Goal: Task Accomplishment & Management: Manage account settings

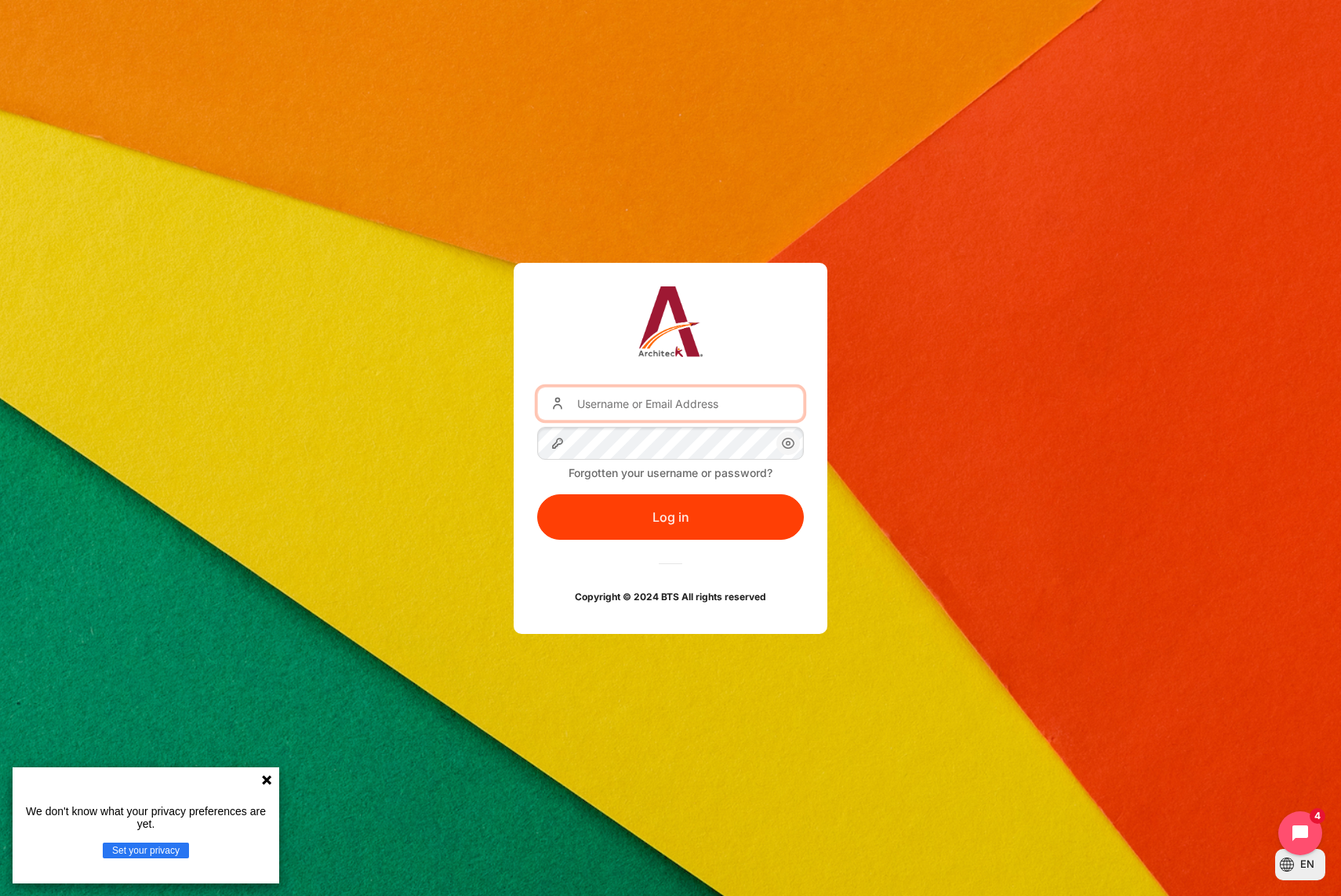
type input "[EMAIL_ADDRESS][DOMAIN_NAME]"
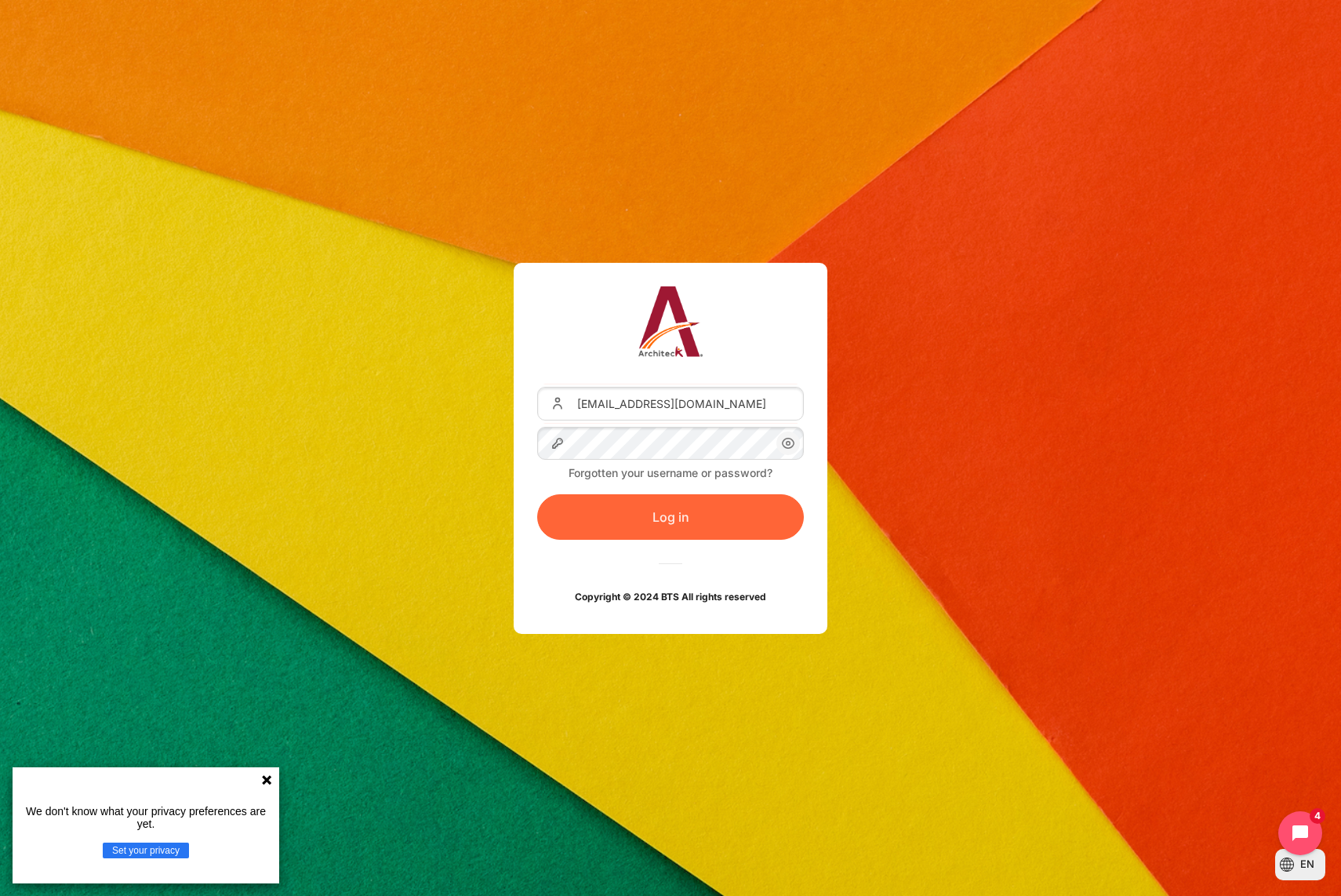
click at [703, 516] on button "Log in" at bounding box center [670, 516] width 267 height 46
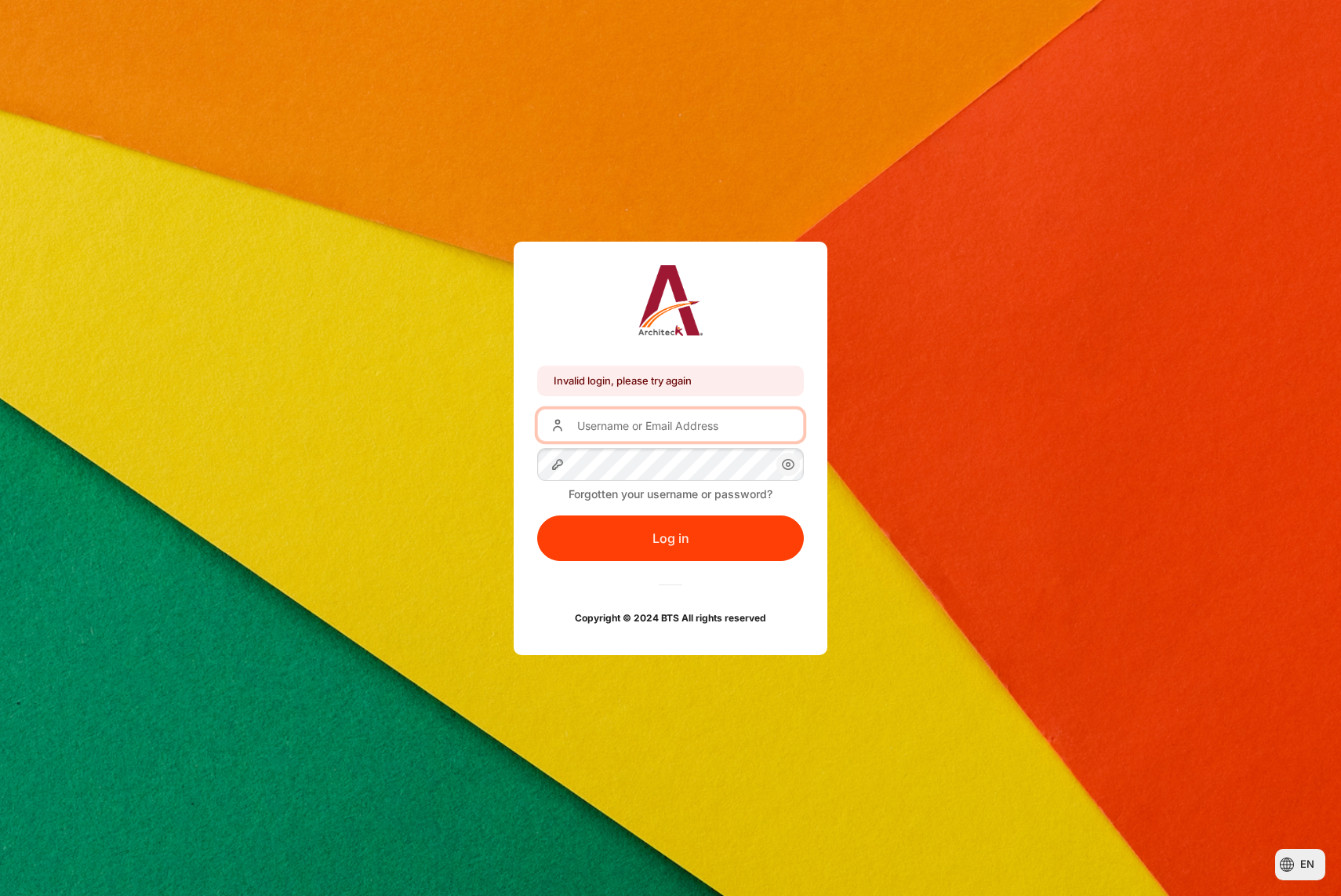
type input "[EMAIL_ADDRESS][DOMAIN_NAME]"
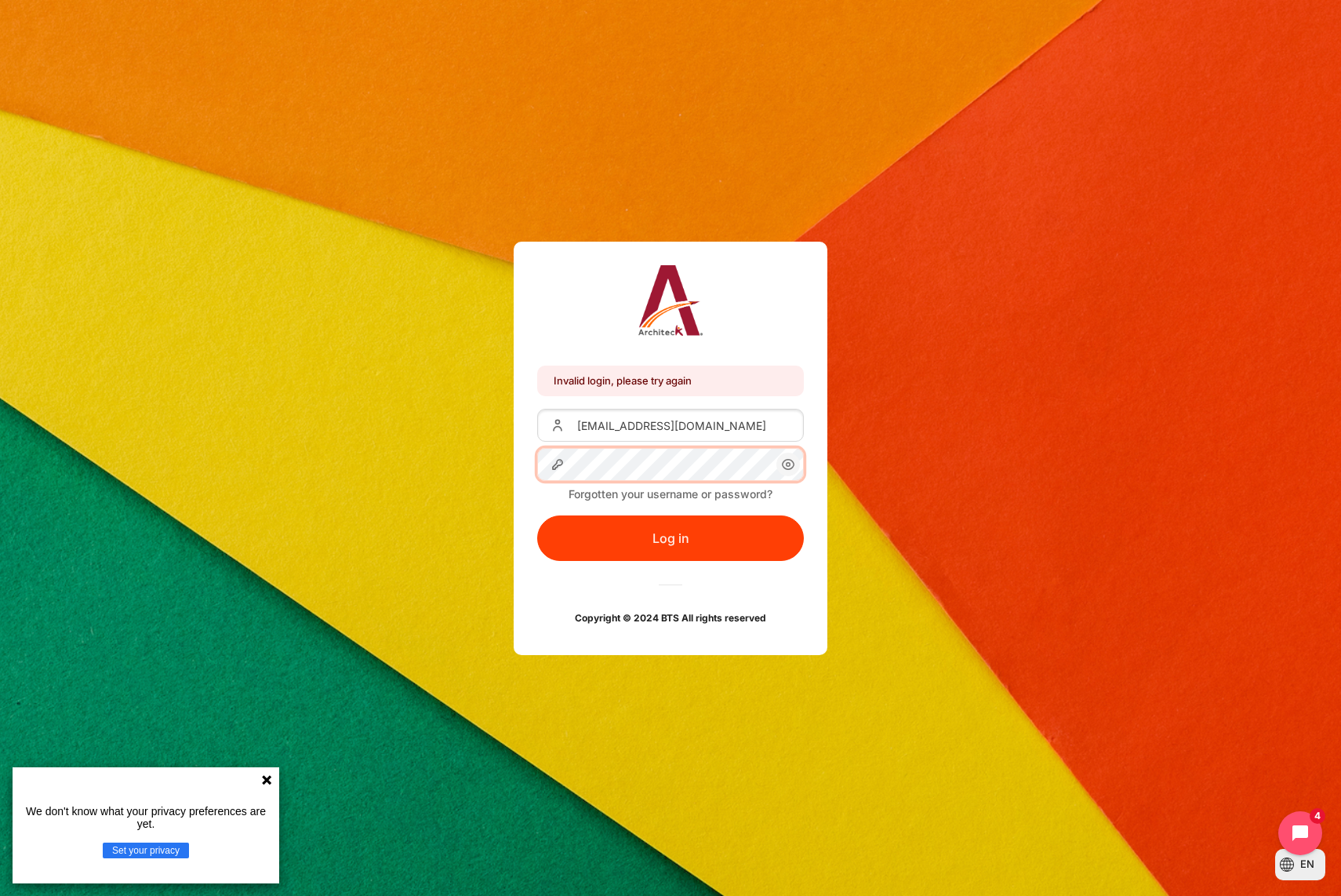
click at [396, 431] on div "Invalid login, please try again Invalid login, please try again Username or Ema…" at bounding box center [670, 448] width 1341 height 413
click at [537, 515] on button "Log in" at bounding box center [670, 538] width 267 height 46
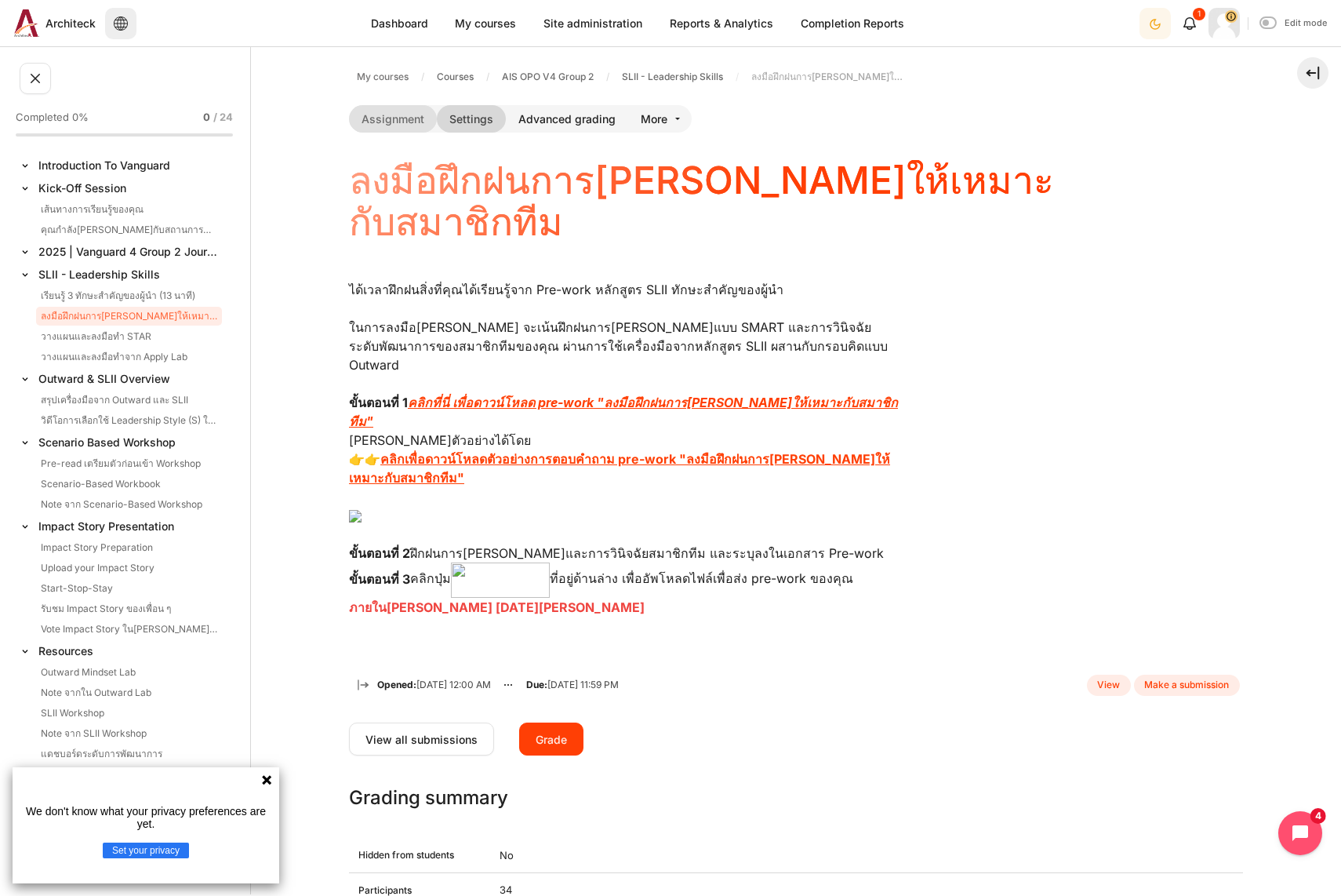
click at [490, 116] on link "Settings" at bounding box center [471, 118] width 69 height 27
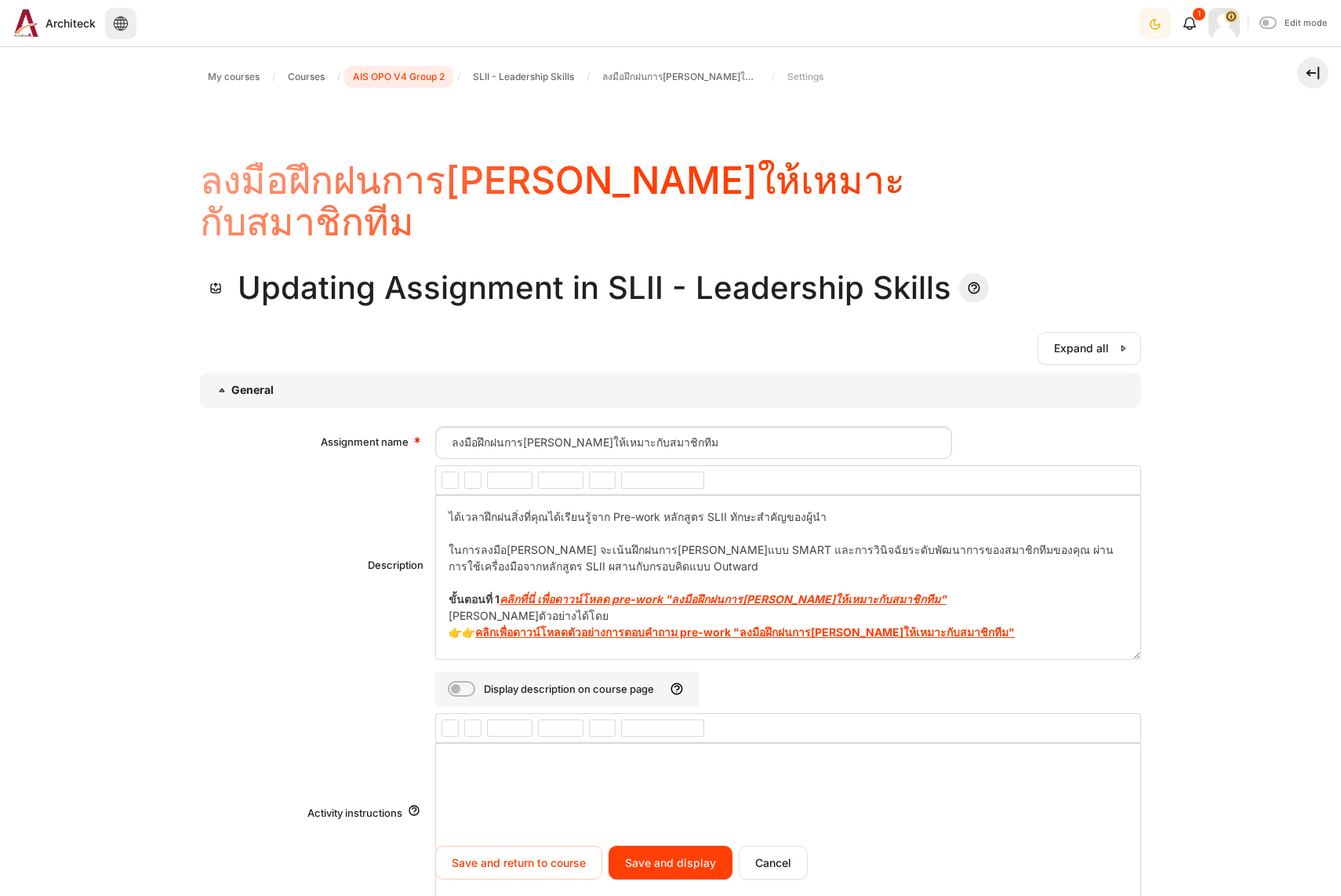
click at [415, 80] on span "AIS OPO V4 Group 2" at bounding box center [398, 77] width 92 height 14
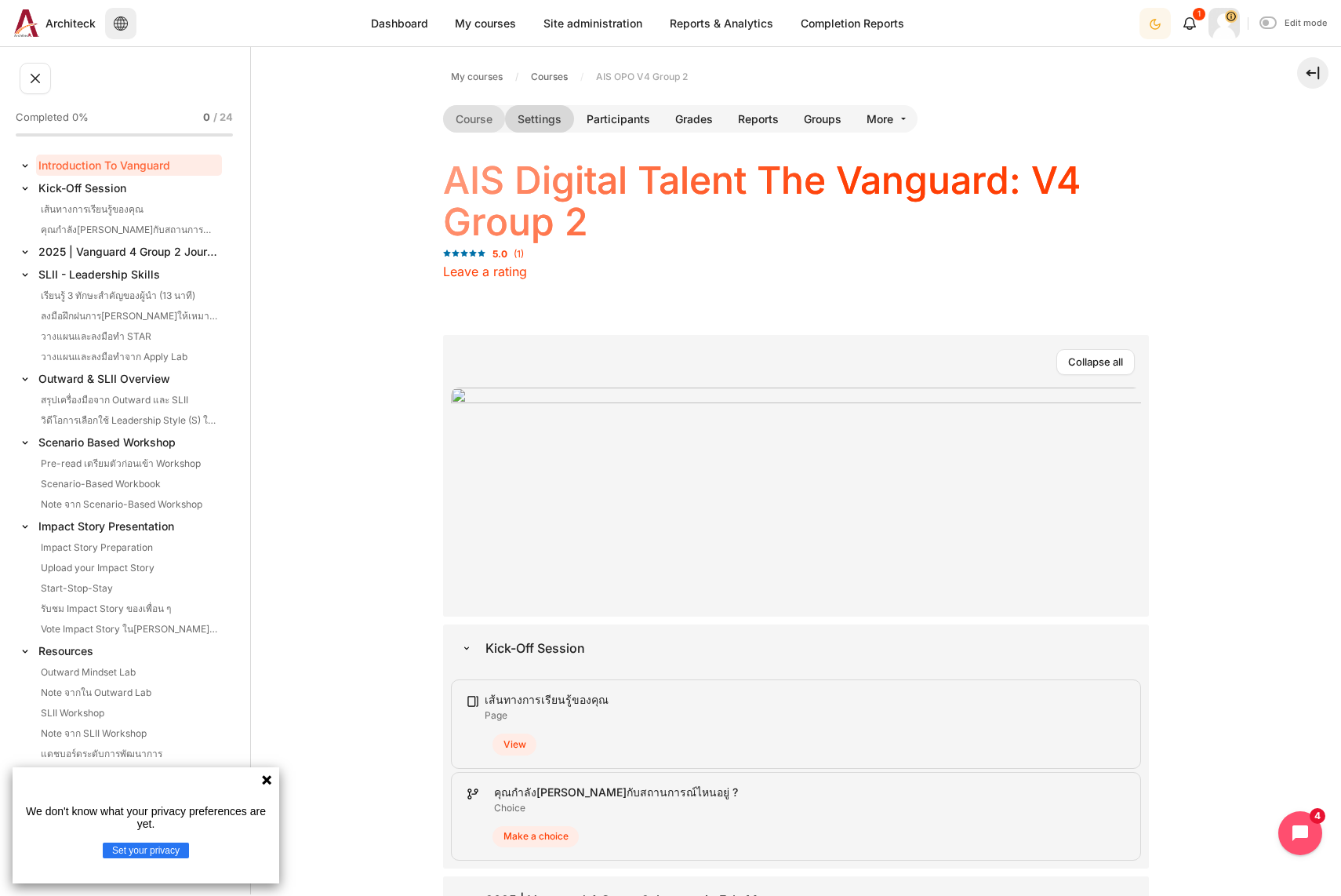
click at [539, 114] on link "Settings" at bounding box center [540, 118] width 69 height 27
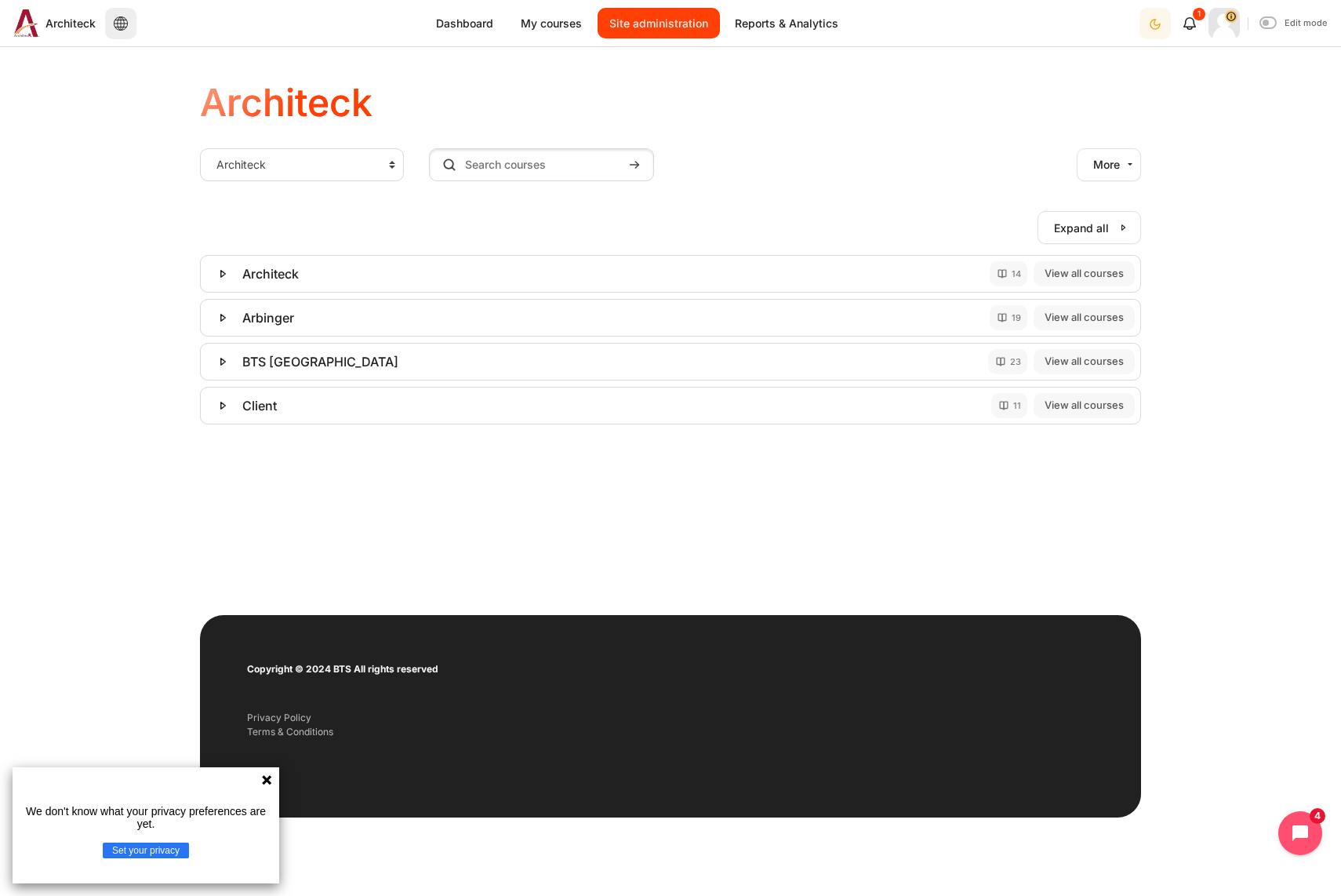
click at [642, 27] on link "Site administration" at bounding box center [658, 22] width 123 height 31
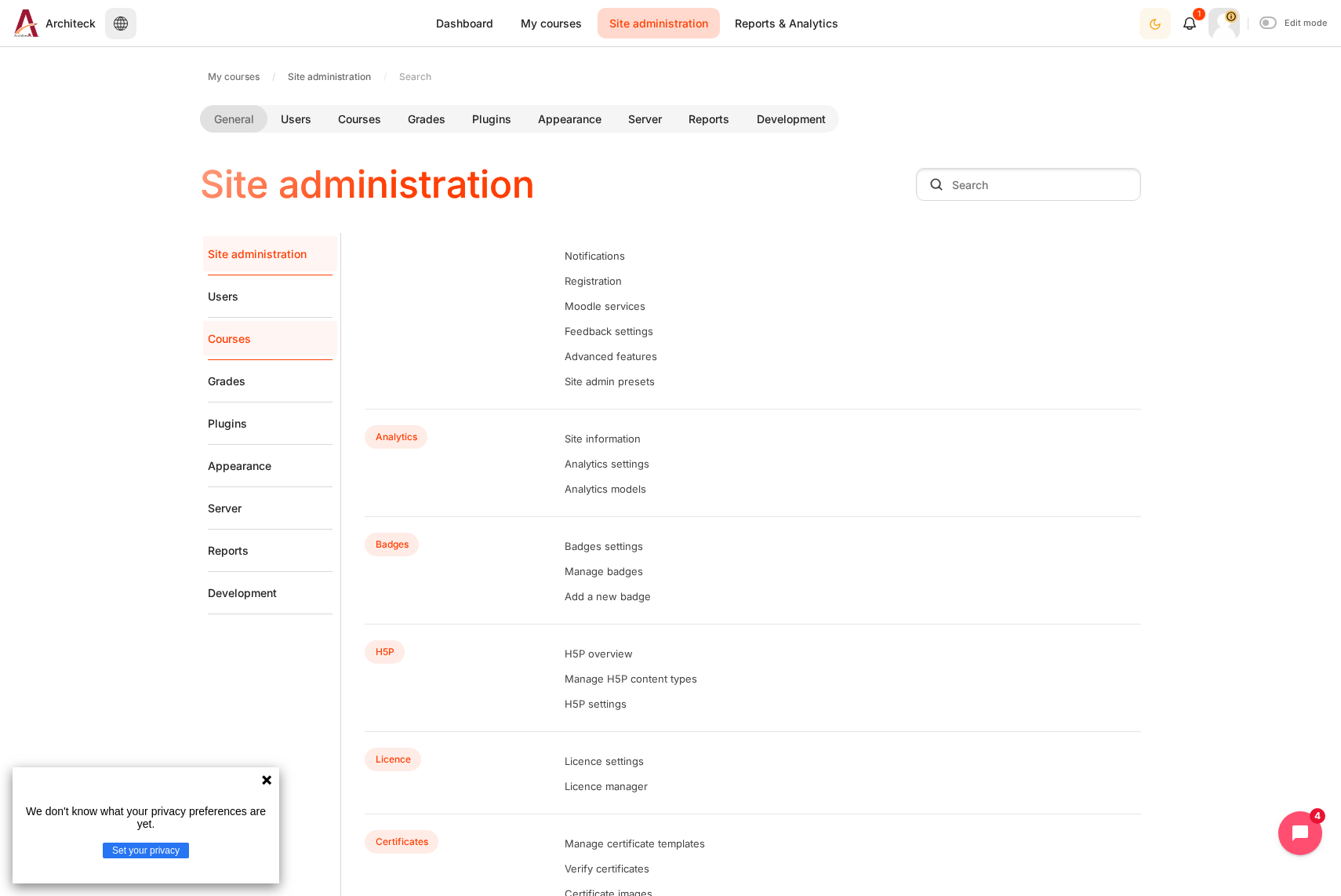
click at [276, 333] on link "Courses" at bounding box center [269, 339] width 124 height 42
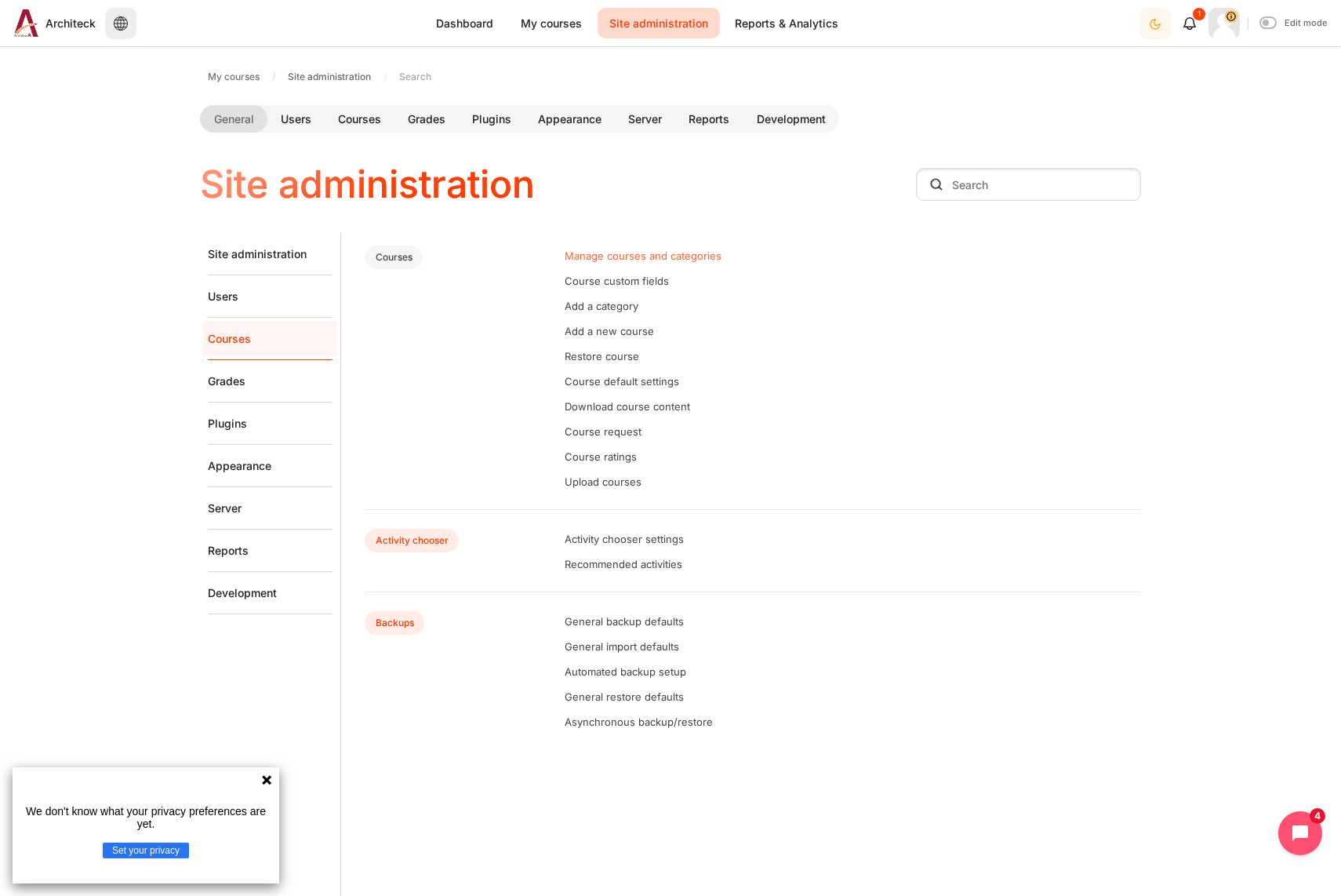
click at [647, 260] on link "Manage courses and categories" at bounding box center [643, 255] width 157 height 12
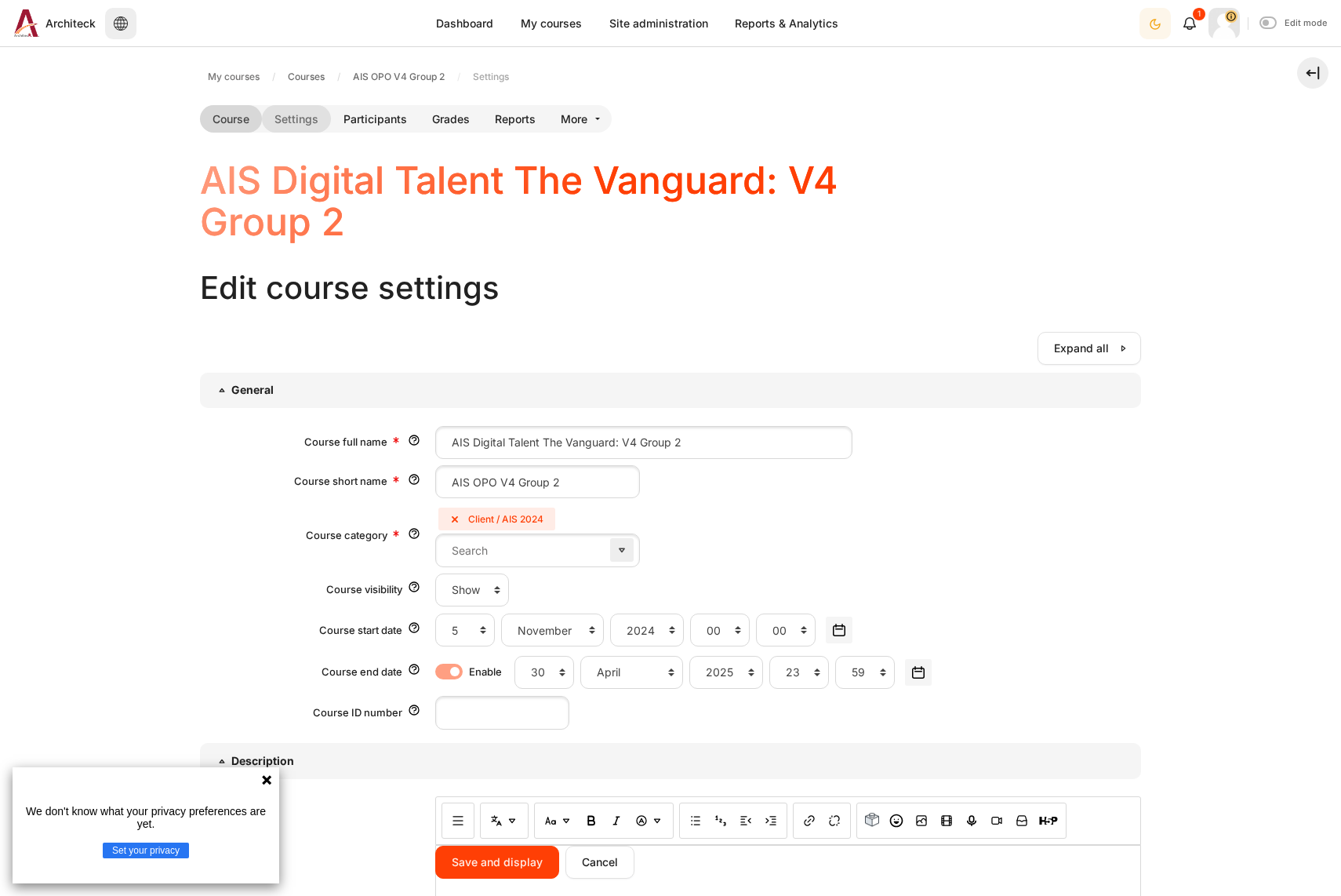
click at [236, 126] on link "Course" at bounding box center [231, 118] width 62 height 27
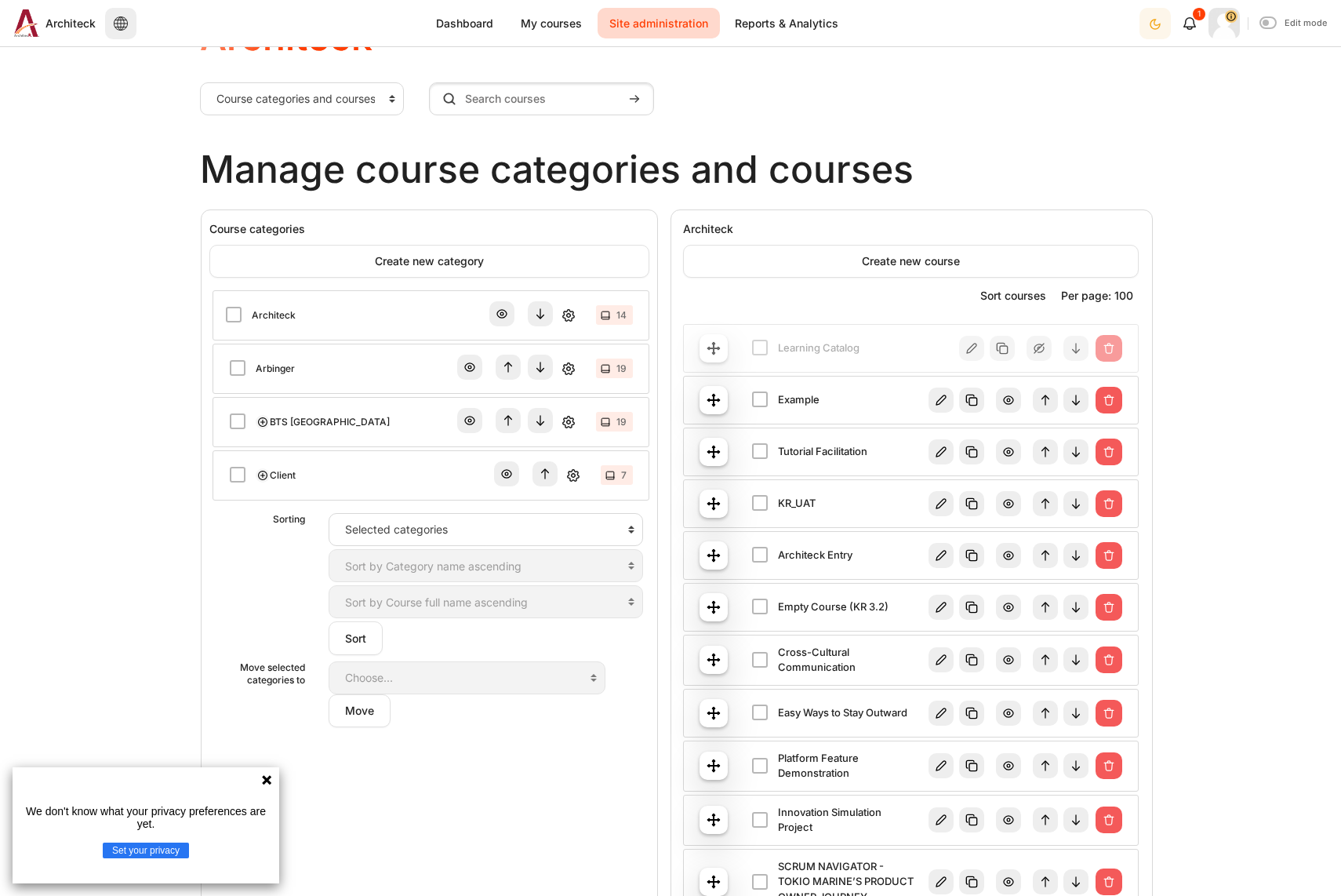
scroll to position [157, 0]
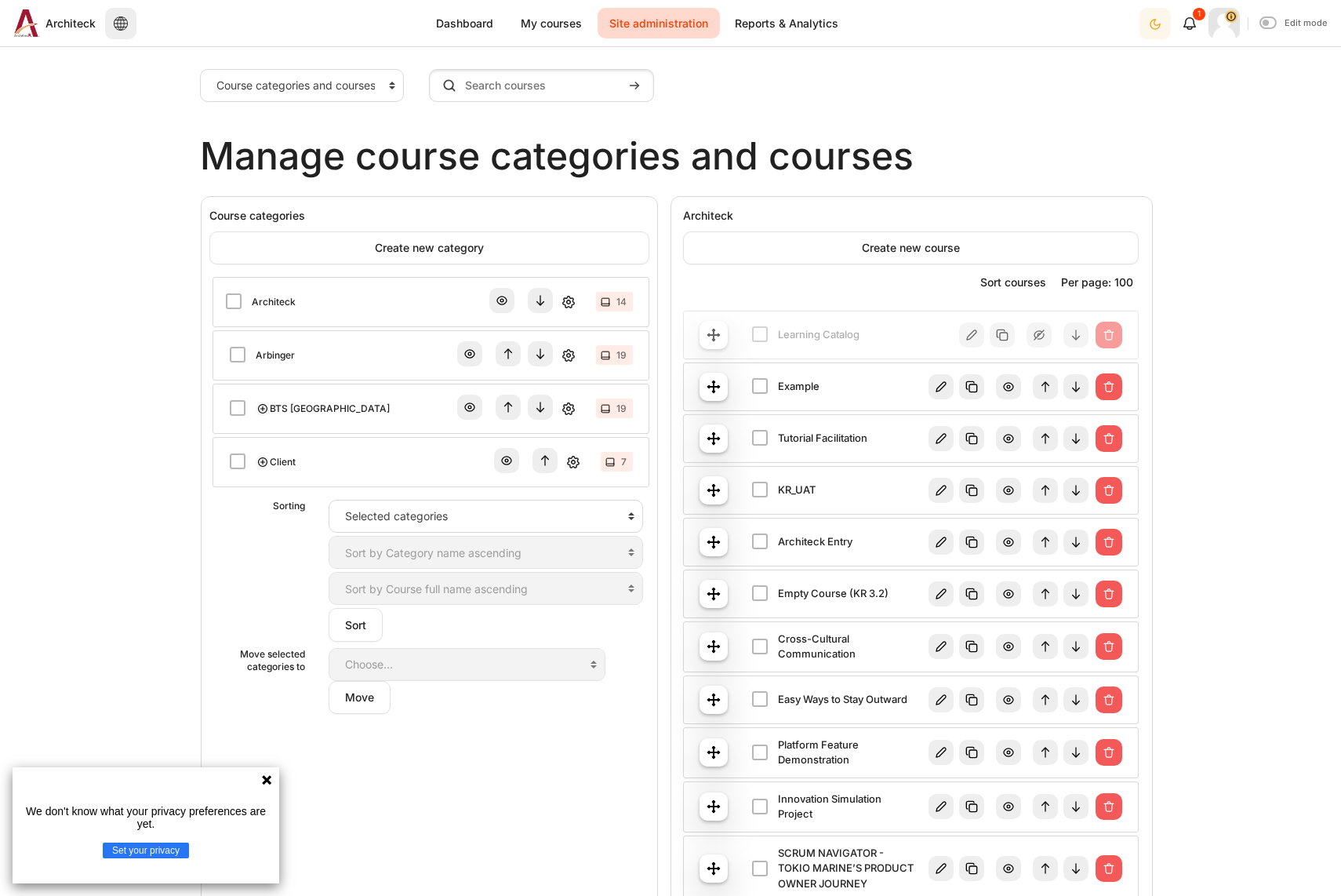
click at [256, 460] on img "Content" at bounding box center [262, 461] width 14 height 14
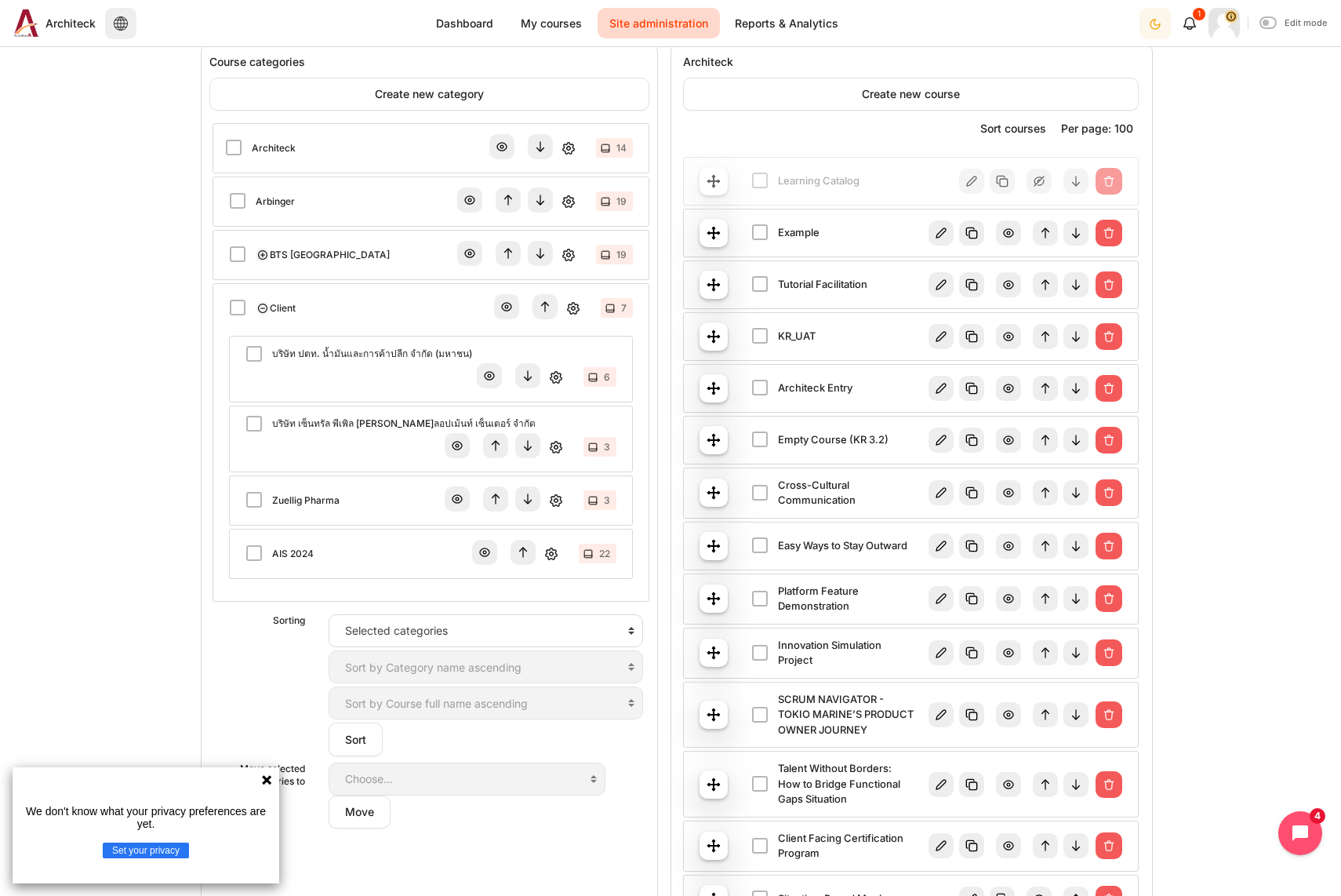
scroll to position [313, 0]
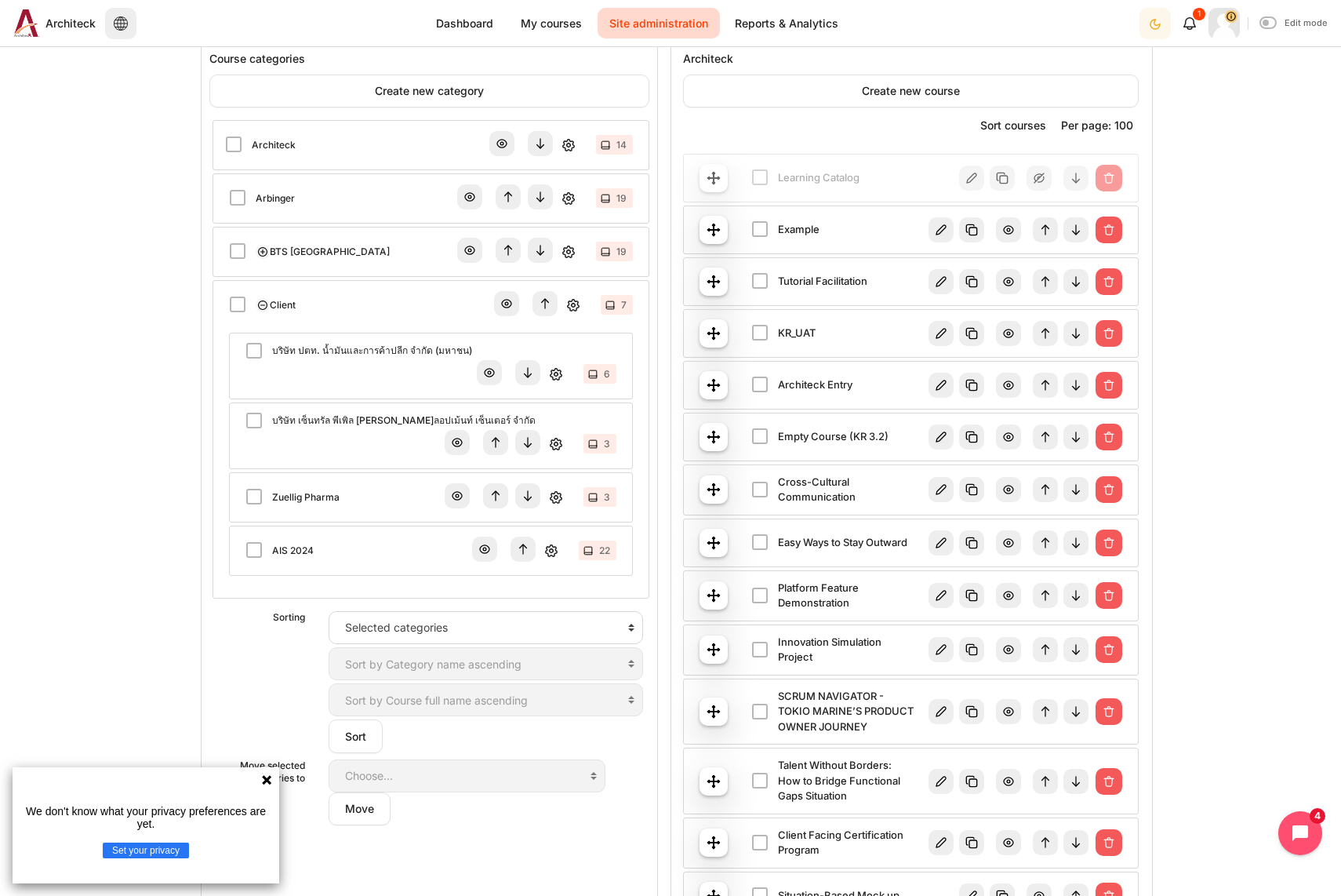
click at [304, 543] on link "AIS 2024" at bounding box center [293, 550] width 41 height 14
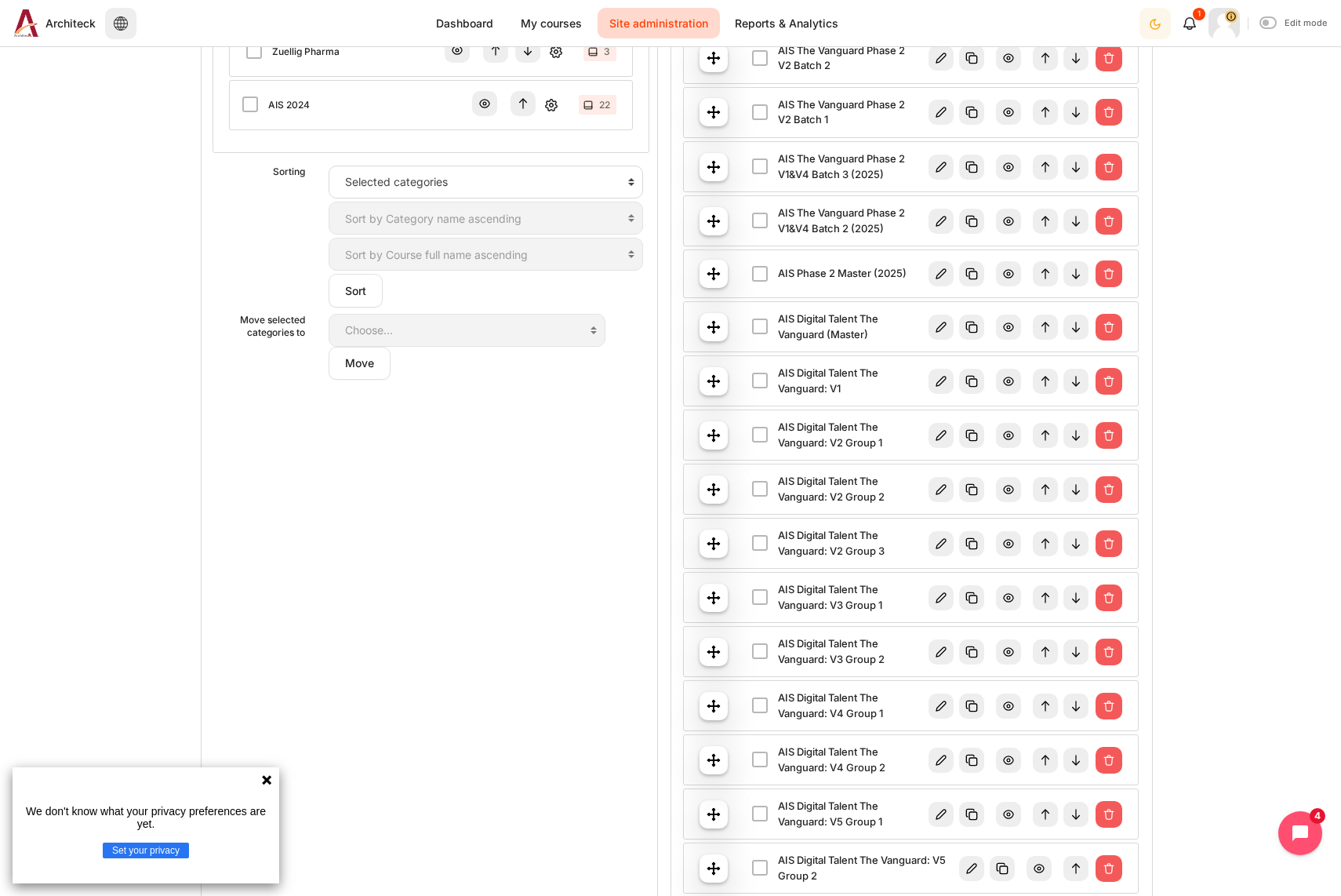
scroll to position [785, 0]
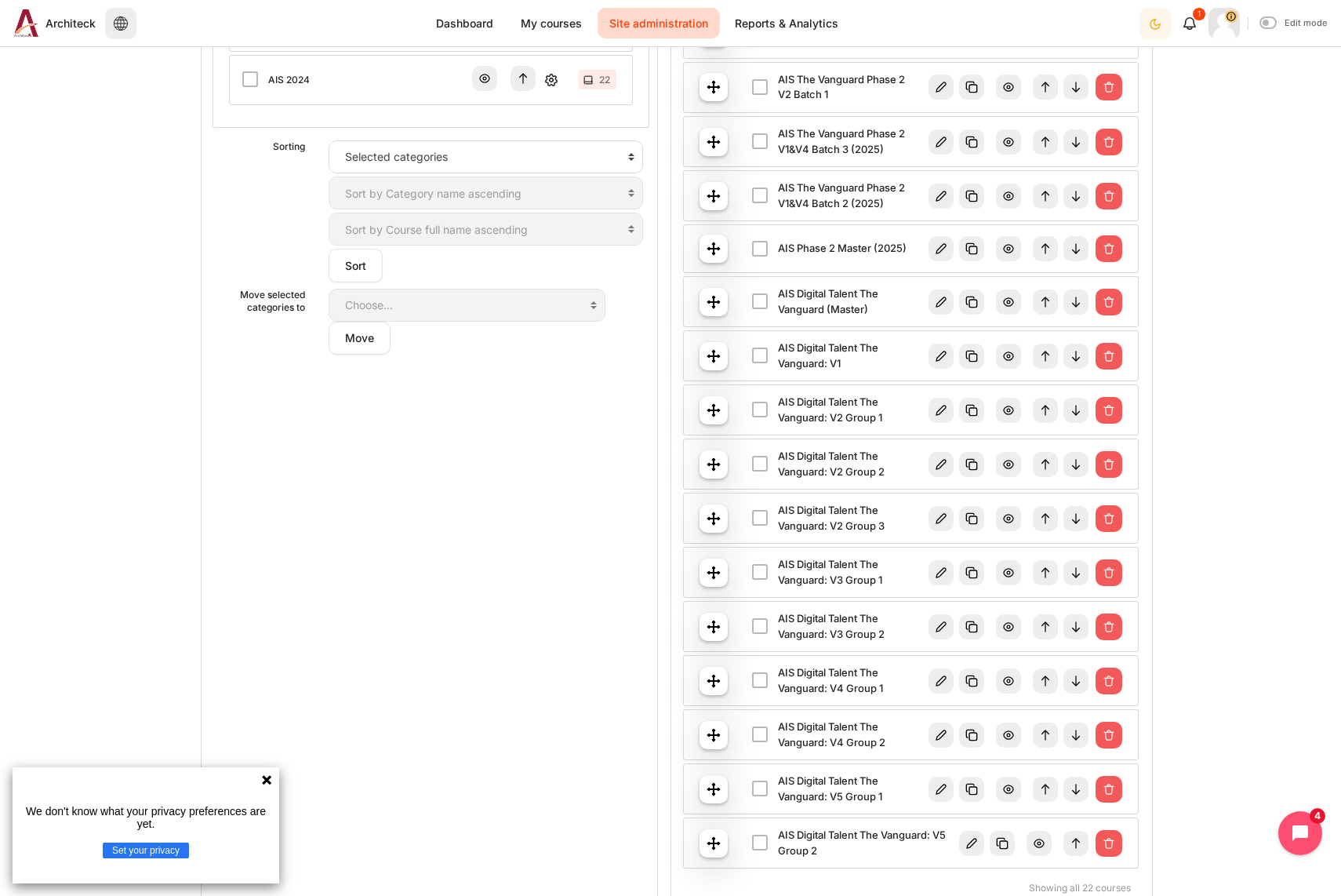
click at [850, 734] on link "AIS Digital Talent The Vanguard: V4 Group 2" at bounding box center [853, 734] width 150 height 31
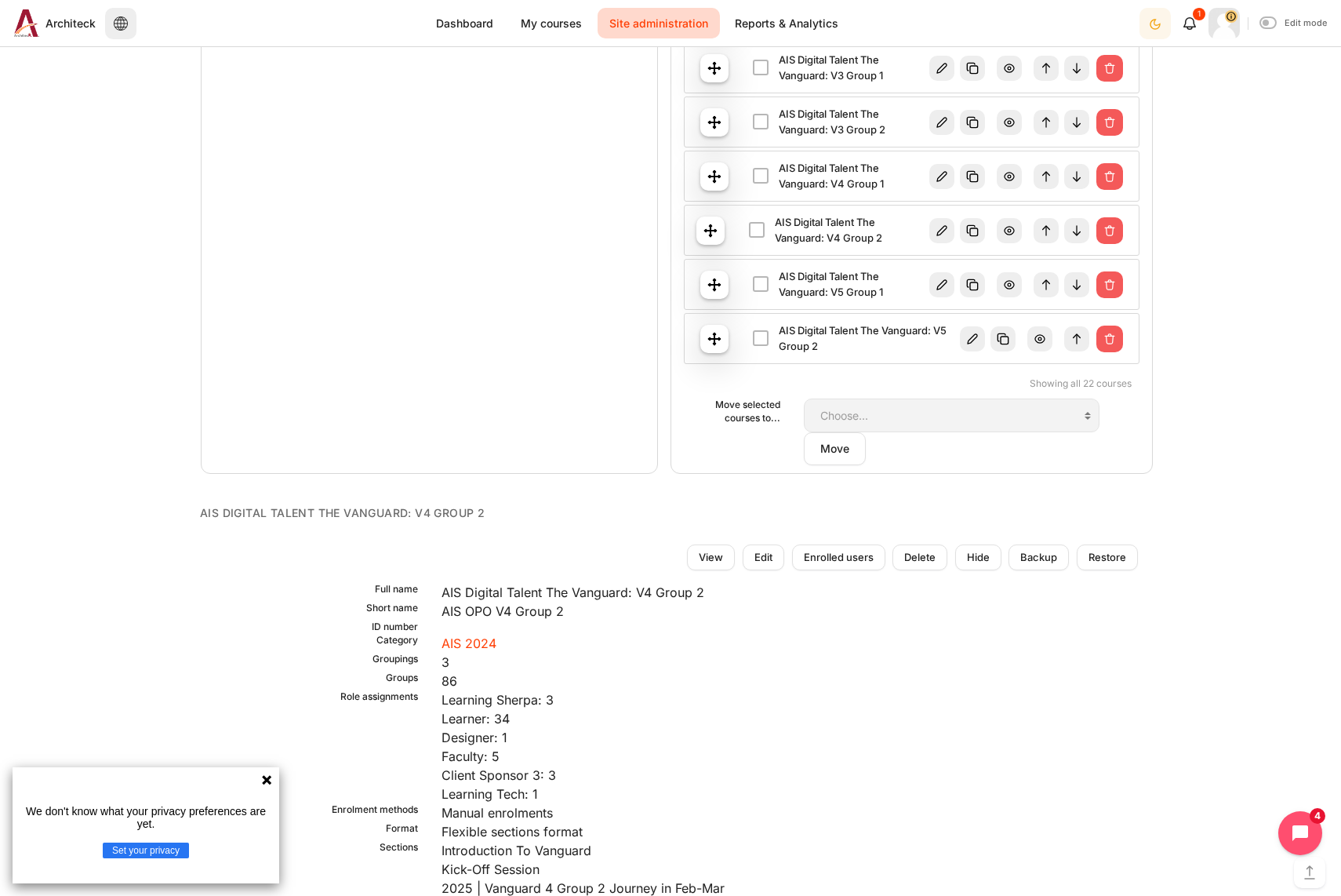
scroll to position [1411, 0]
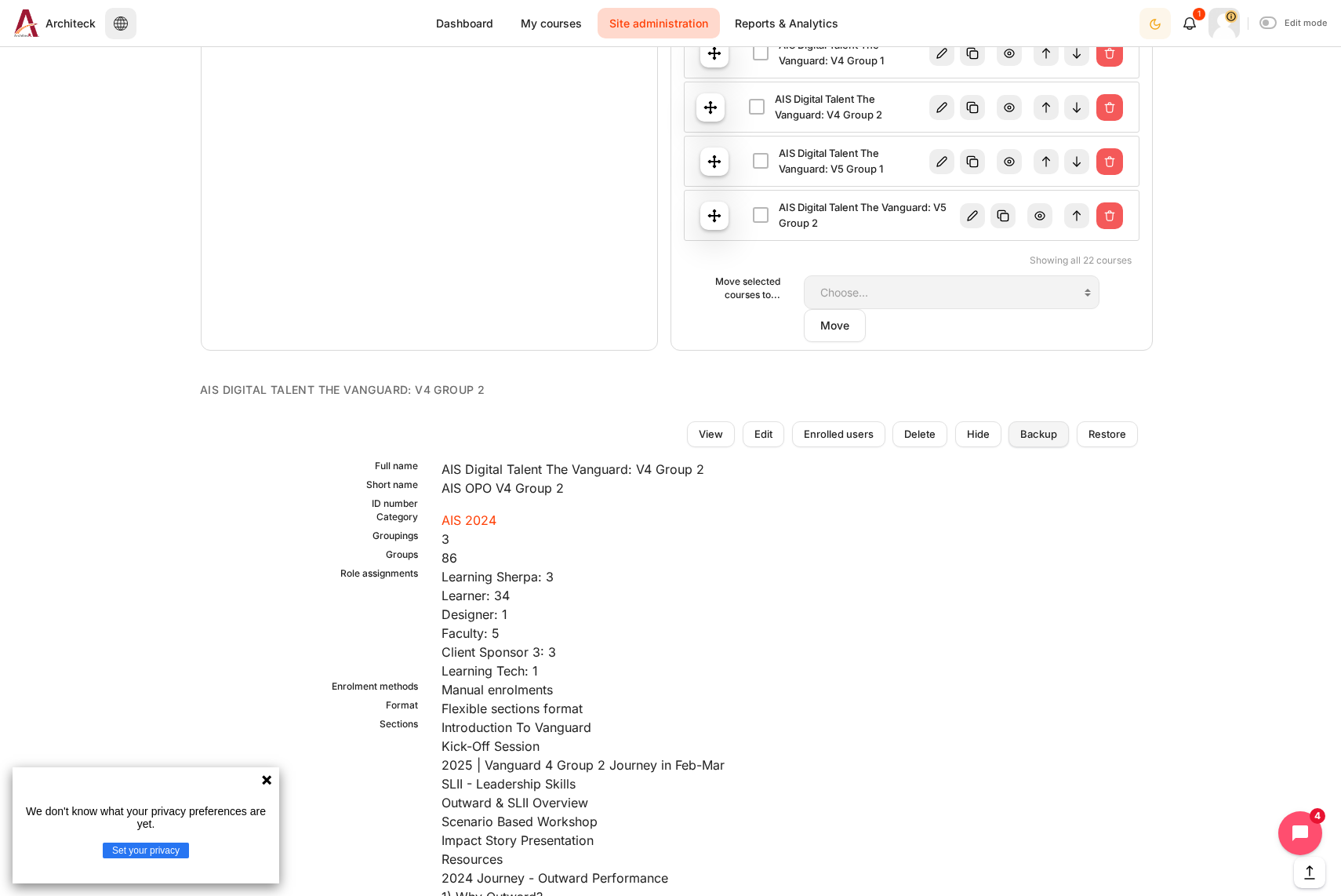
click at [1040, 427] on span "Backup" at bounding box center [1038, 434] width 36 height 16
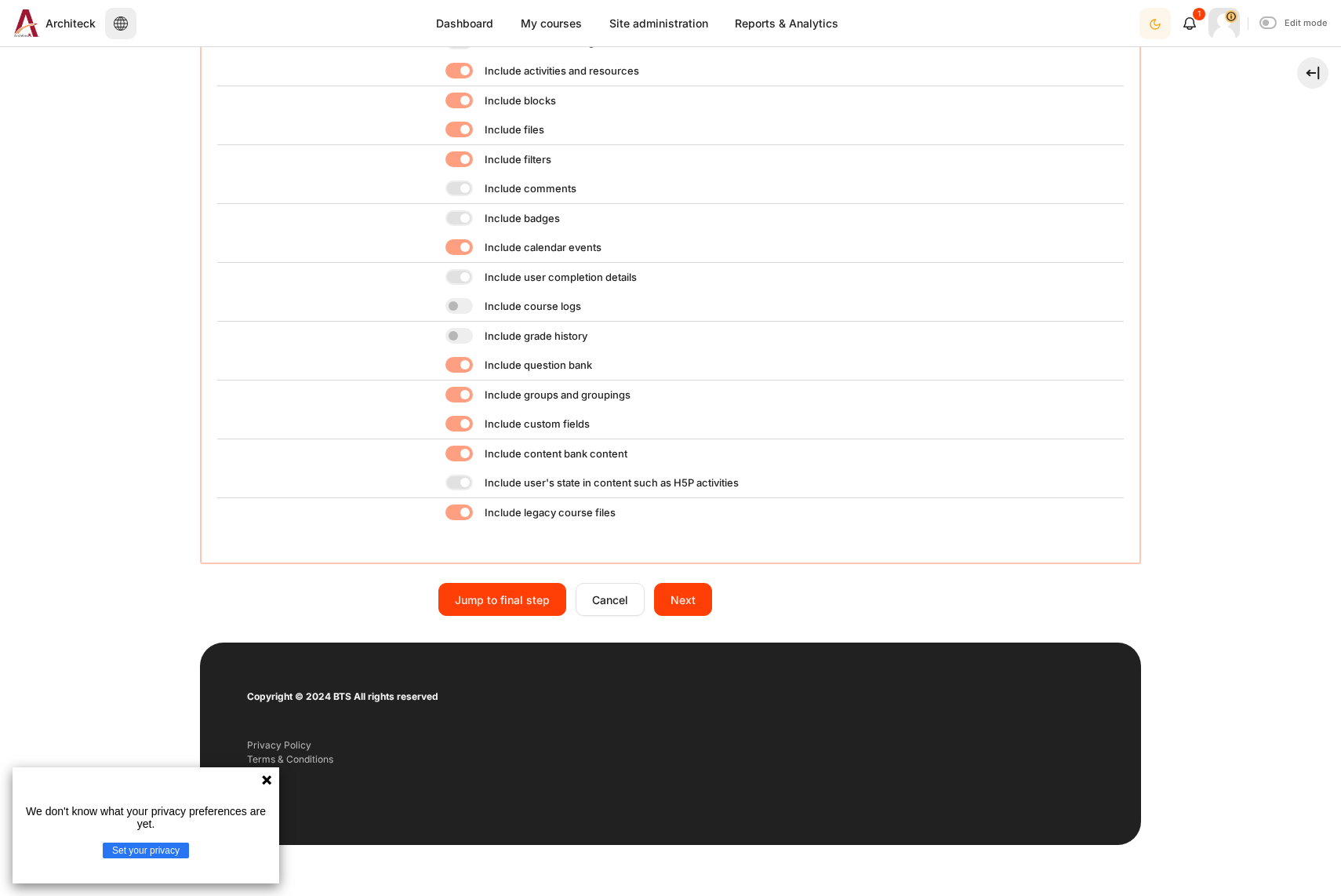
scroll to position [465, 0]
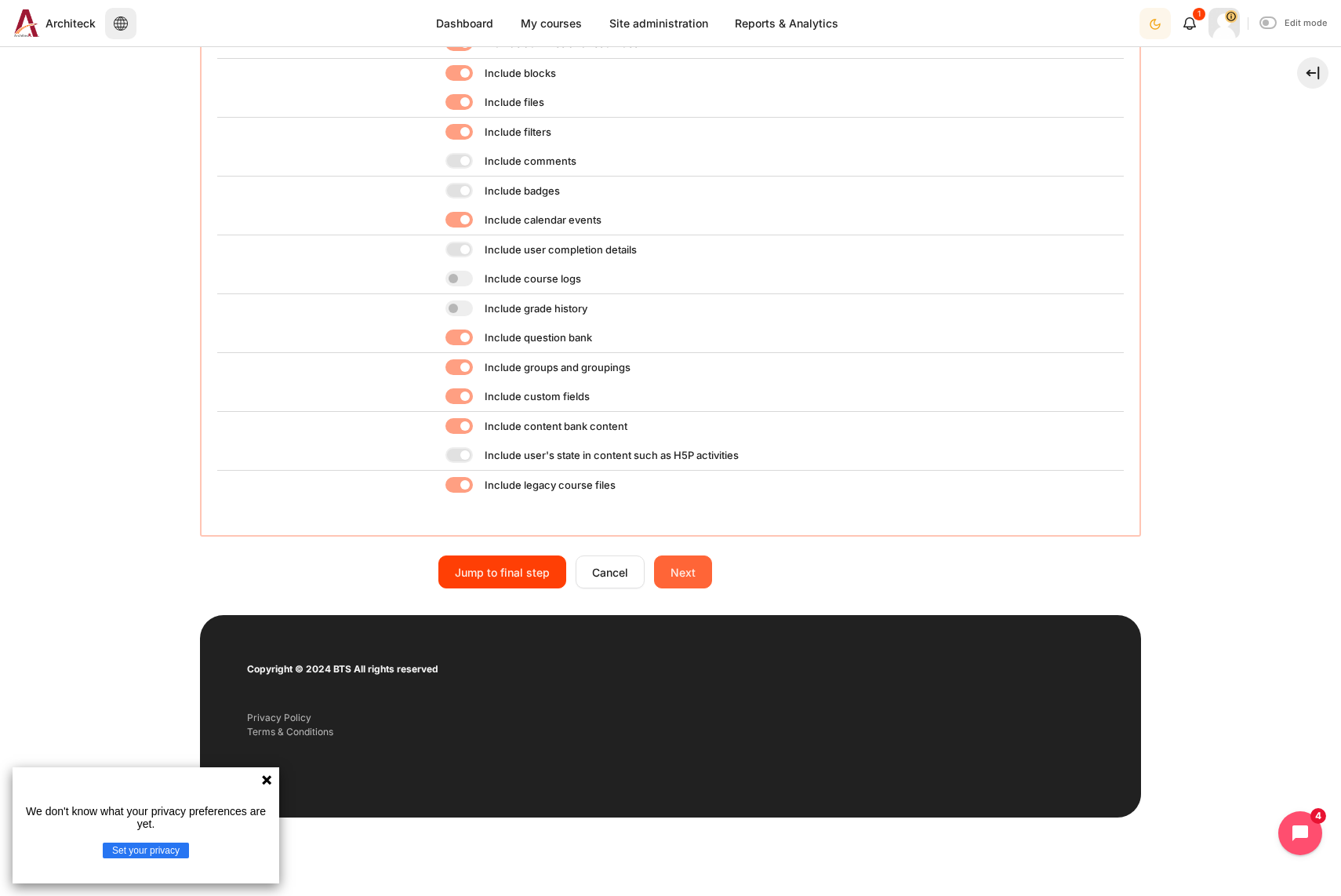
click at [692, 585] on input "Next" at bounding box center [683, 571] width 58 height 33
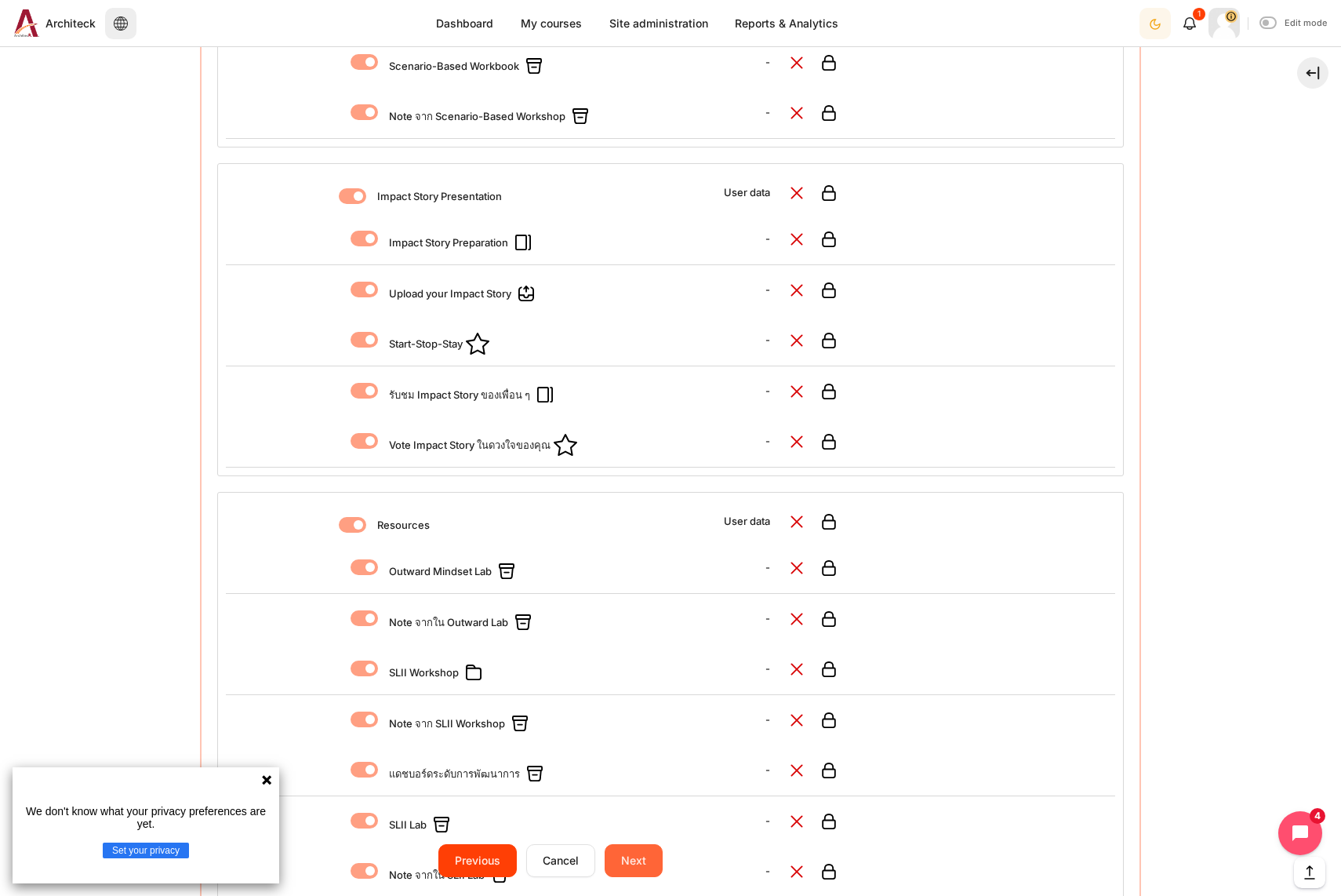
scroll to position [1568, 0]
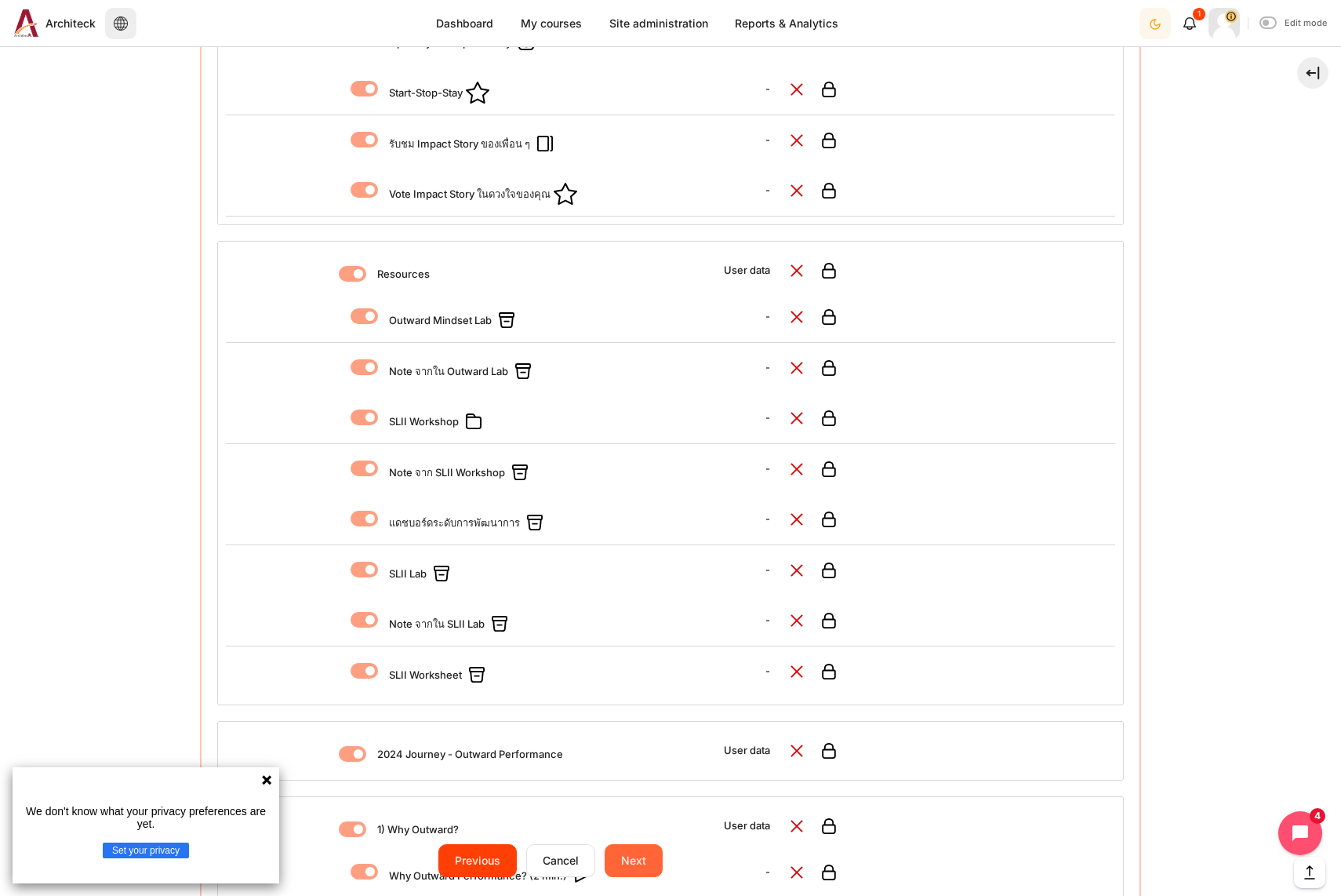
click at [625, 857] on input "Next" at bounding box center [634, 860] width 58 height 33
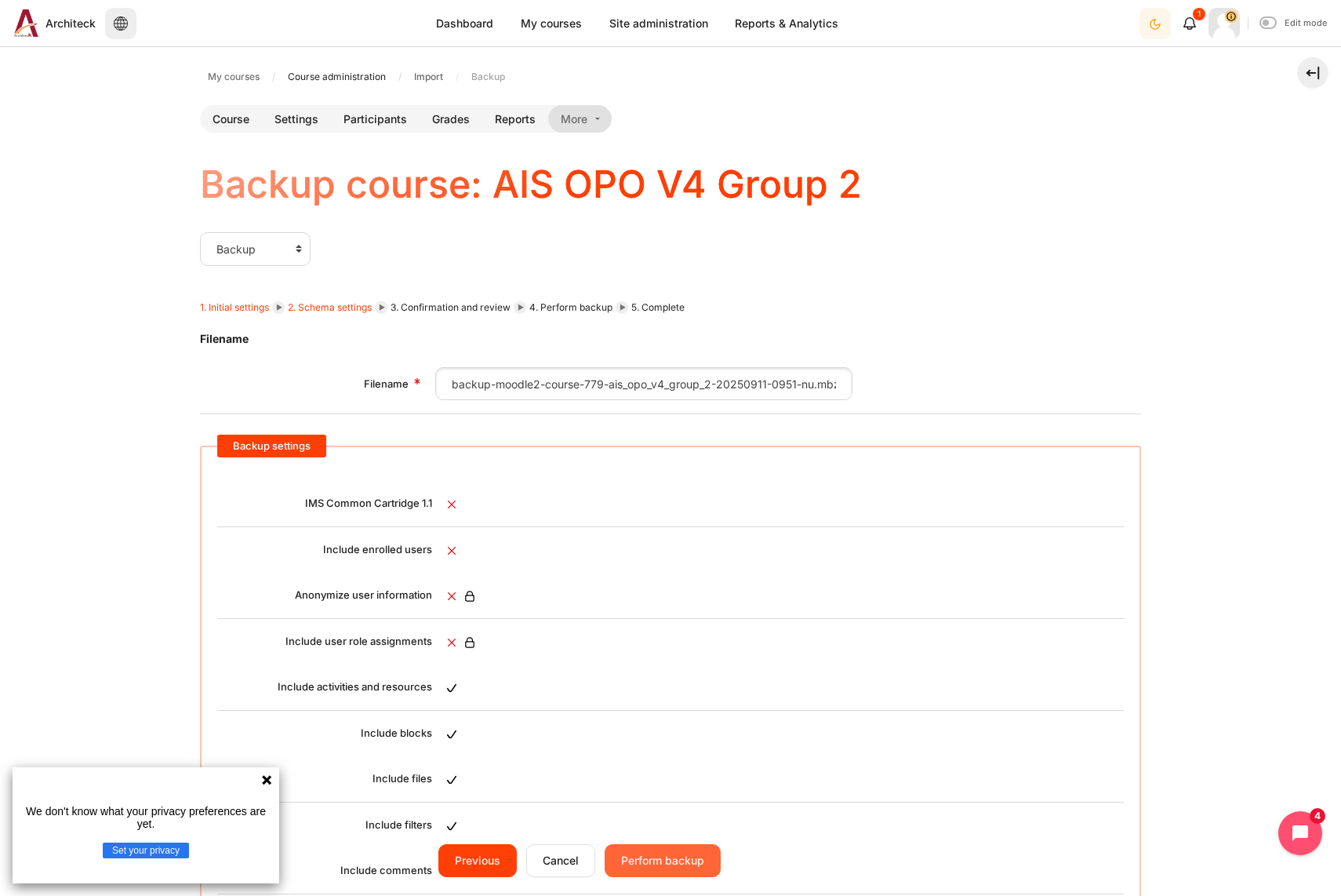
click at [658, 863] on input "Perform backup" at bounding box center [663, 860] width 116 height 33
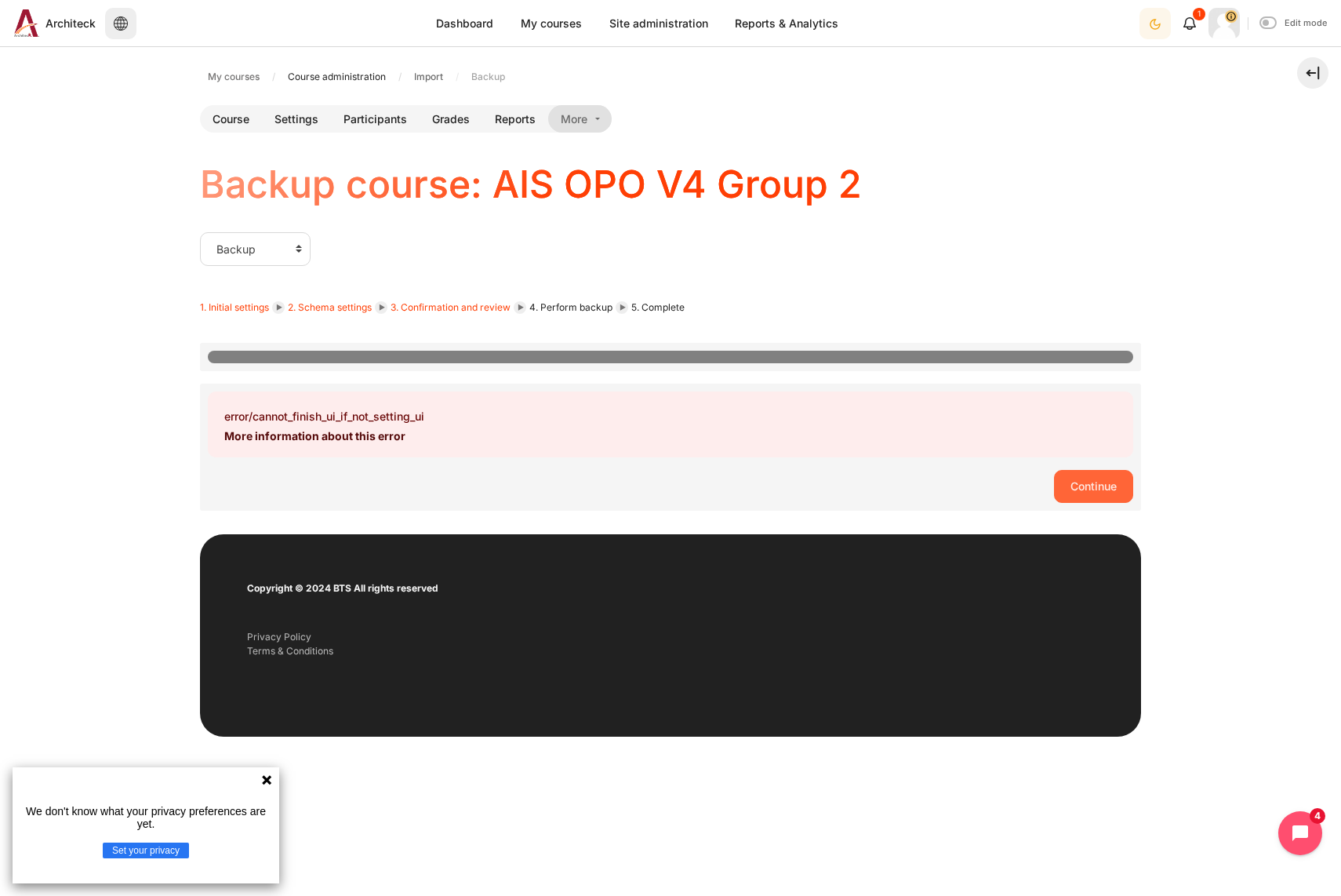
click at [1075, 485] on button "Continue" at bounding box center [1093, 485] width 79 height 33
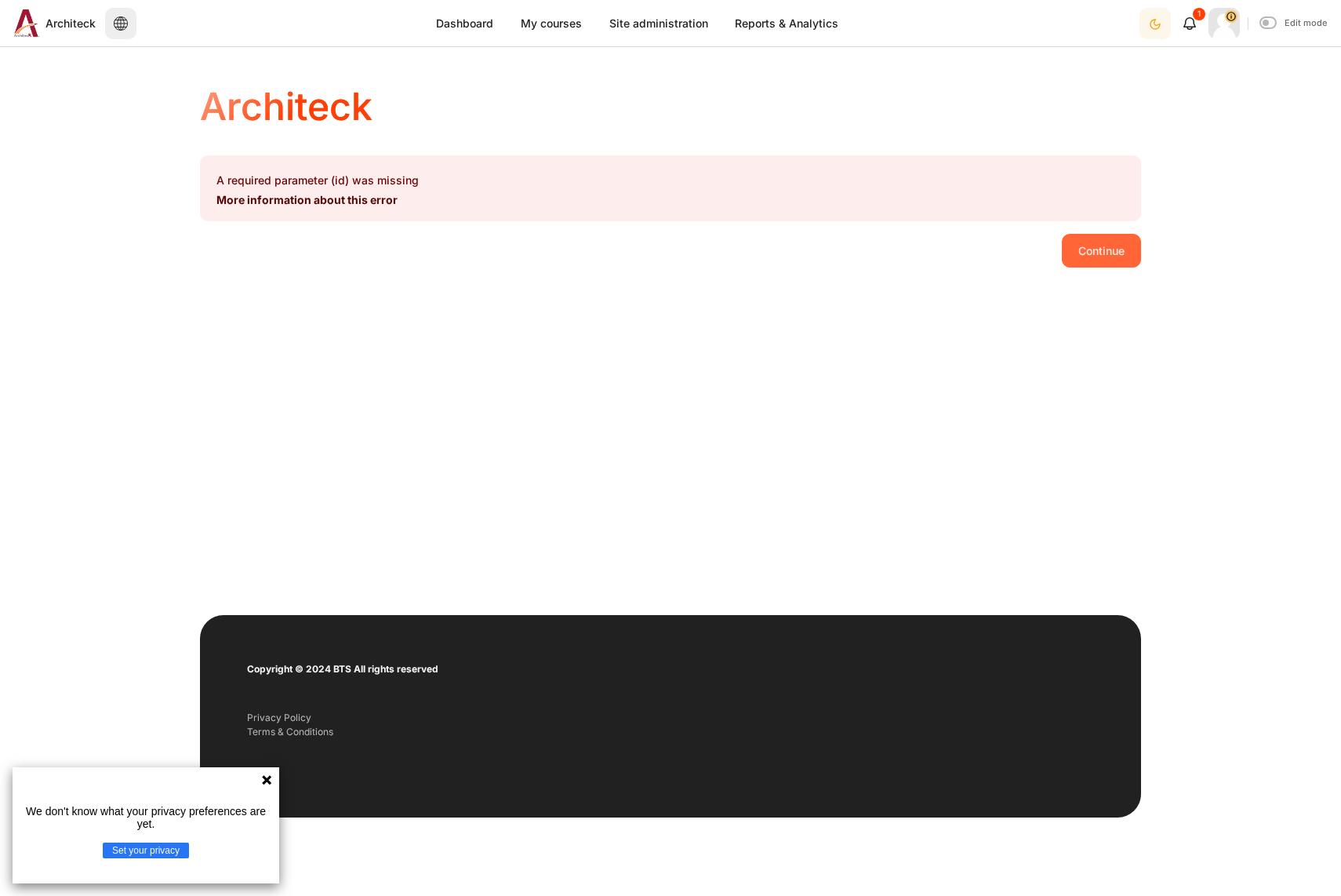
click at [1121, 262] on button "Continue" at bounding box center [1101, 250] width 79 height 33
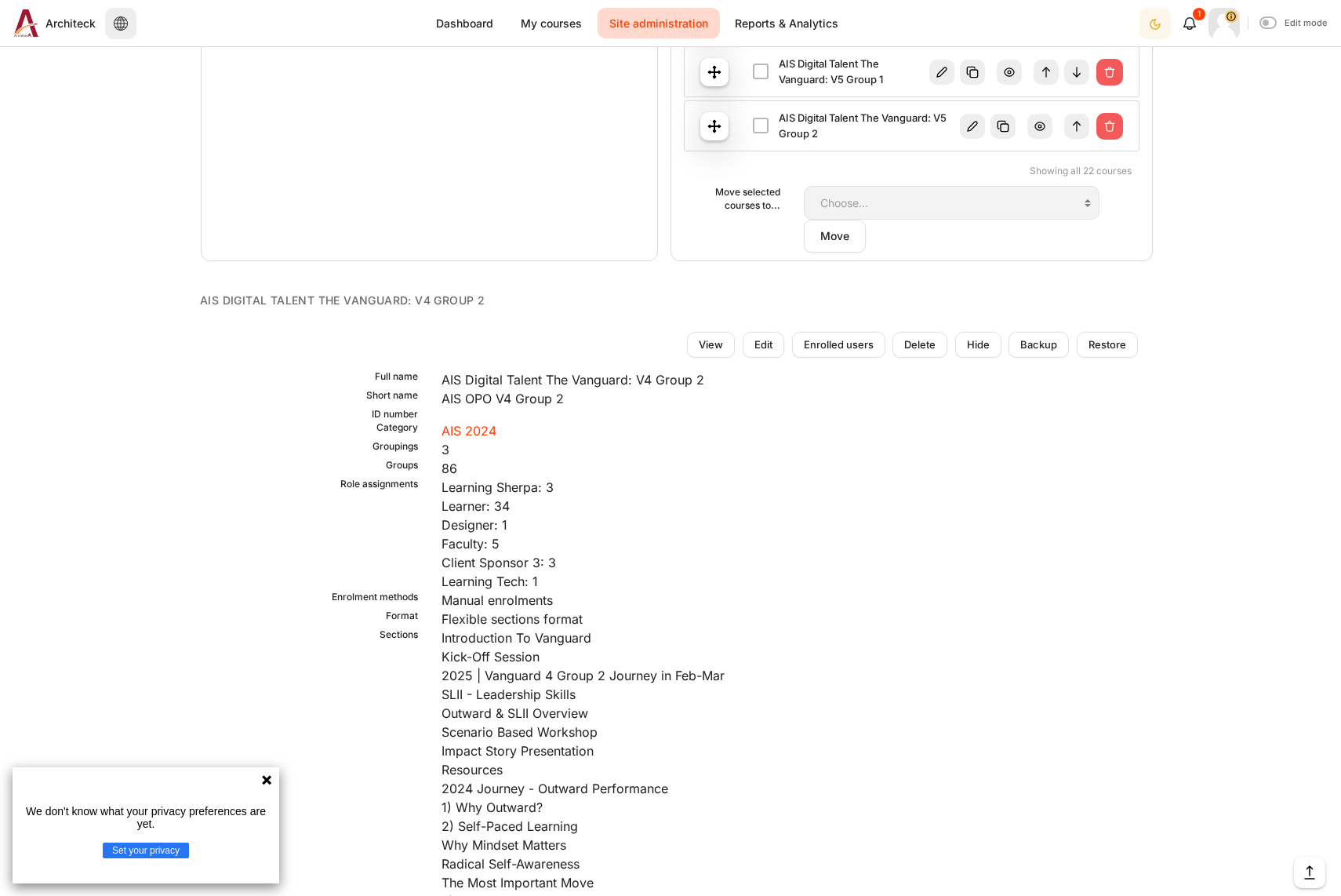
scroll to position [1490, 0]
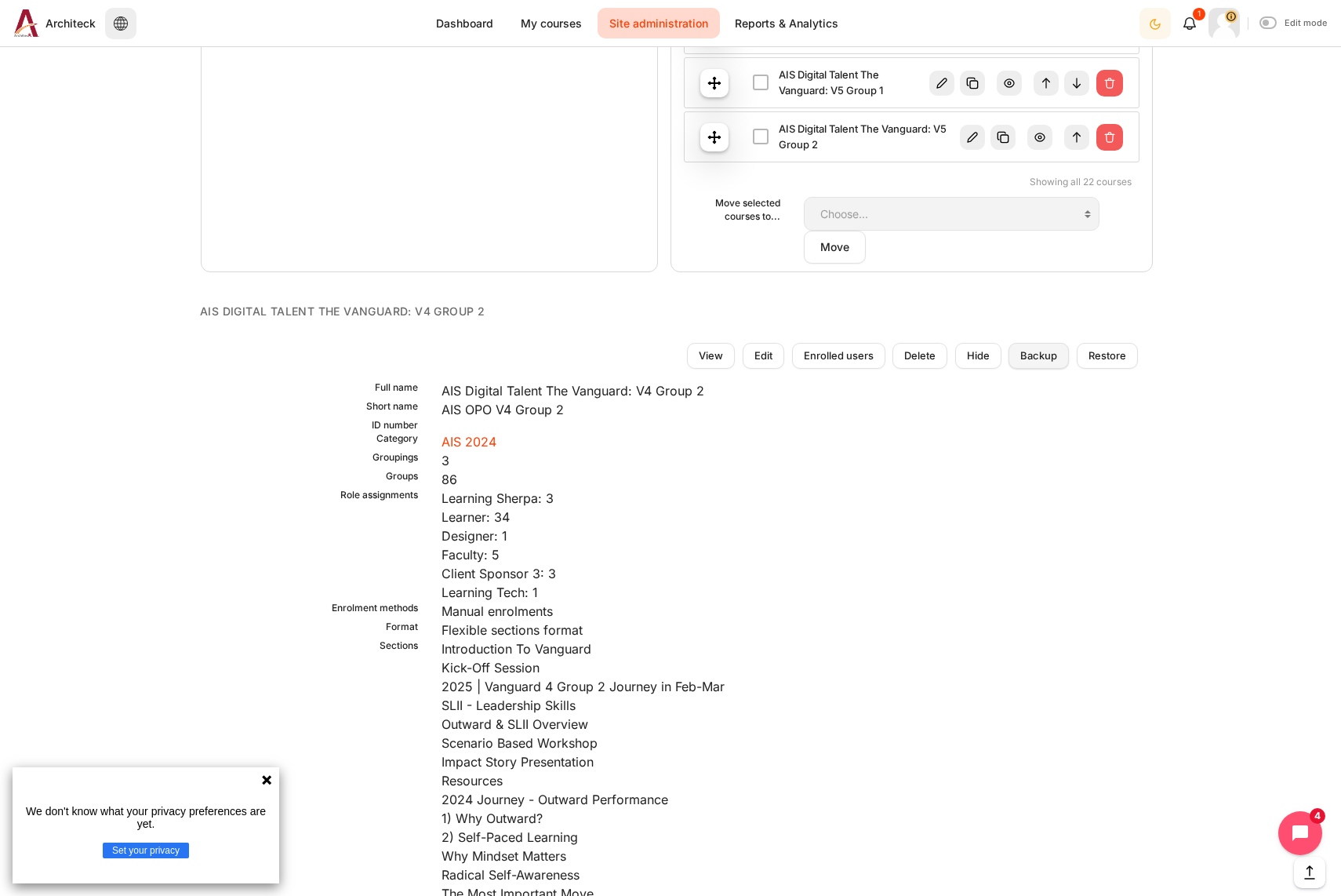
click at [1046, 360] on span "Backup" at bounding box center [1038, 355] width 36 height 16
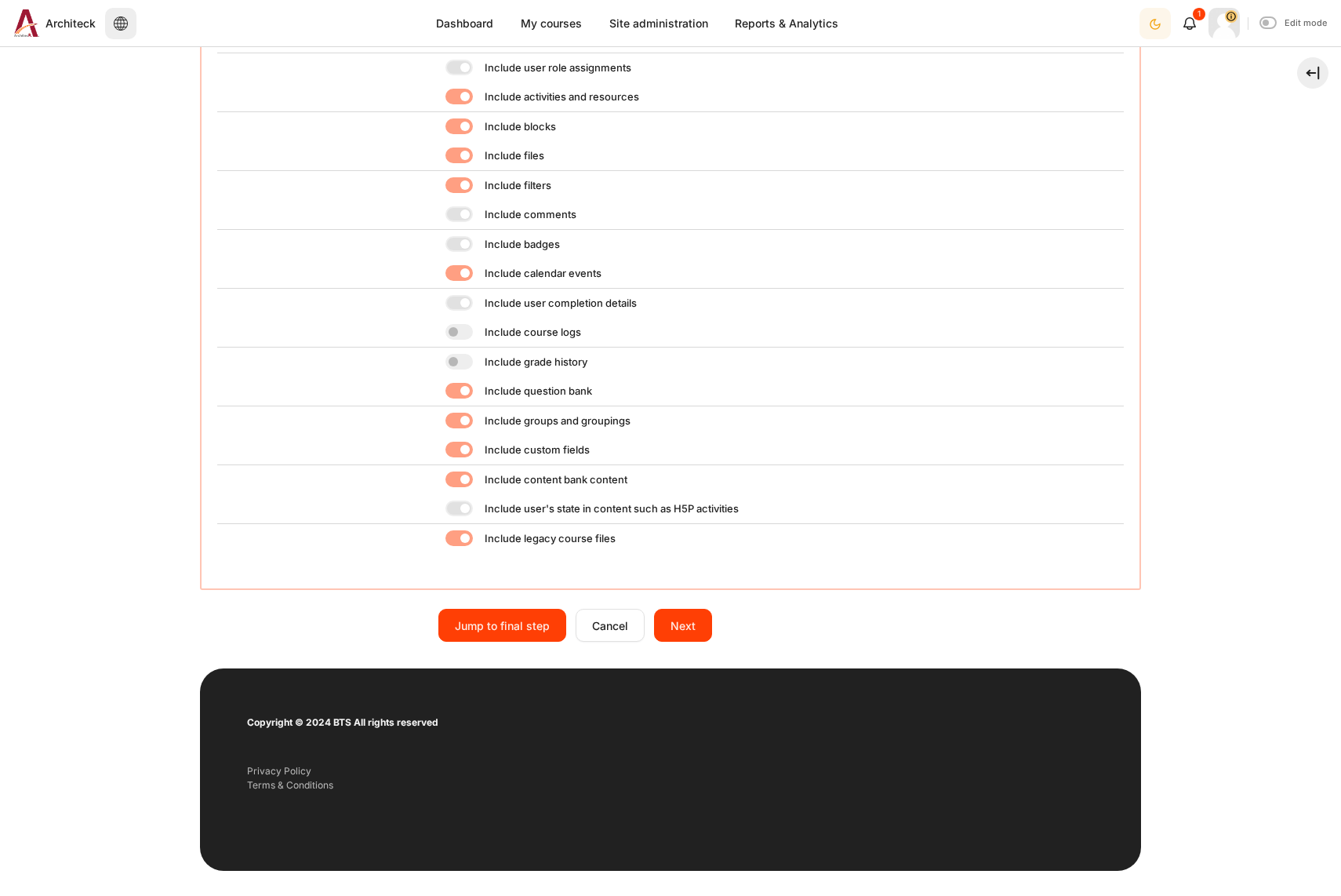
scroll to position [465, 0]
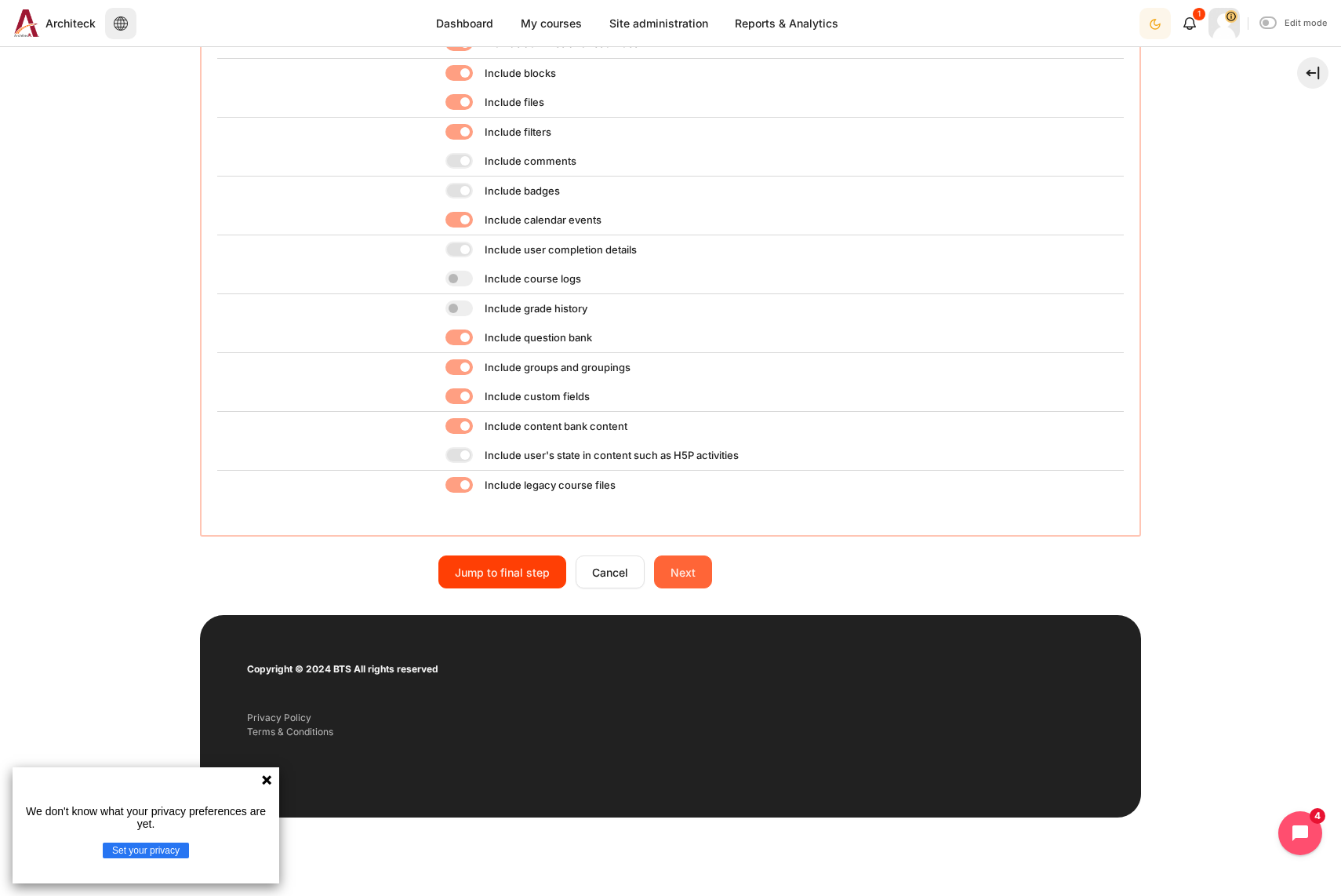
click at [681, 573] on input "Next" at bounding box center [683, 571] width 58 height 33
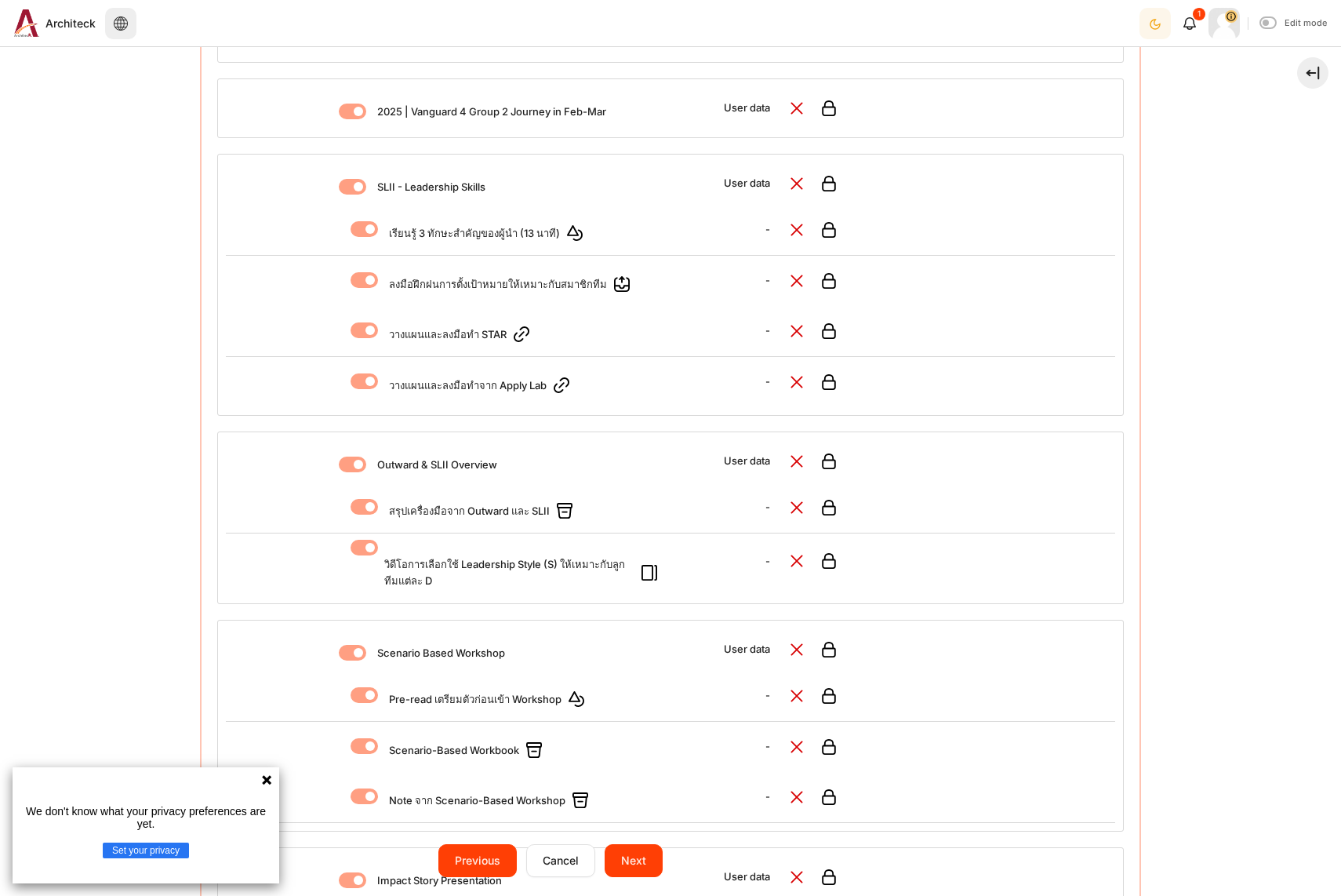
scroll to position [1339, 0]
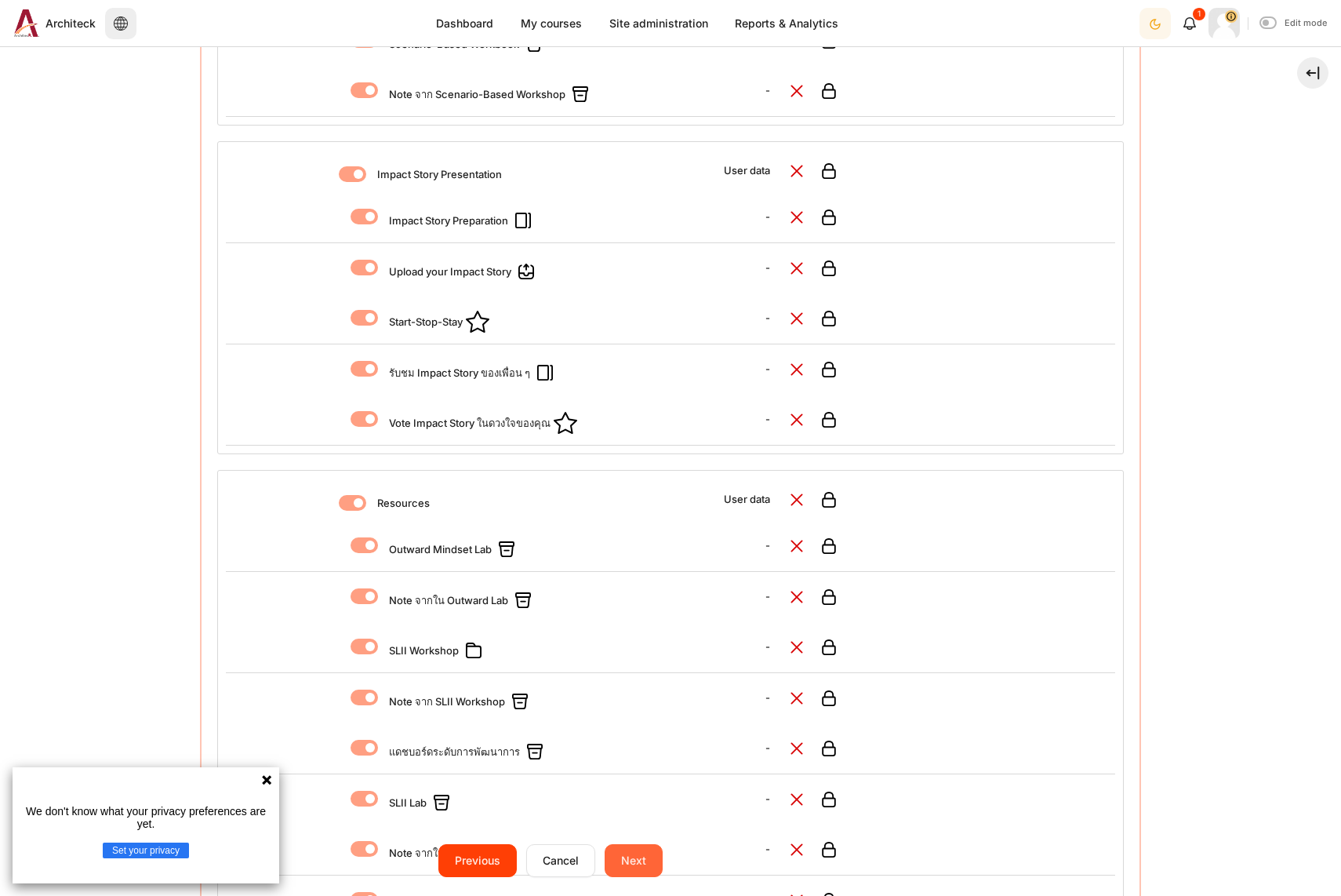
click at [626, 863] on input "Next" at bounding box center [634, 860] width 58 height 33
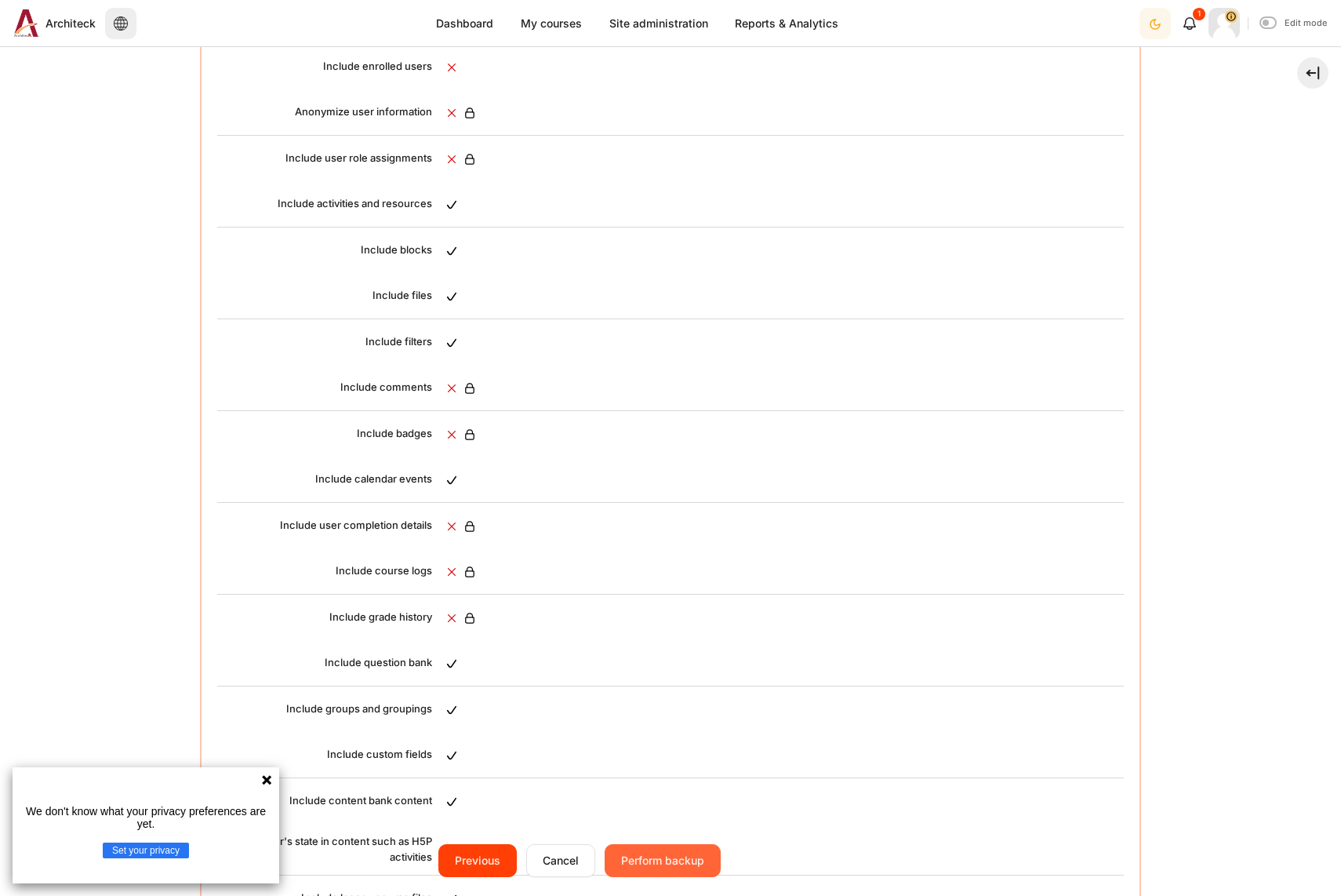
scroll to position [549, 0]
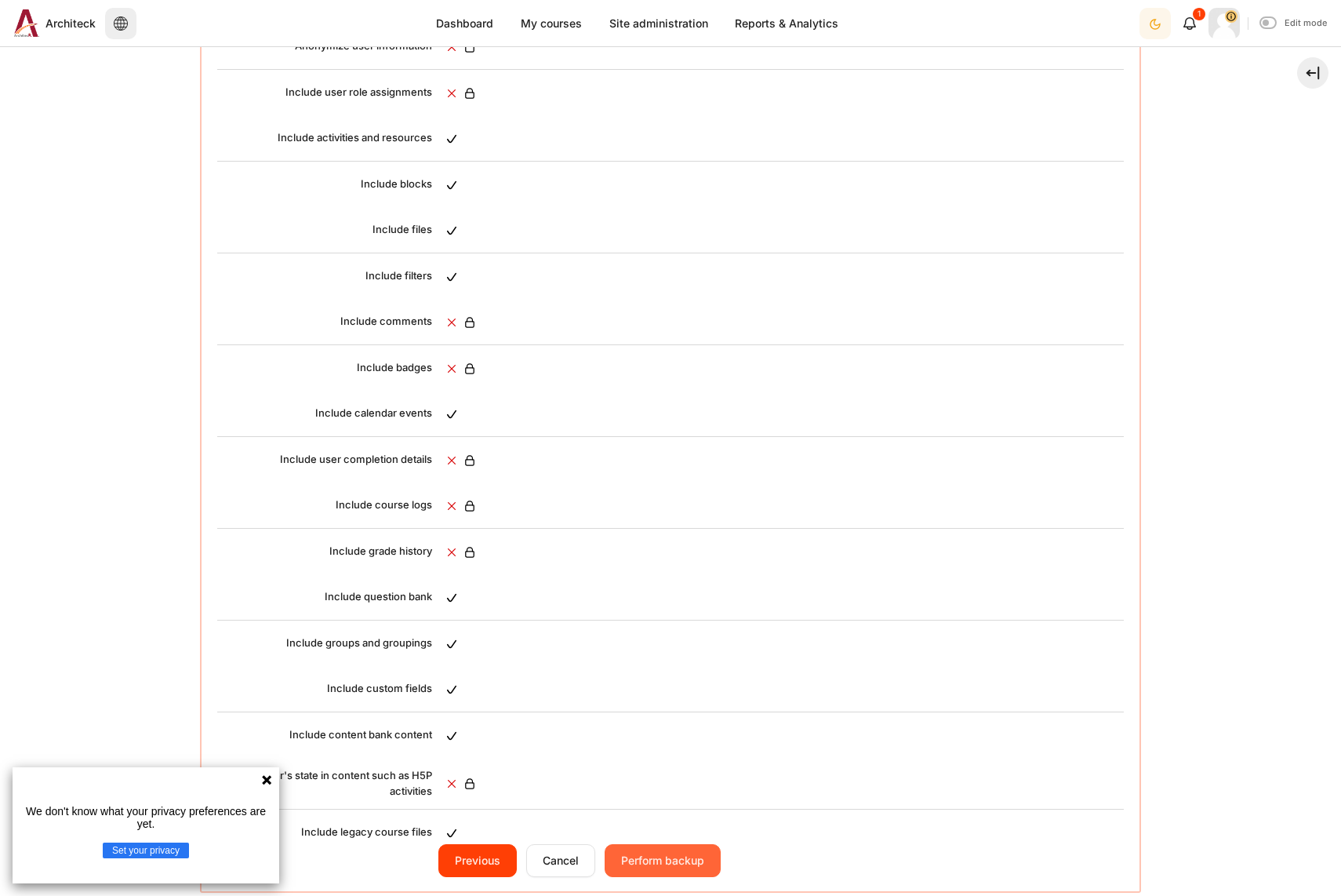
click at [695, 867] on input "Perform backup" at bounding box center [663, 860] width 116 height 33
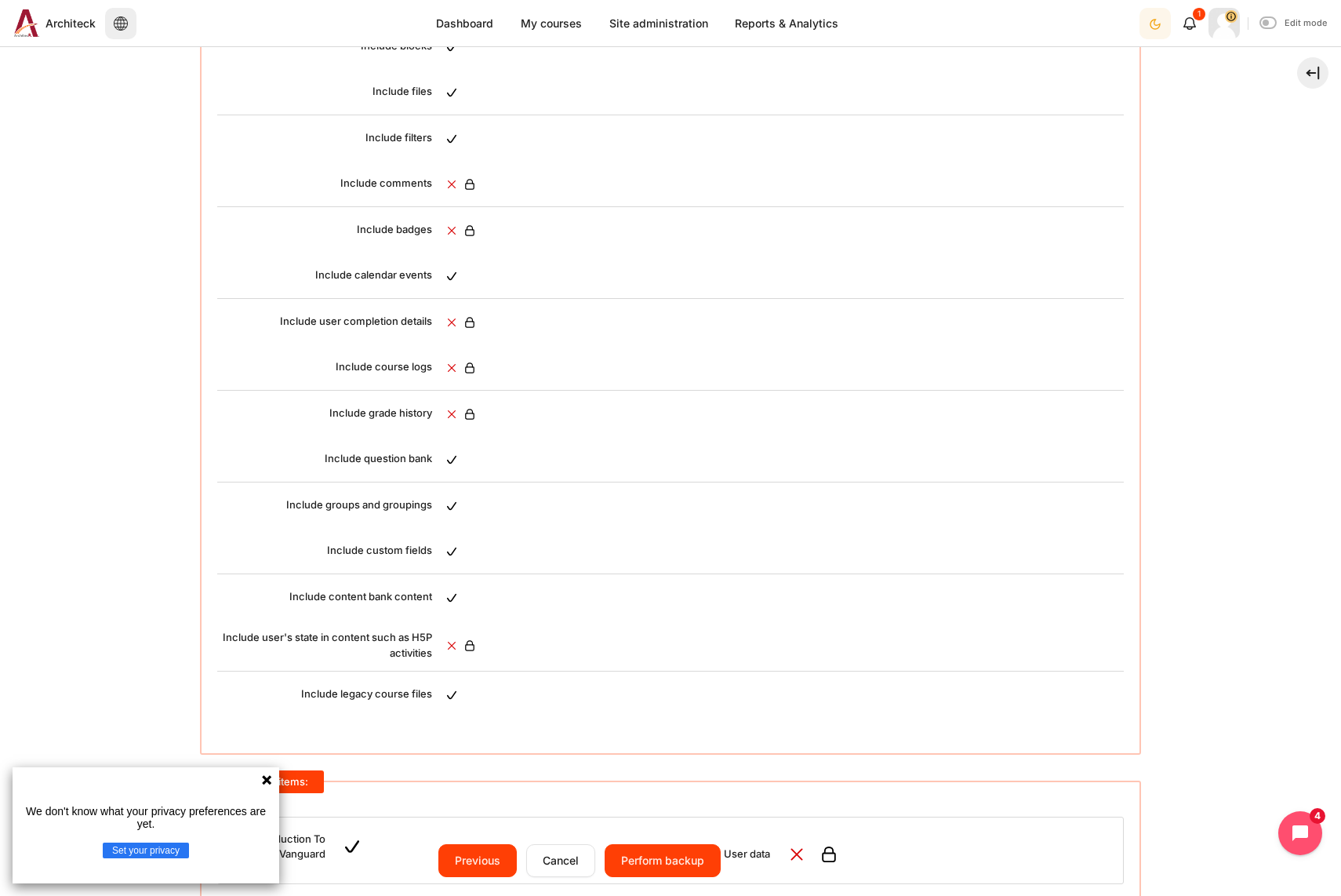
scroll to position [706, 0]
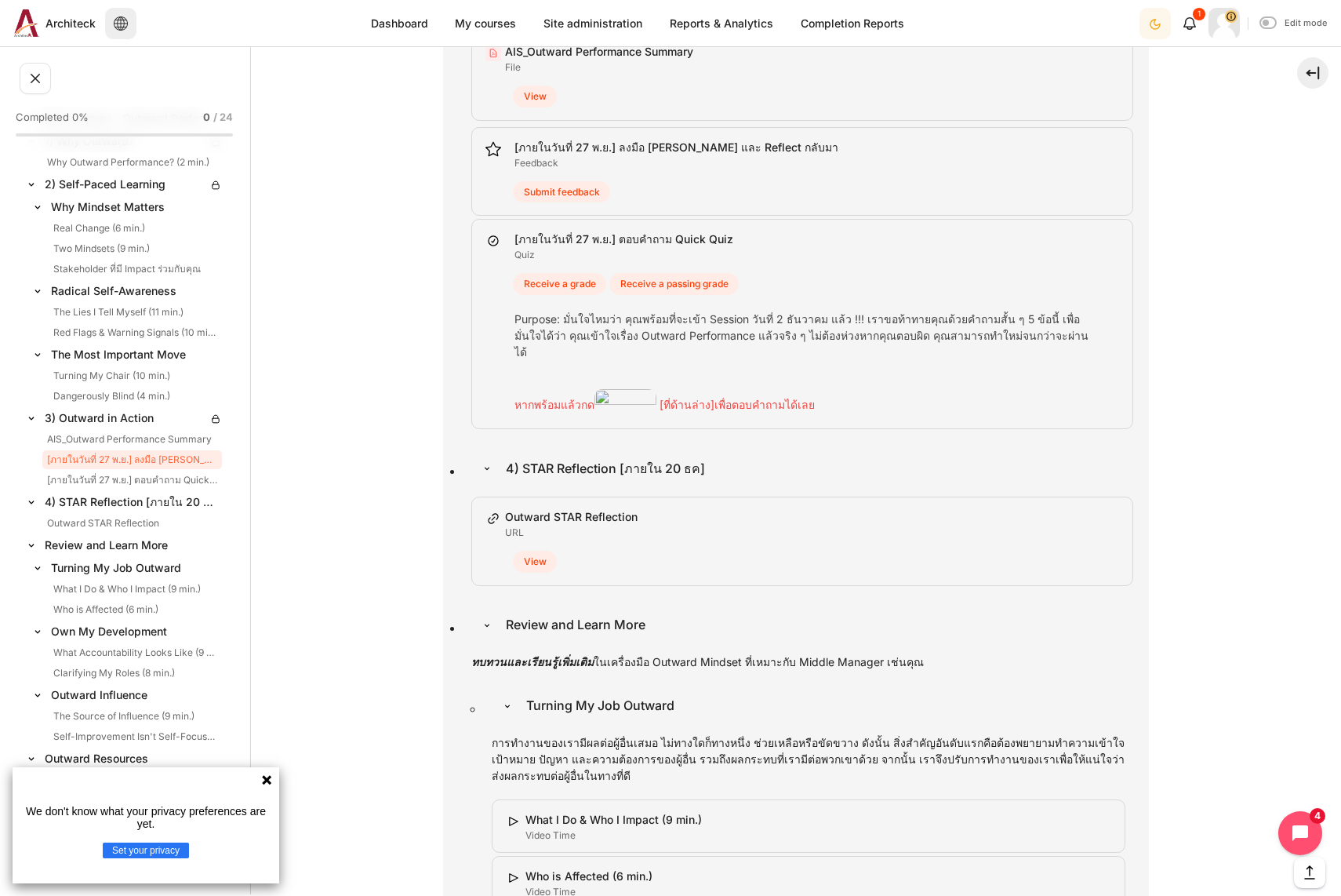
scroll to position [6632, 0]
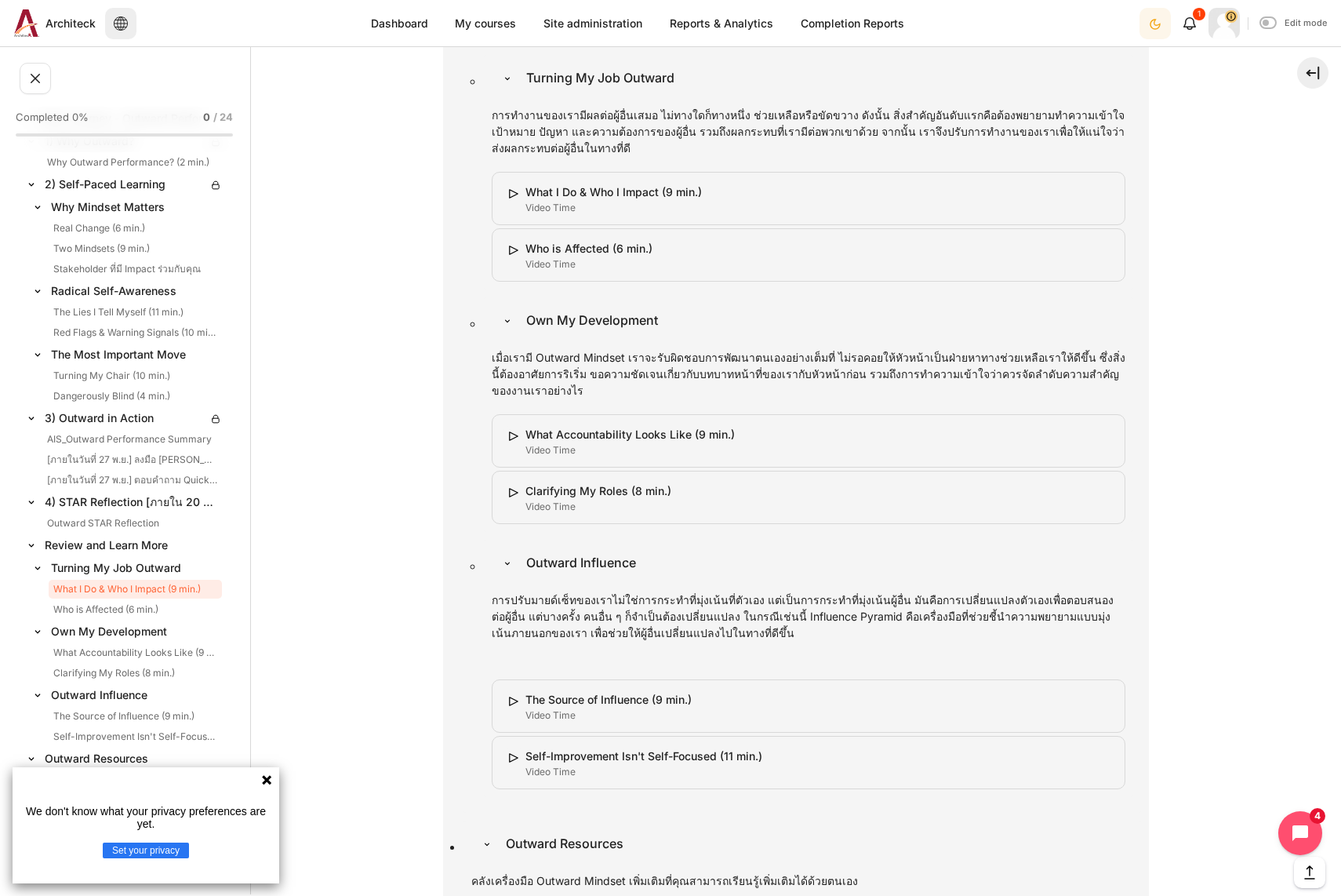
click at [270, 779] on icon at bounding box center [266, 779] width 12 height 12
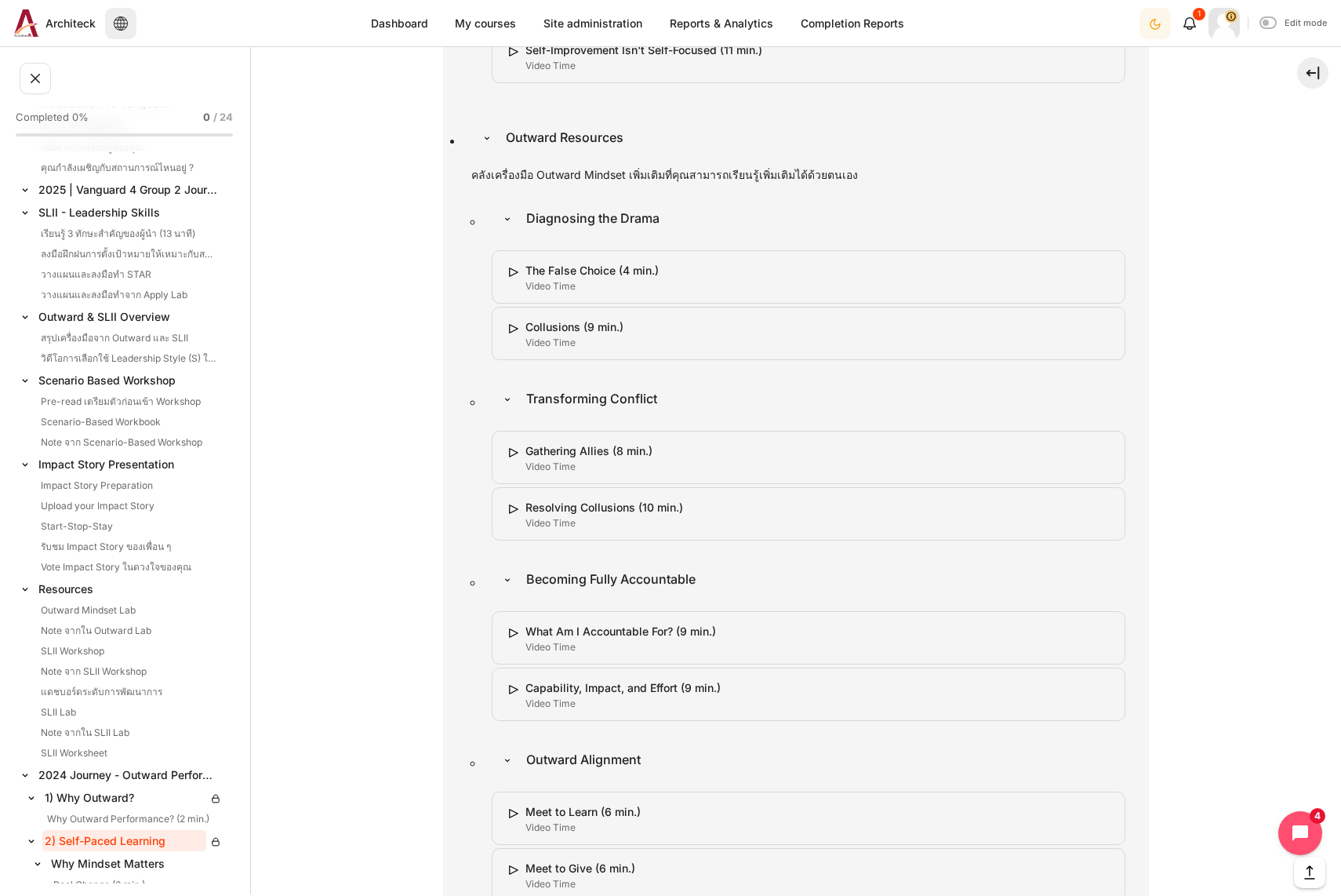
scroll to position [0, 0]
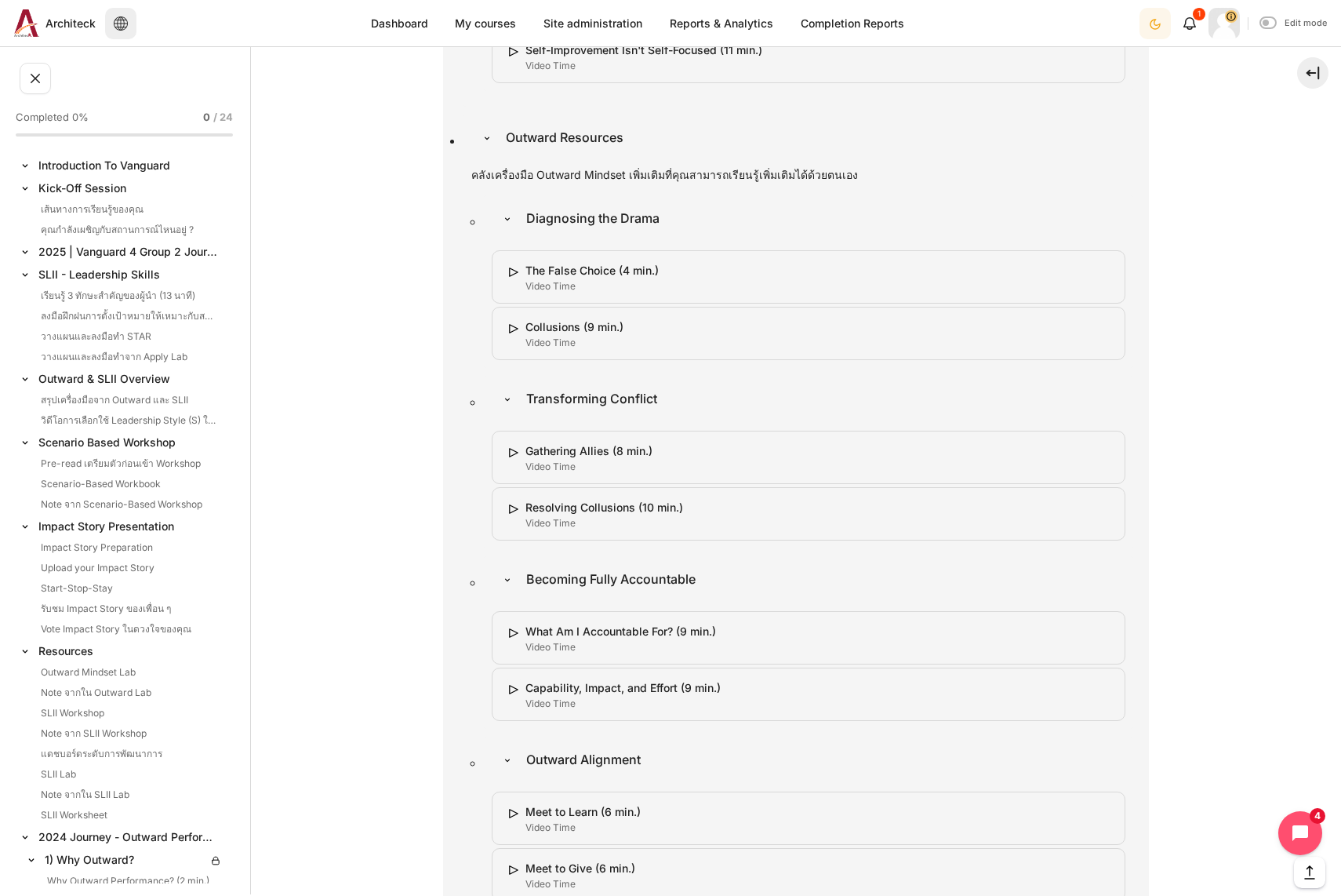
click at [27, 248] on img at bounding box center [24, 252] width 16 height 16
click at [25, 253] on img at bounding box center [24, 252] width 16 height 16
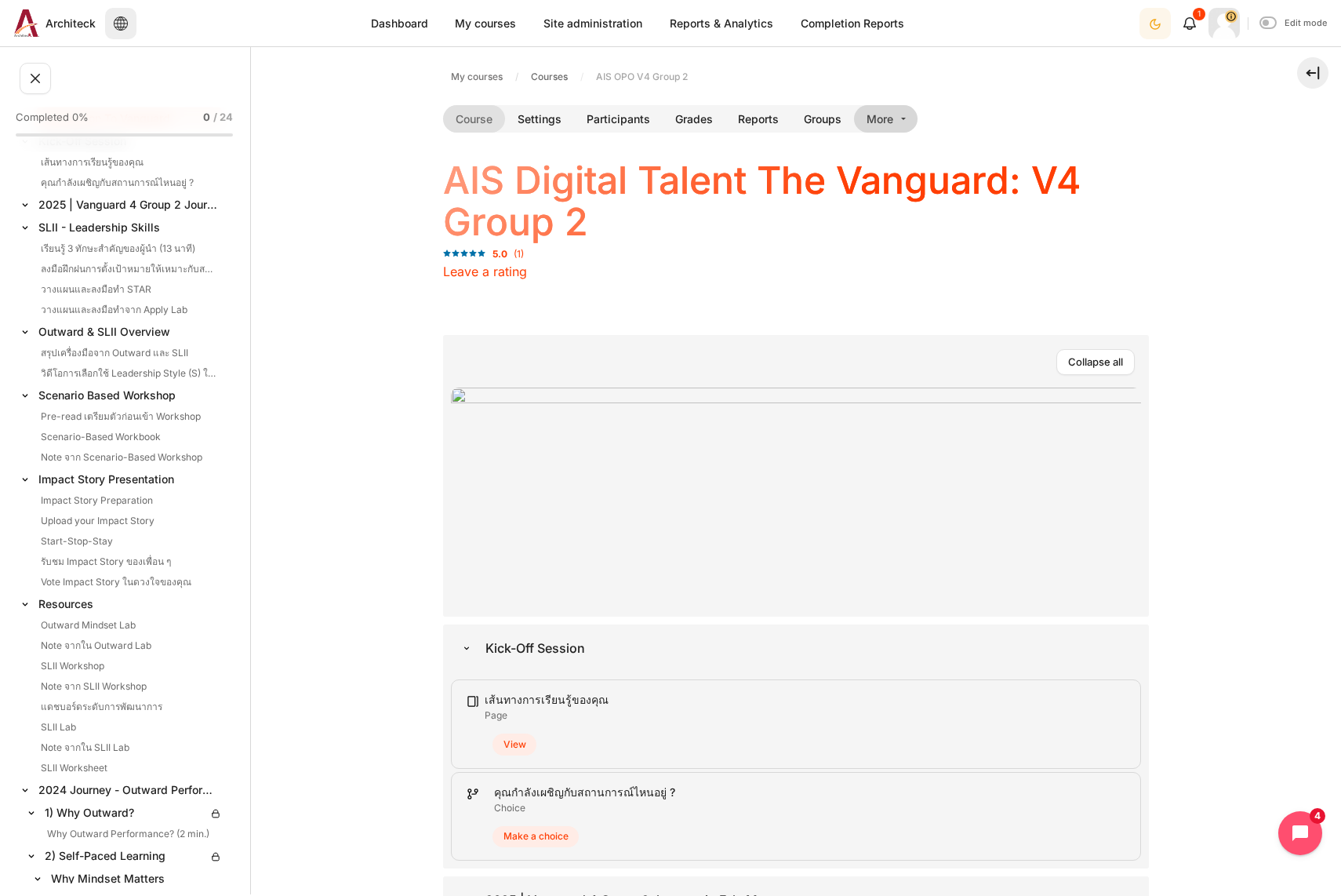
click at [898, 123] on link "More" at bounding box center [886, 118] width 64 height 27
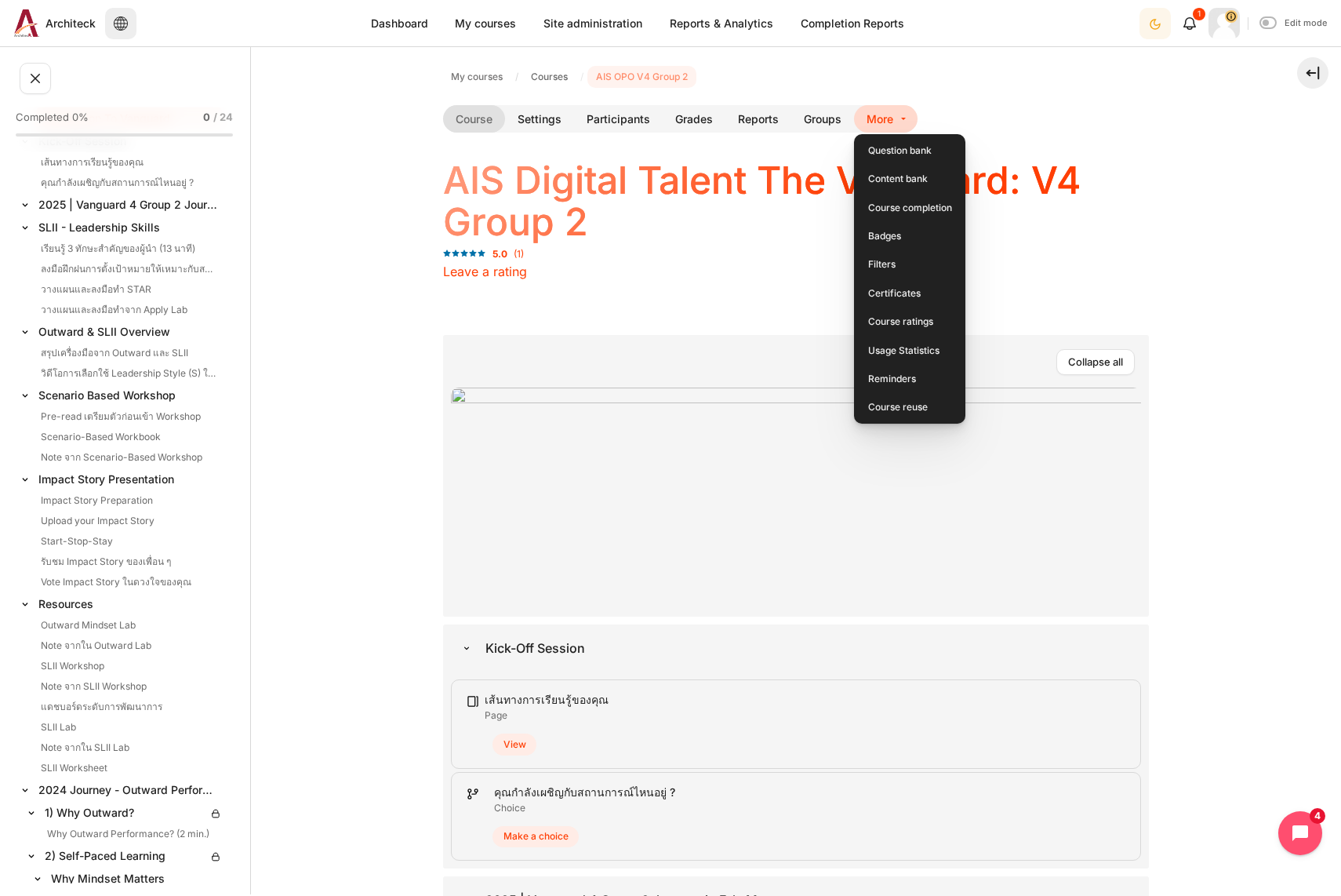
click at [638, 67] on link "AIS OPO V4 Group 2" at bounding box center [642, 77] width 105 height 19
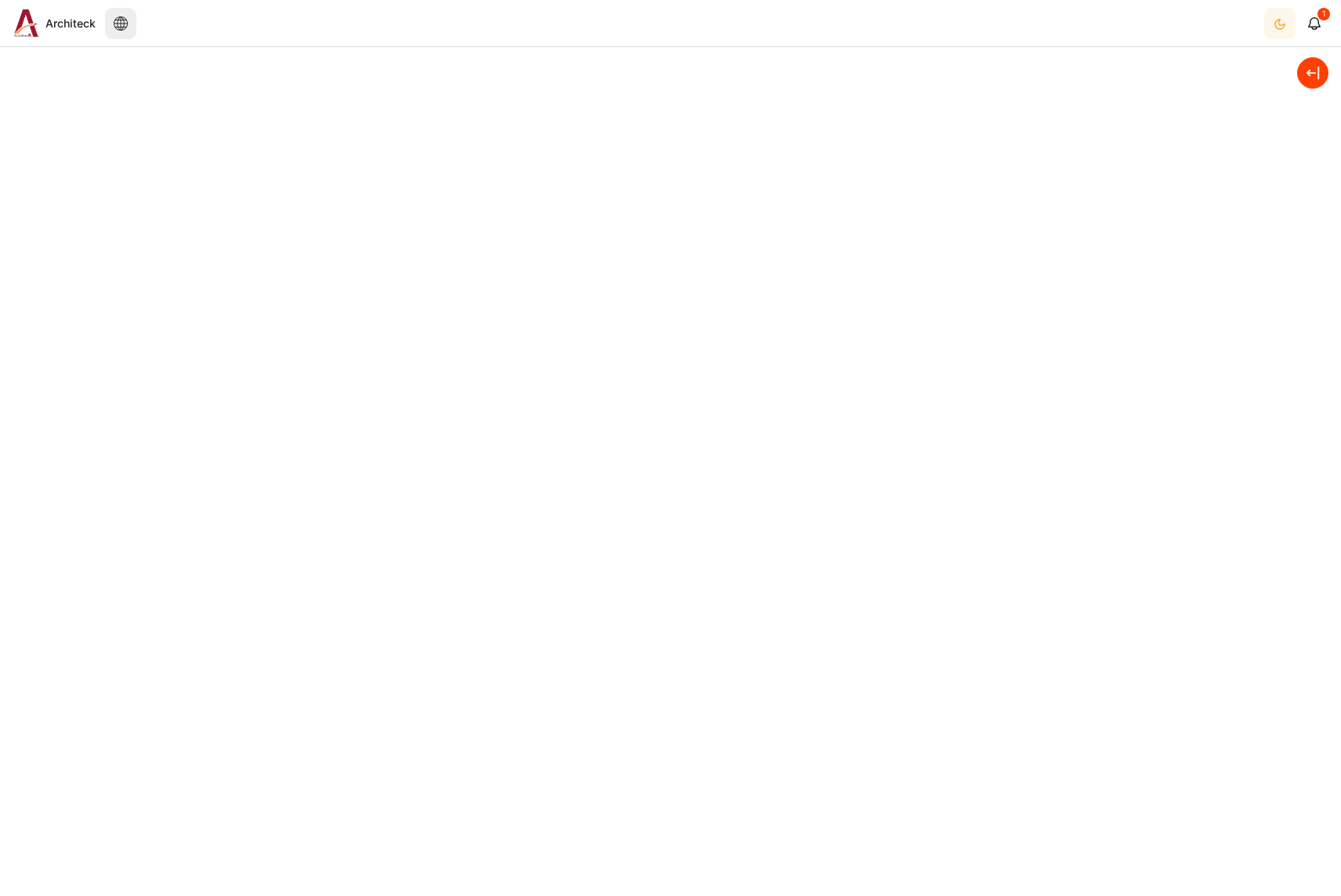
click at [1316, 83] on button at bounding box center [1313, 73] width 32 height 32
click at [1299, 65] on div "Skip to main content Skip Calendar Calendar List of courses All courses Archite…" at bounding box center [670, 448] width 1341 height 896
click at [1312, 70] on button at bounding box center [1313, 73] width 32 height 32
click at [50, 19] on span "Architeck" at bounding box center [71, 23] width 50 height 17
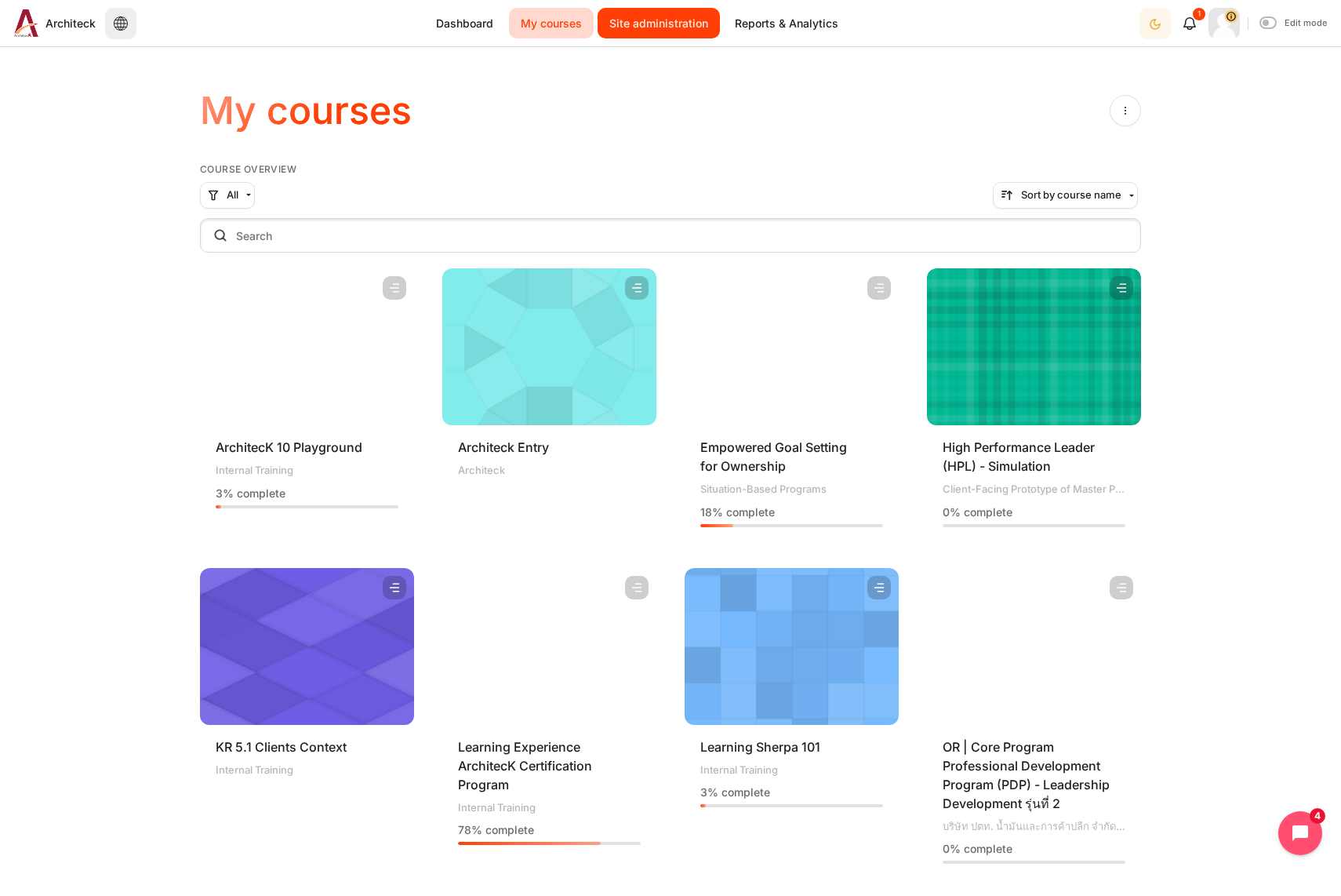
click at [691, 30] on link "Site administration" at bounding box center [658, 22] width 123 height 31
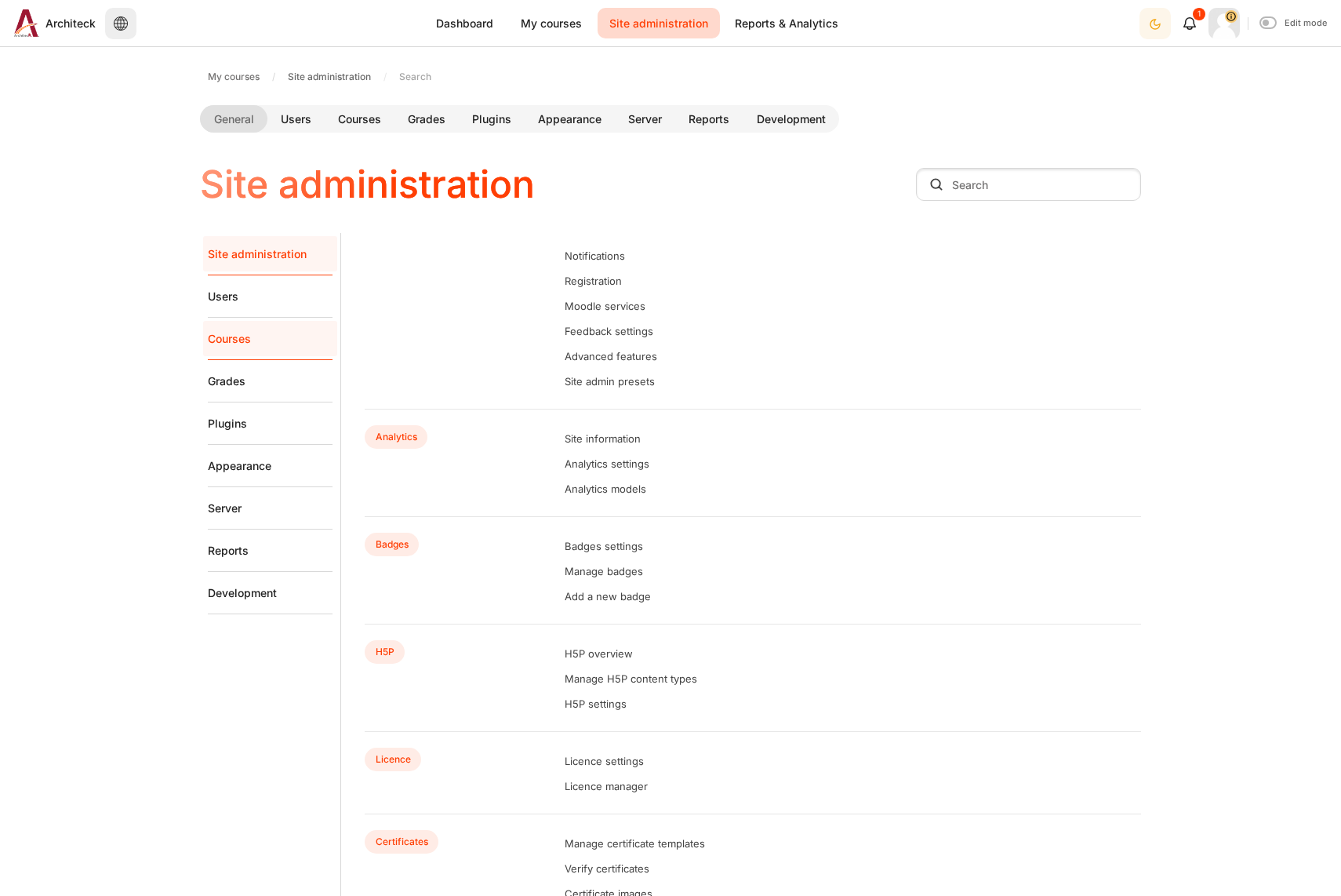
click at [257, 343] on link "Courses" at bounding box center [269, 339] width 124 height 42
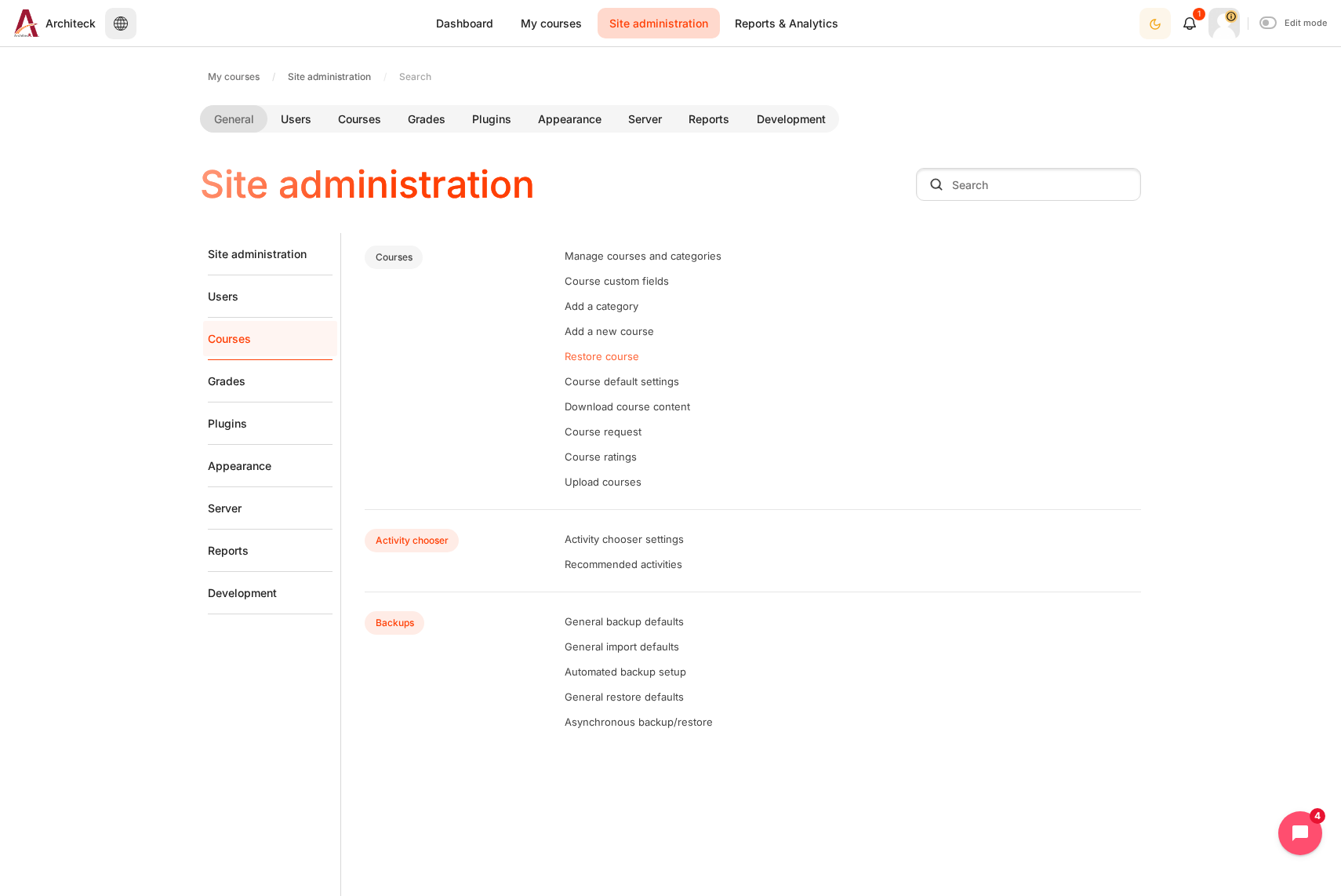
click at [614, 357] on link "Restore course" at bounding box center [602, 355] width 75 height 12
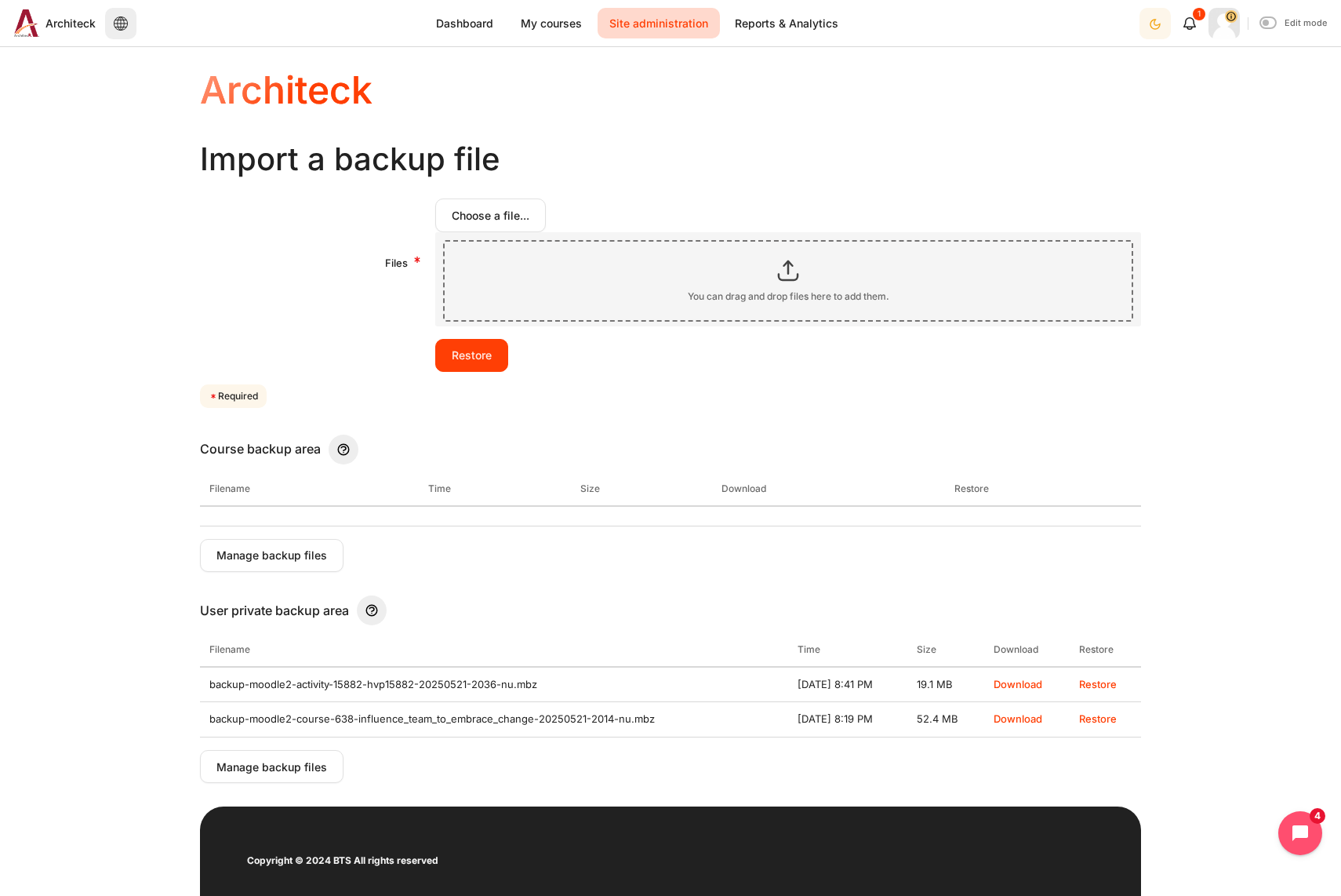
scroll to position [285, 0]
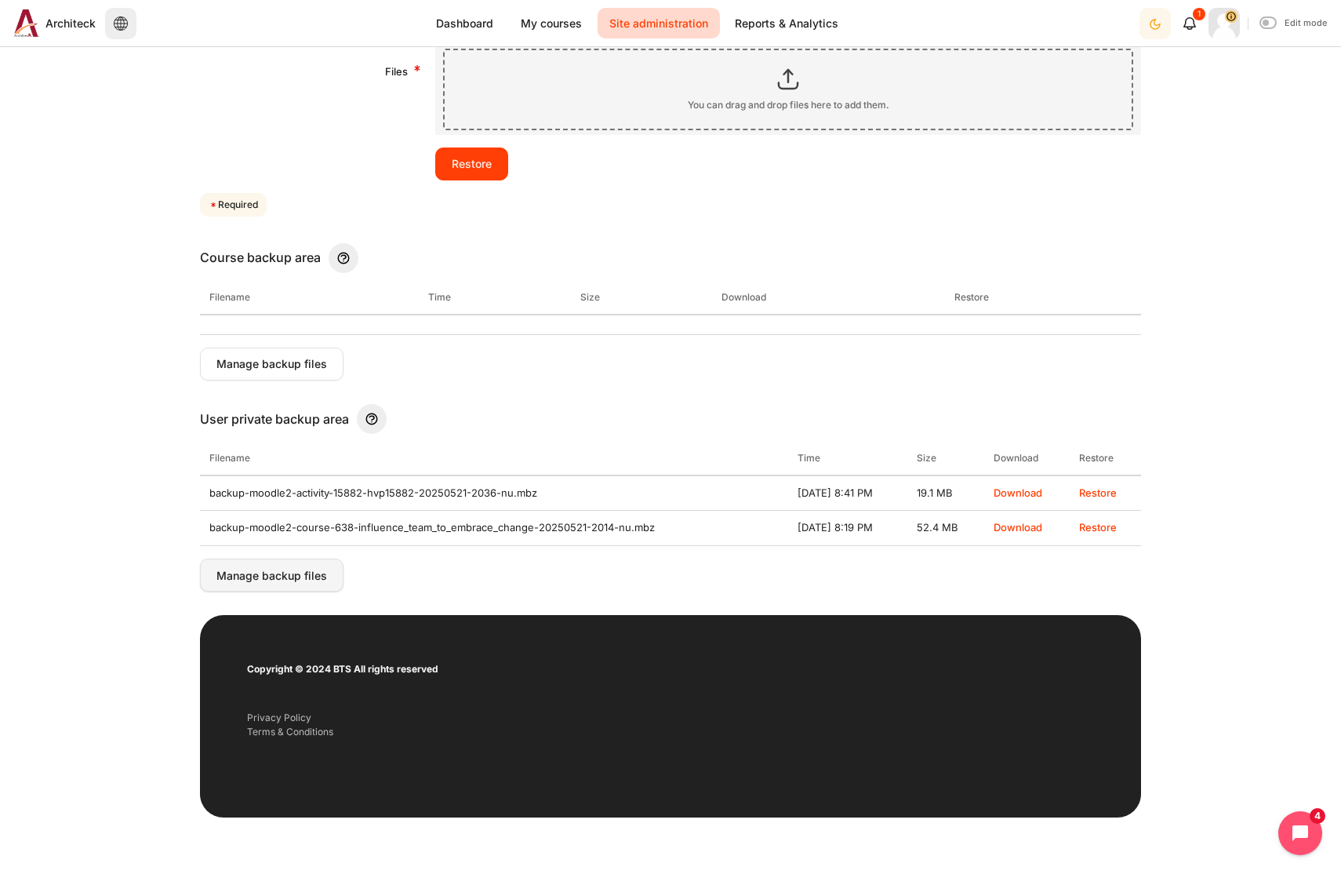
click at [260, 581] on button "Manage backup files" at bounding box center [271, 574] width 143 height 33
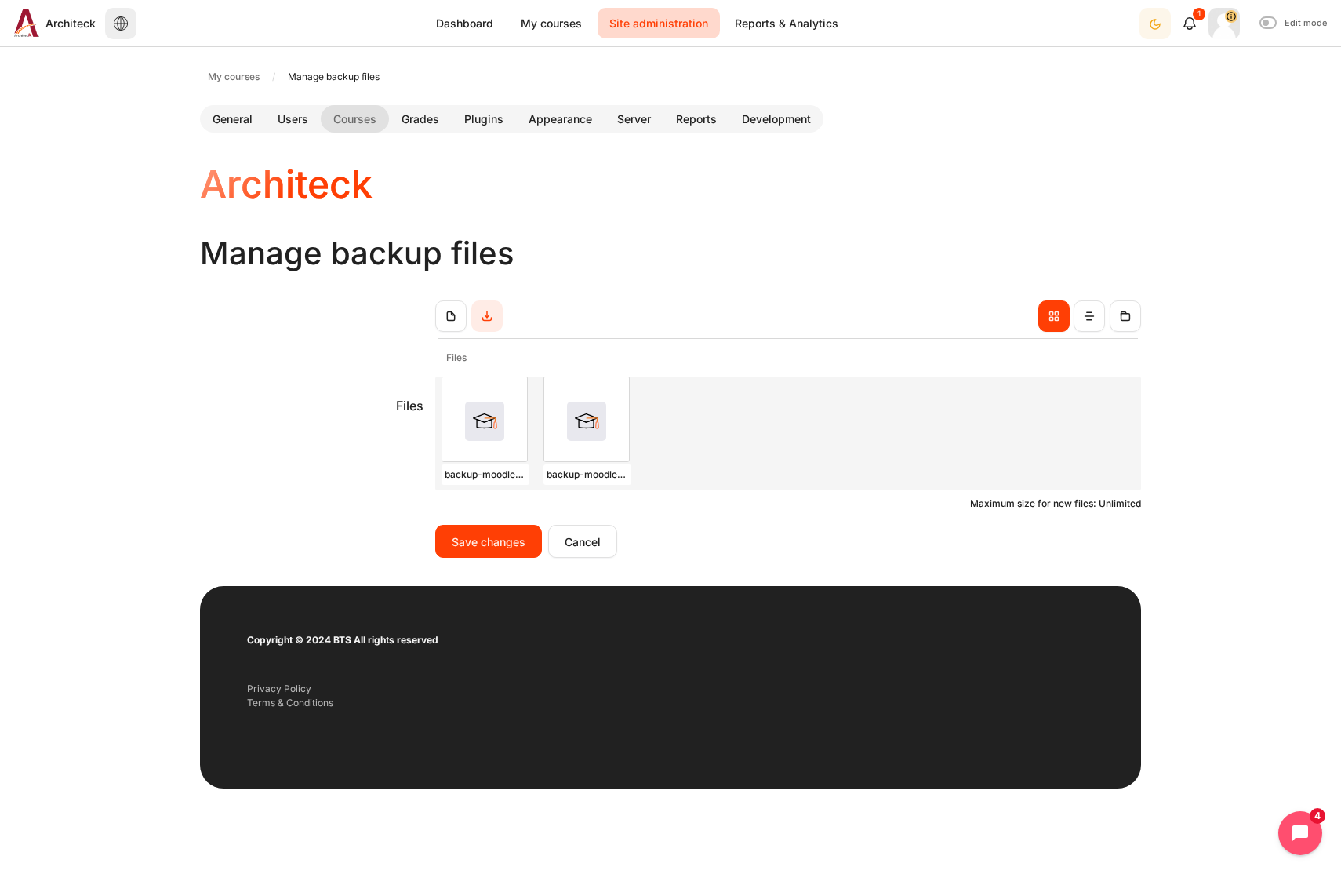
scroll to position [8, 0]
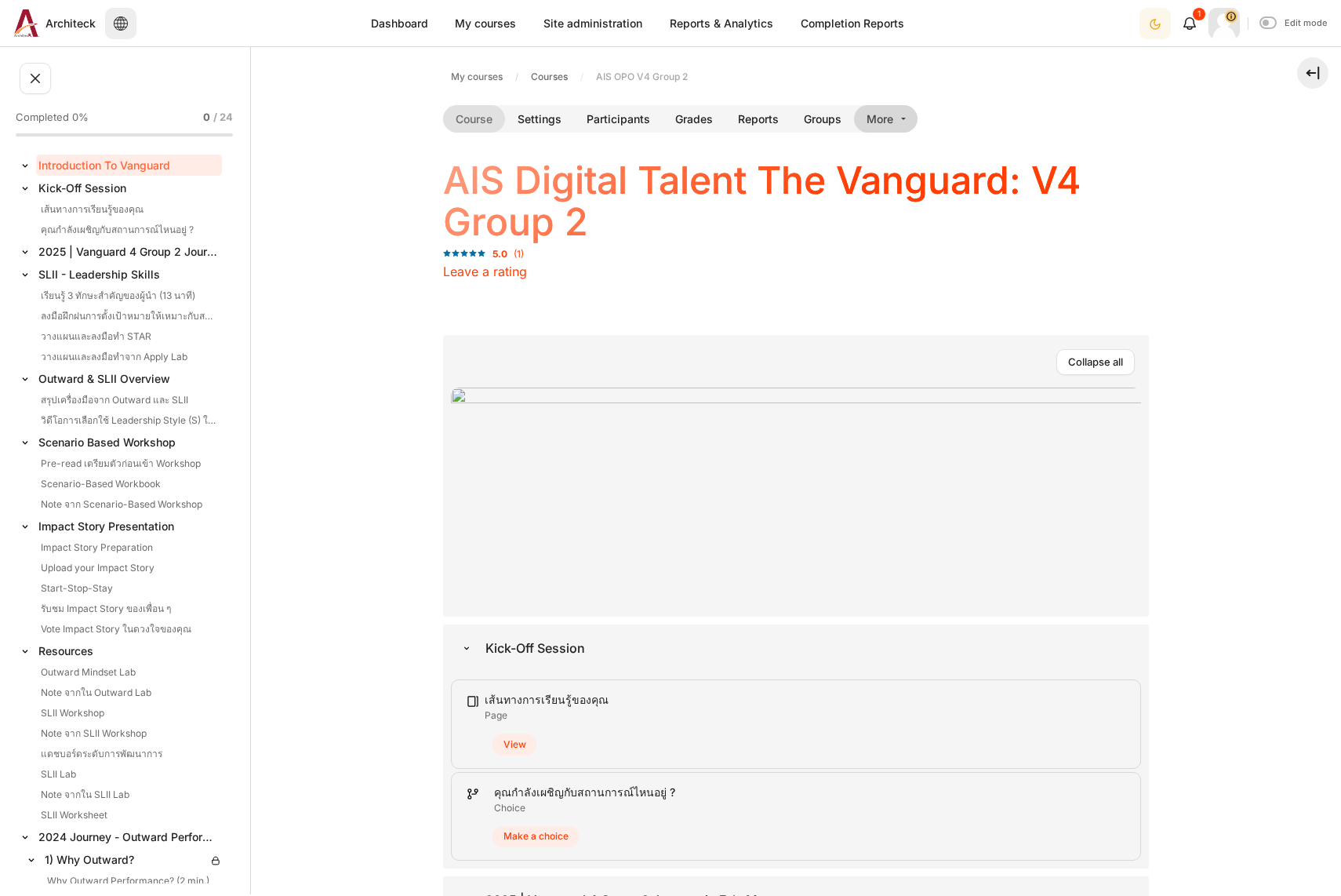
click at [893, 126] on link "More" at bounding box center [886, 118] width 64 height 27
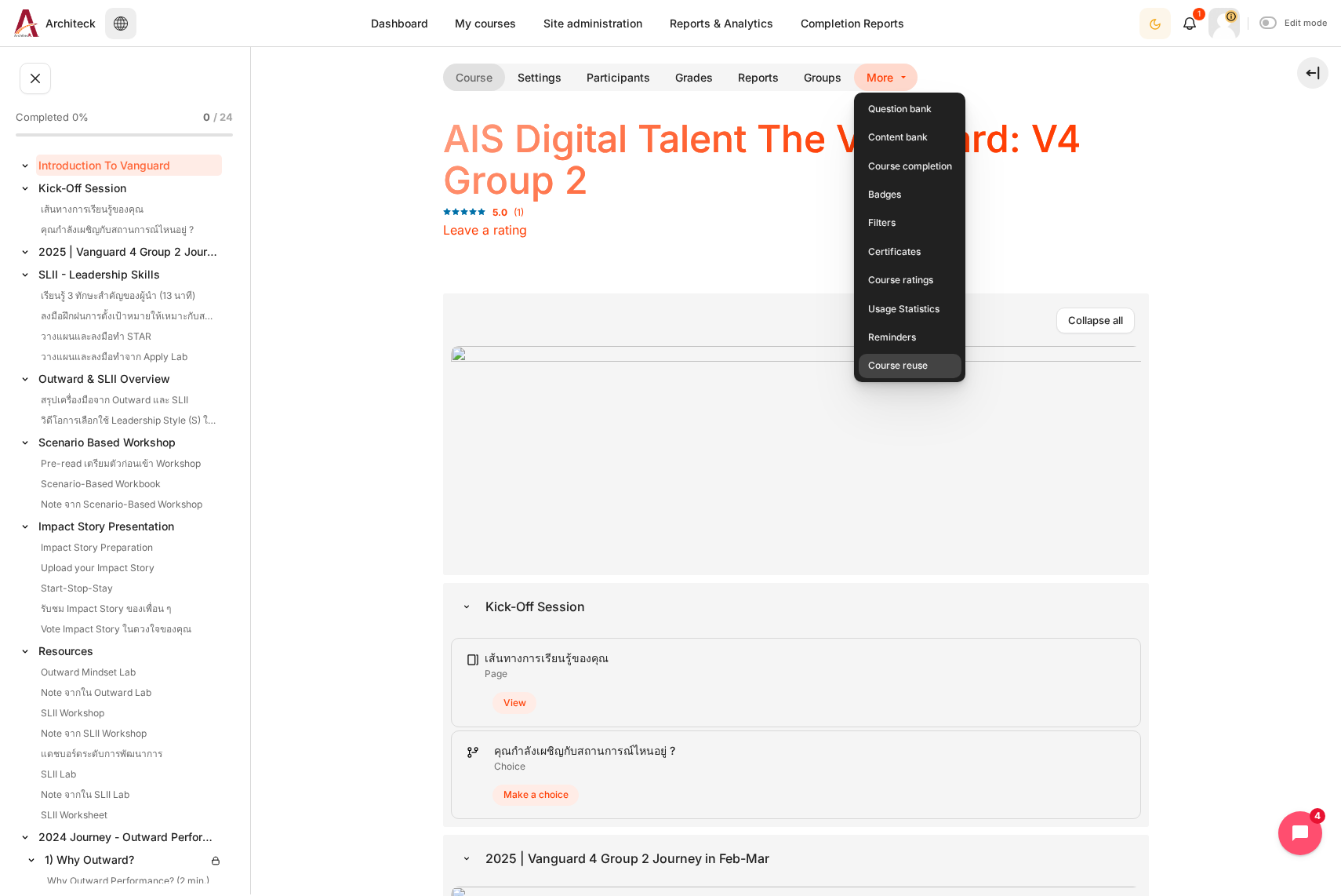
scroll to position [79, 0]
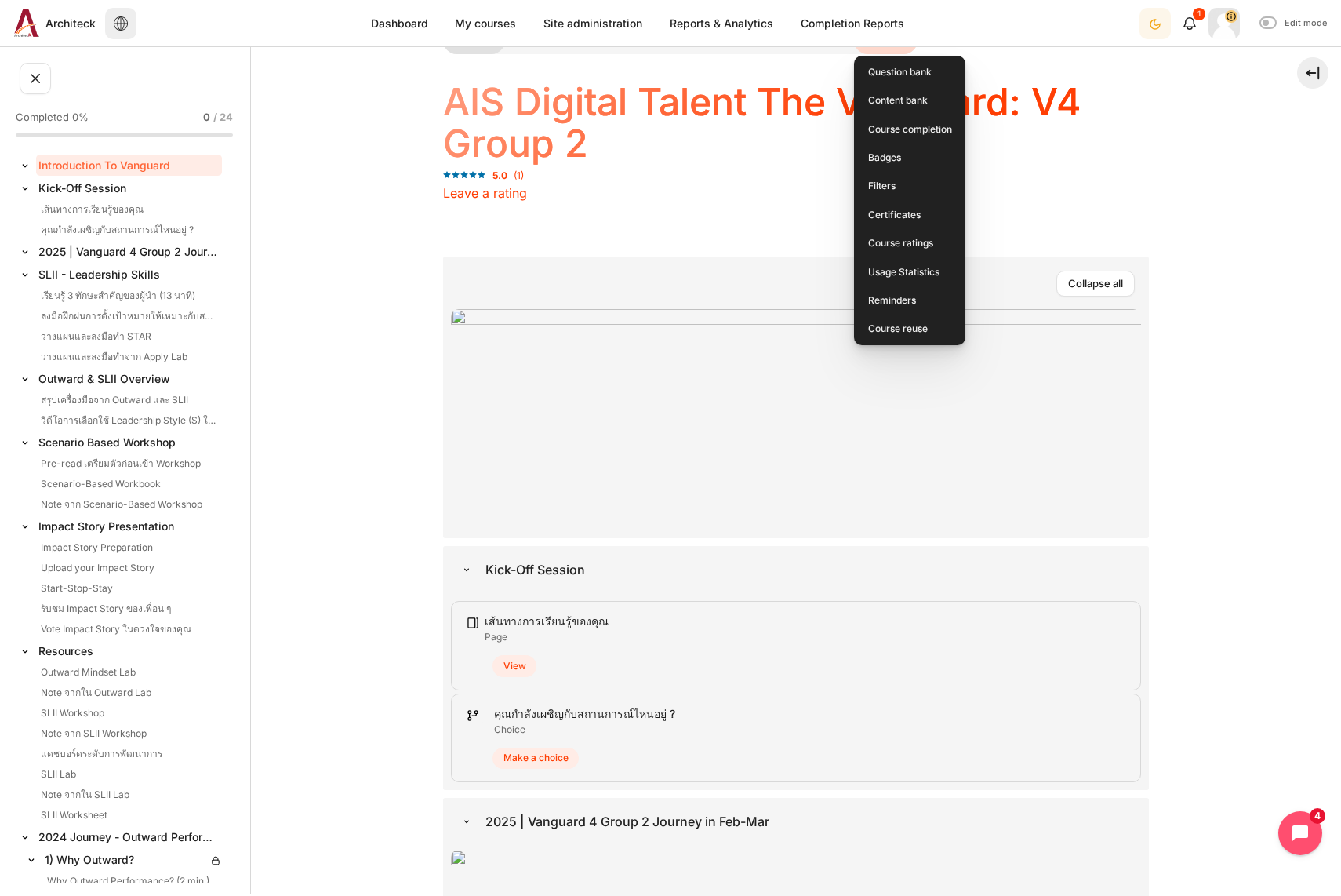
click at [923, 325] on link "Course reuse" at bounding box center [910, 329] width 103 height 24
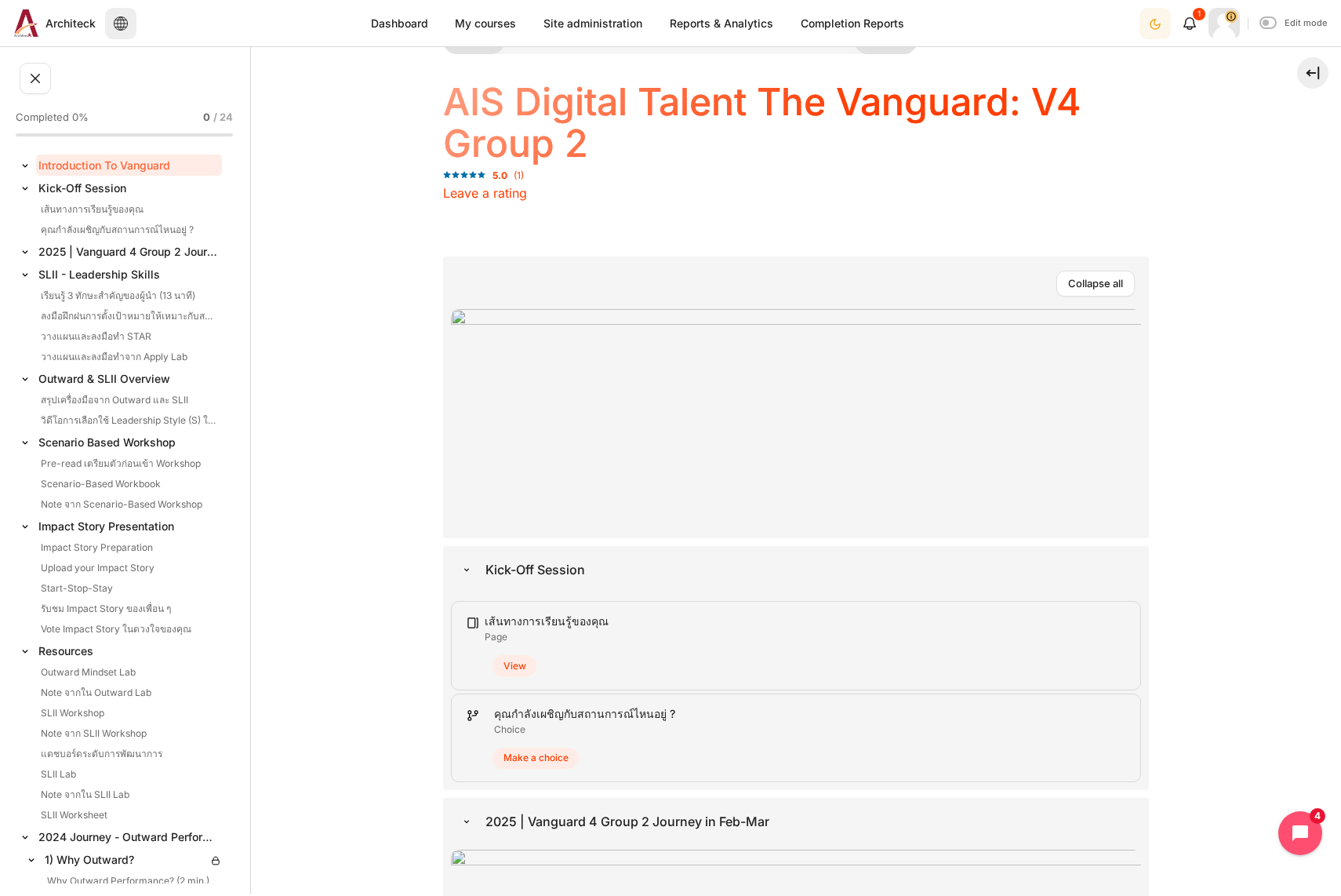
scroll to position [58, 0]
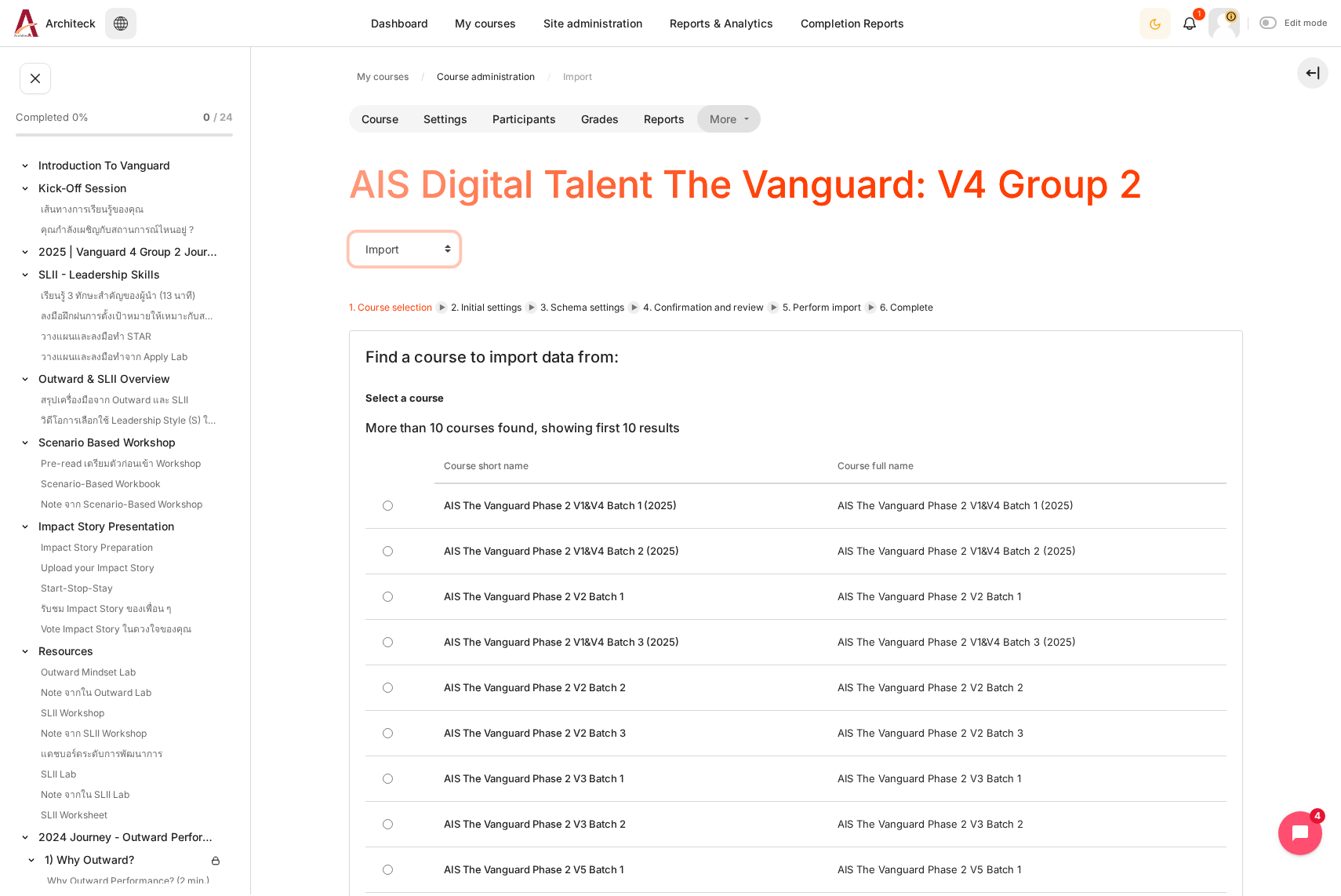
click at [413, 250] on select "Import Backup Restore Copy course Reset" at bounding box center [404, 248] width 110 height 33
select select "/backup/backup.php?id=779"
click at [349, 232] on select "Import Backup Restore Copy course Reset" at bounding box center [404, 248] width 110 height 33
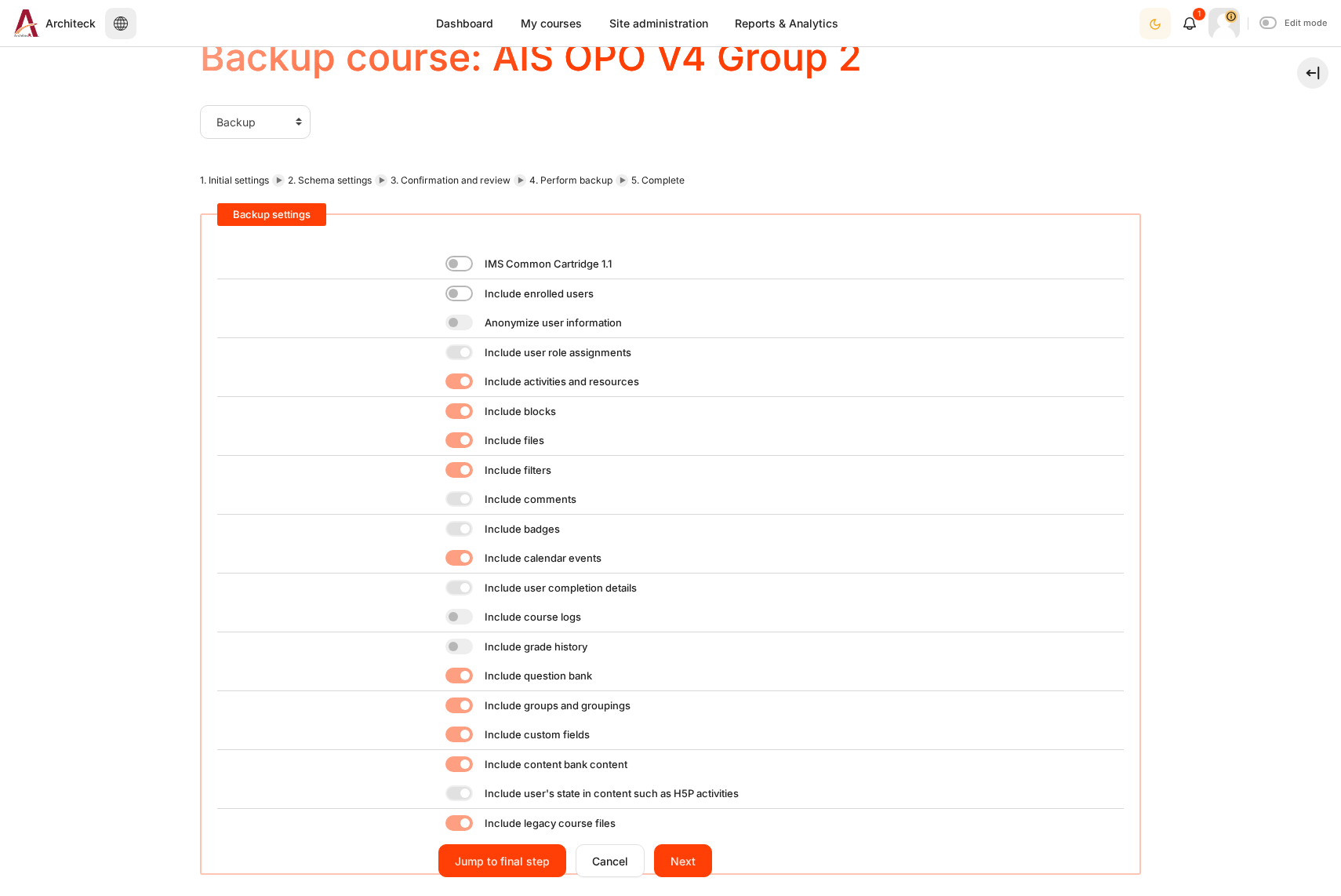
scroll to position [236, 0]
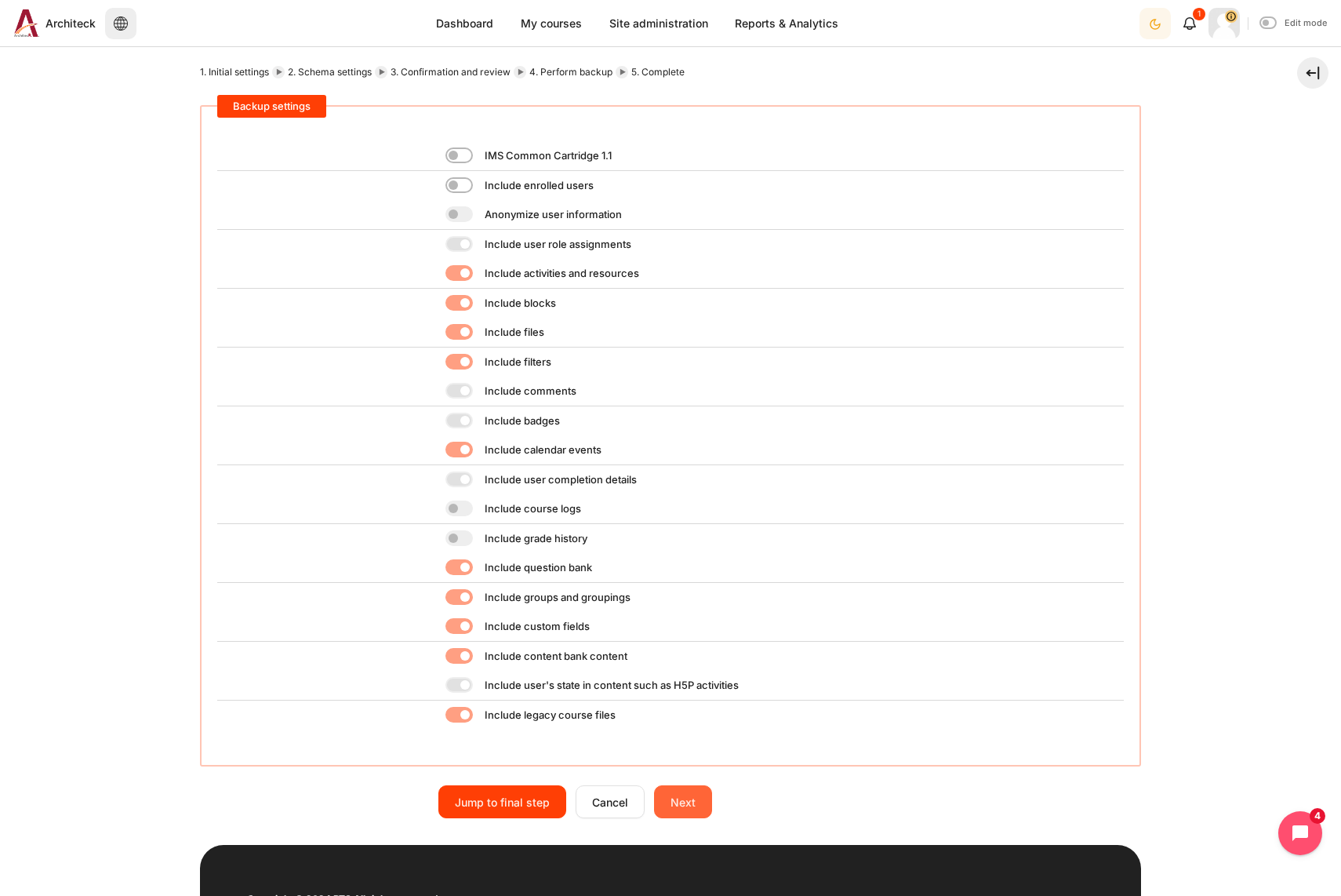
click at [663, 800] on input "Next" at bounding box center [683, 801] width 58 height 33
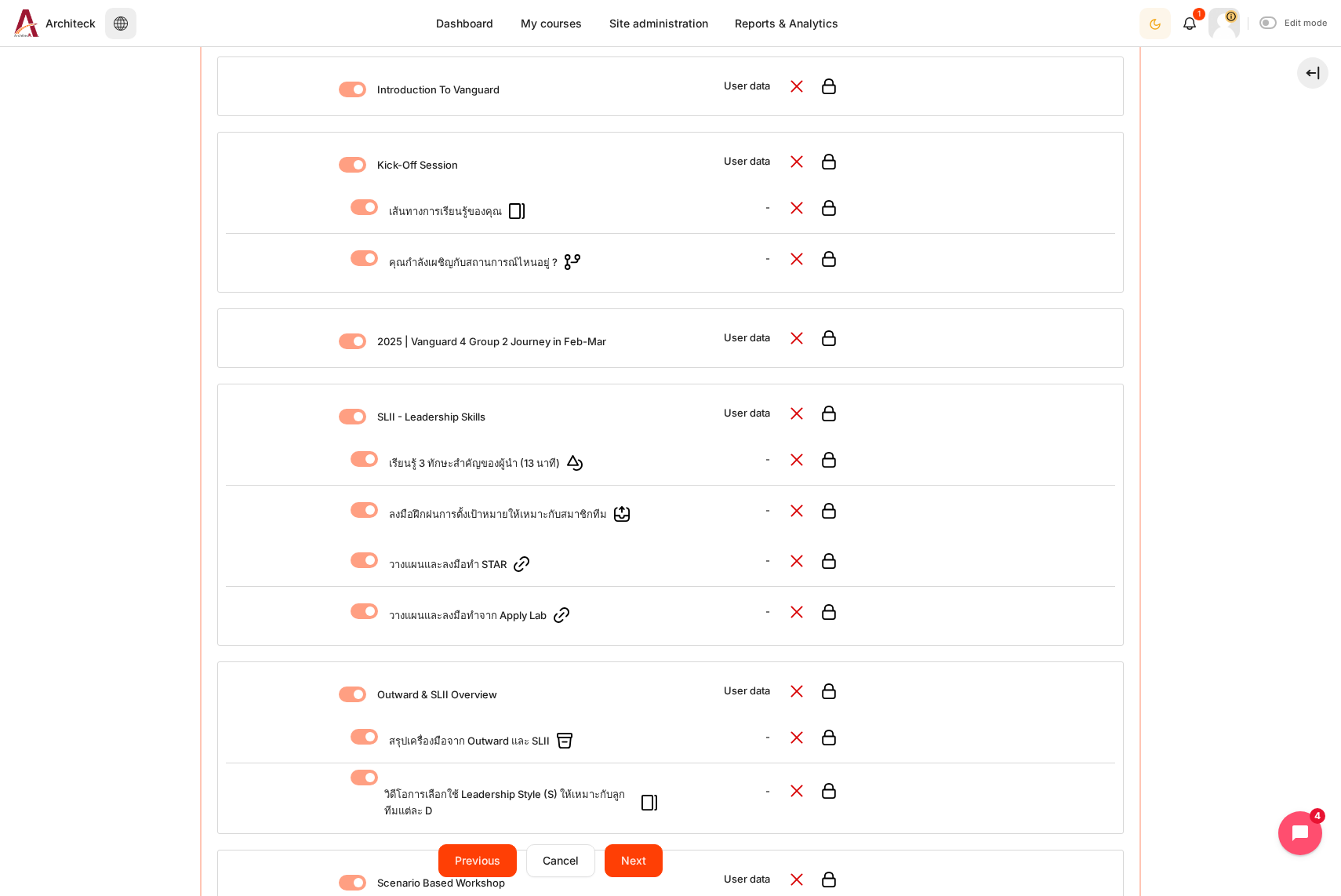
scroll to position [157, 0]
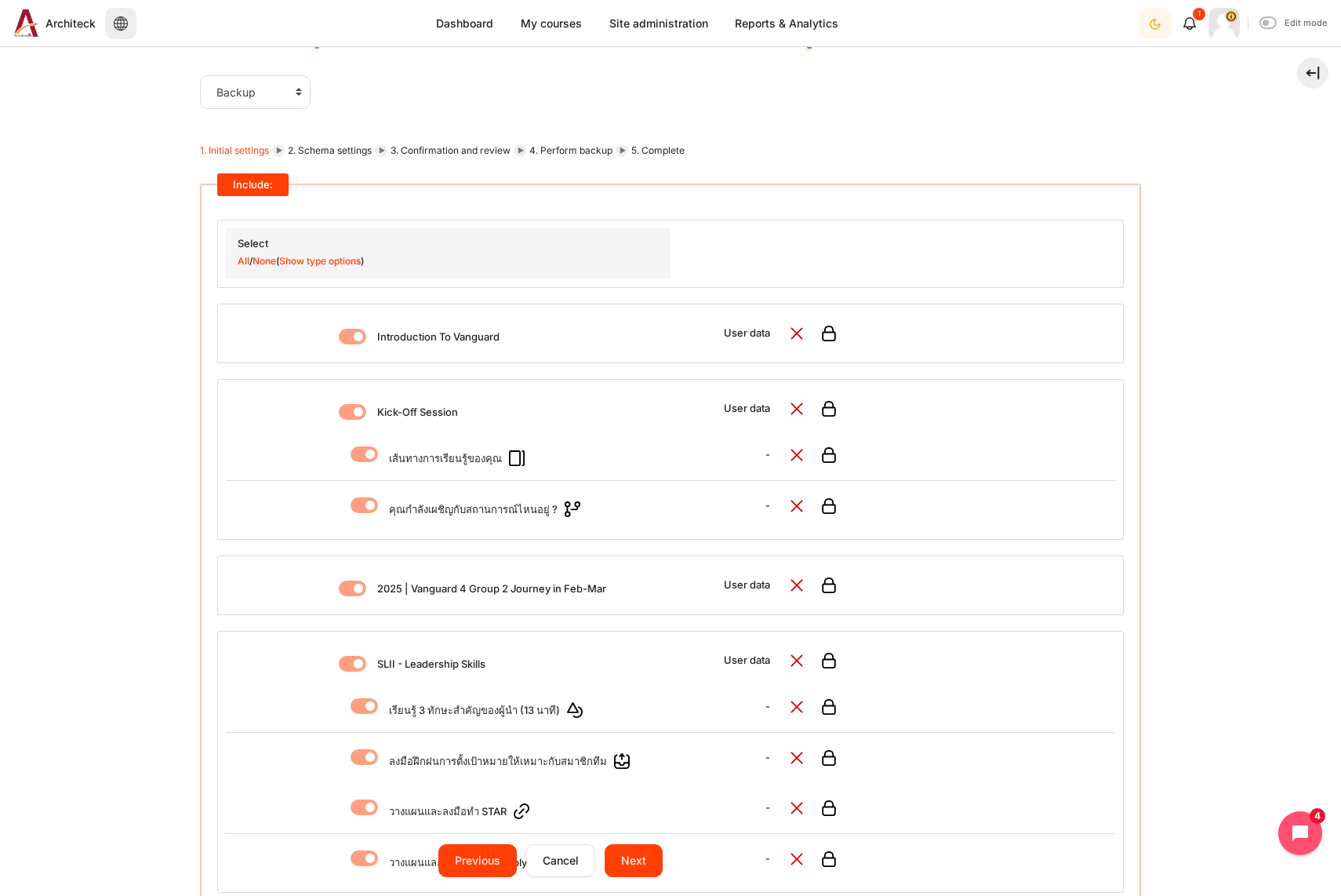
click at [372, 338] on label "Content" at bounding box center [373, 337] width 3 height 17
click at [339, 338] on input "Content" at bounding box center [352, 336] width 27 height 16
click at [372, 338] on label "Content" at bounding box center [373, 337] width 3 height 17
click at [339, 338] on input "Content" at bounding box center [352, 336] width 27 height 16
checkbox input "true"
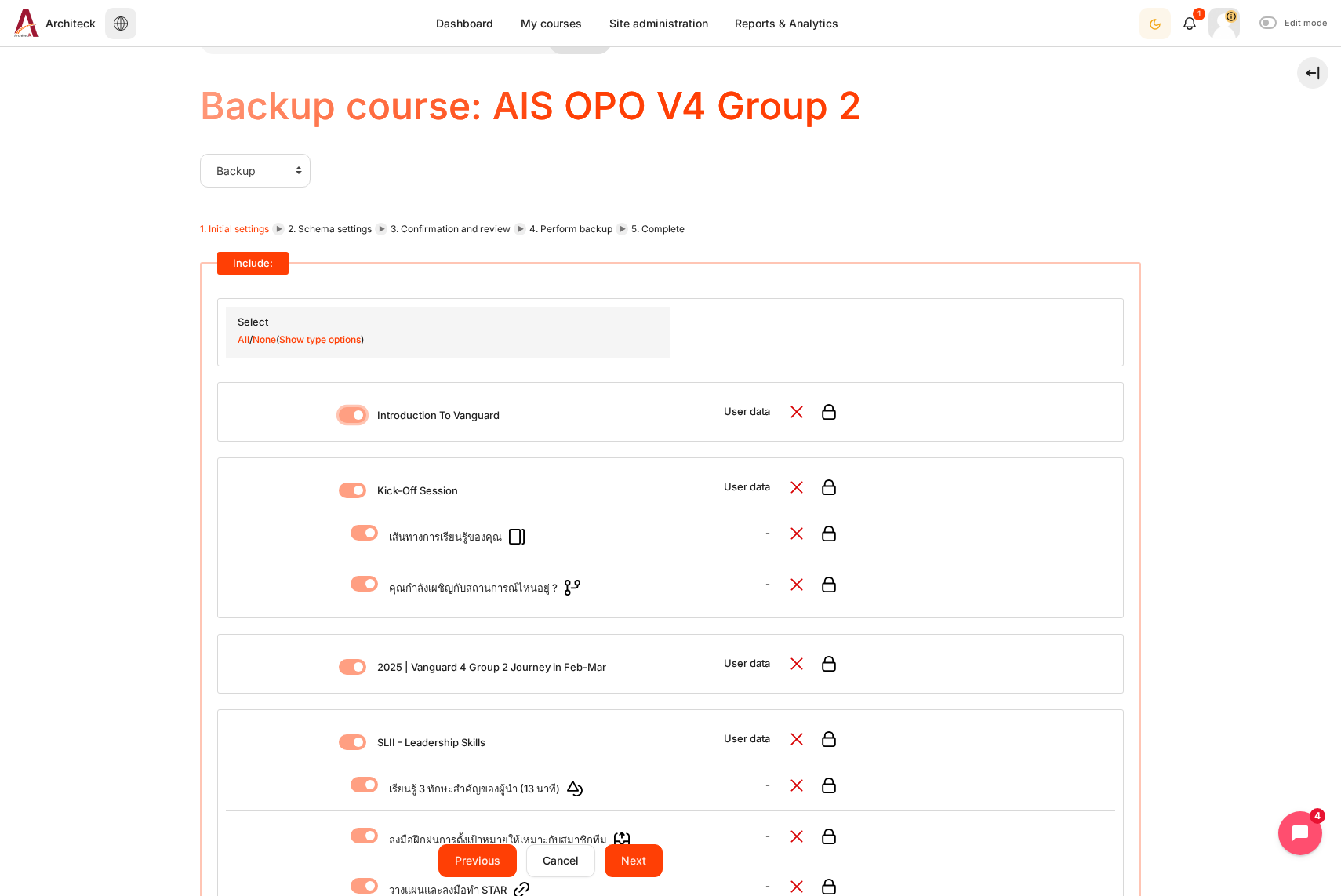
scroll to position [0, 0]
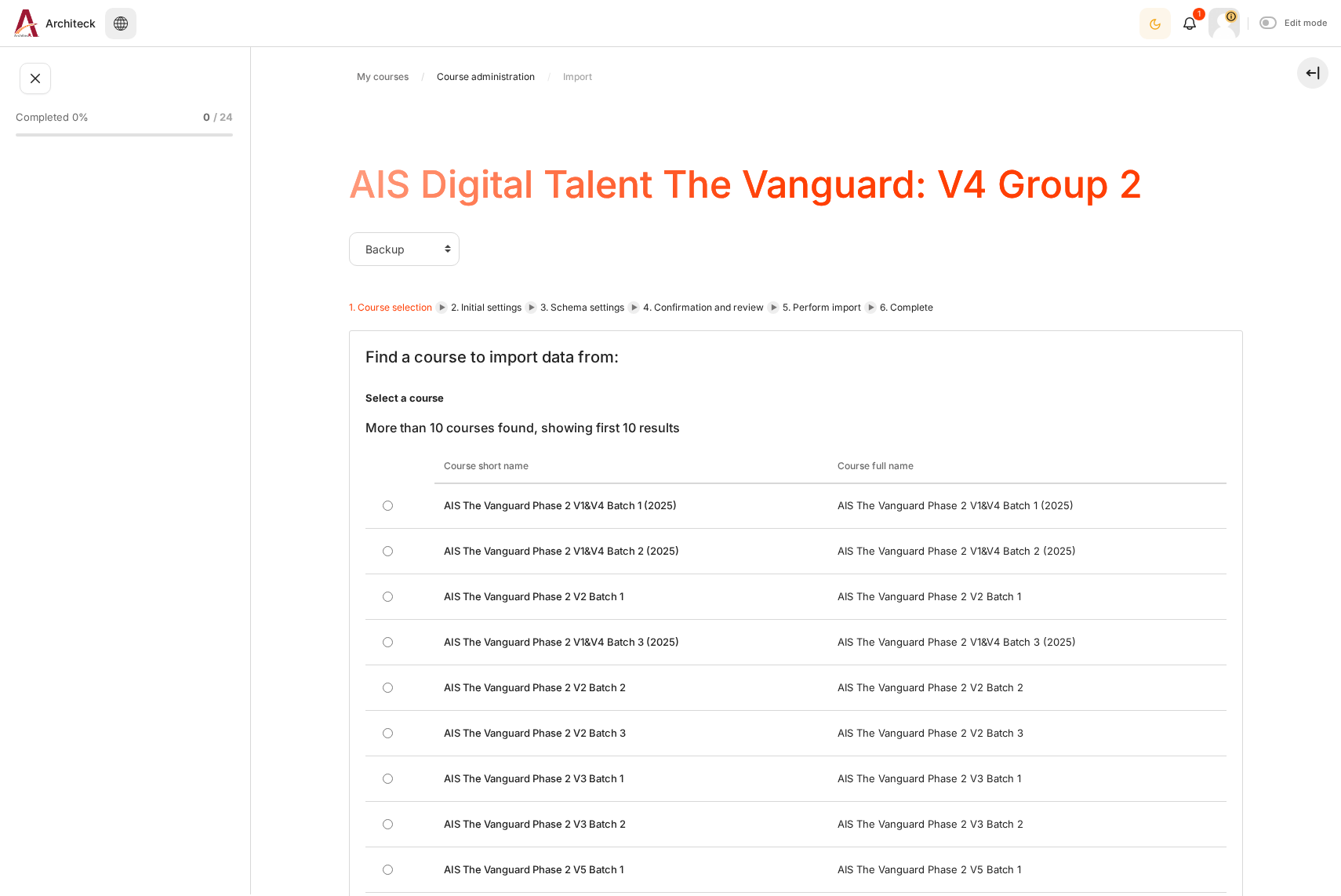
select select "/backup/backup.php?id=779"
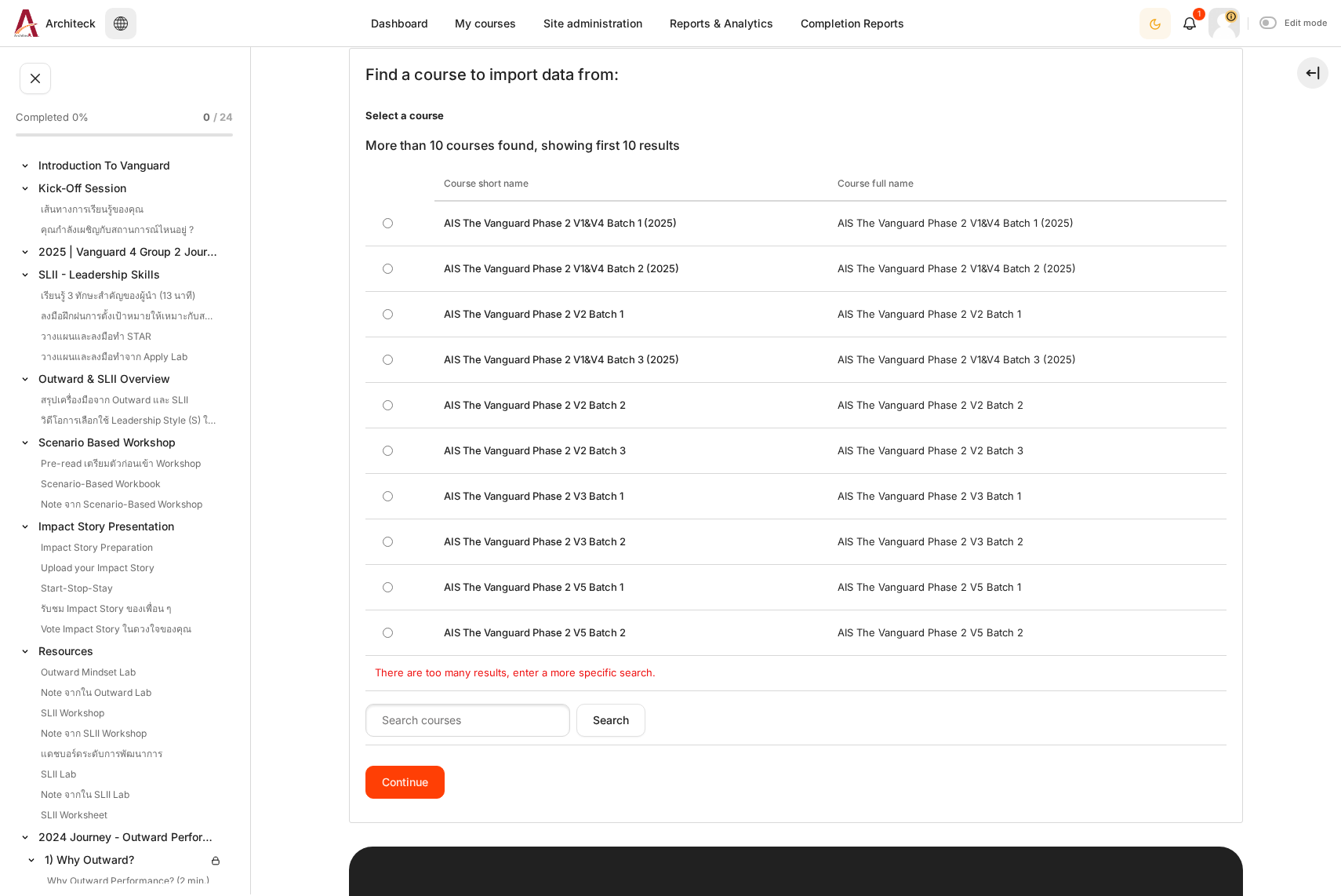
scroll to position [513, 0]
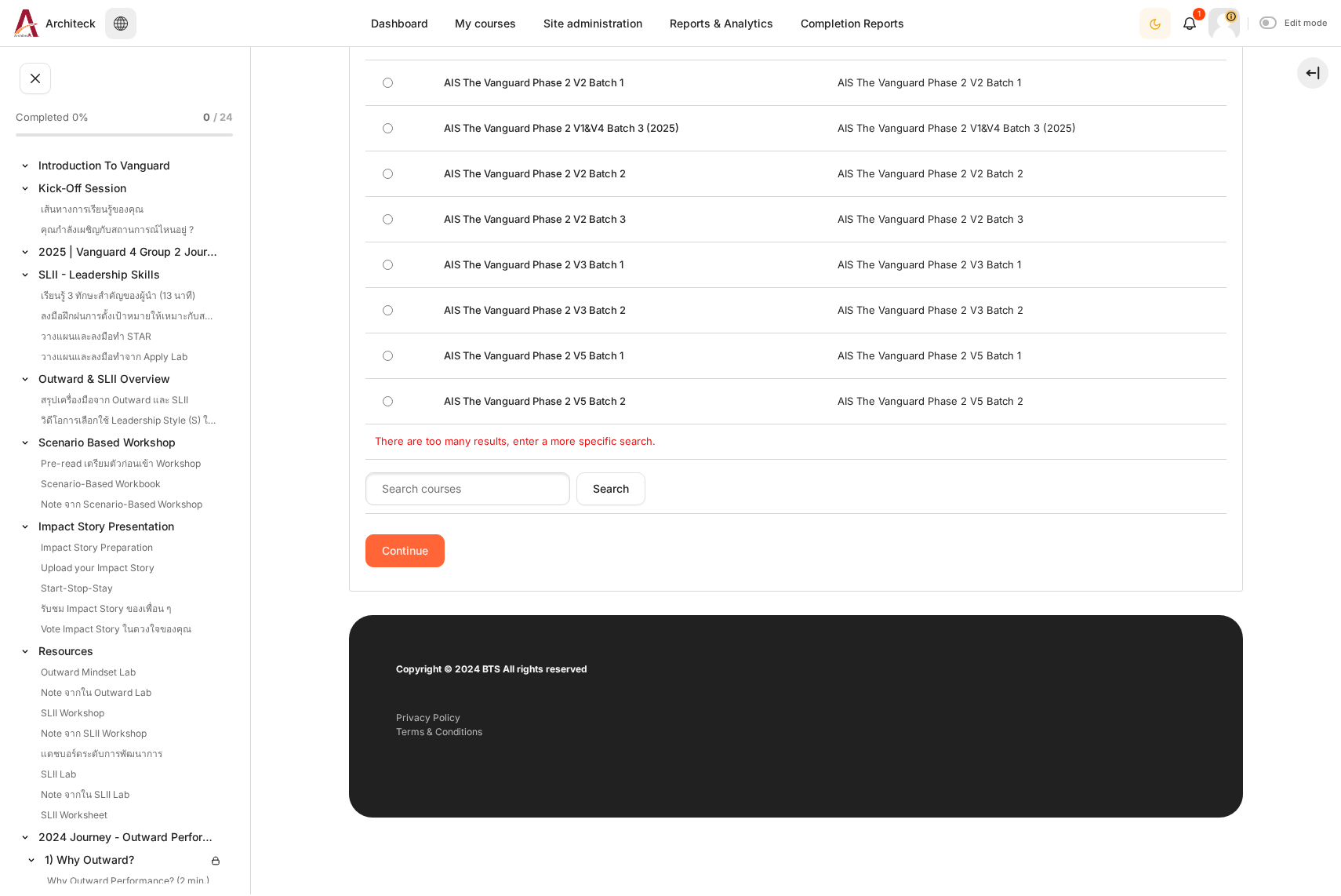
click at [411, 550] on input "Continue" at bounding box center [405, 550] width 79 height 33
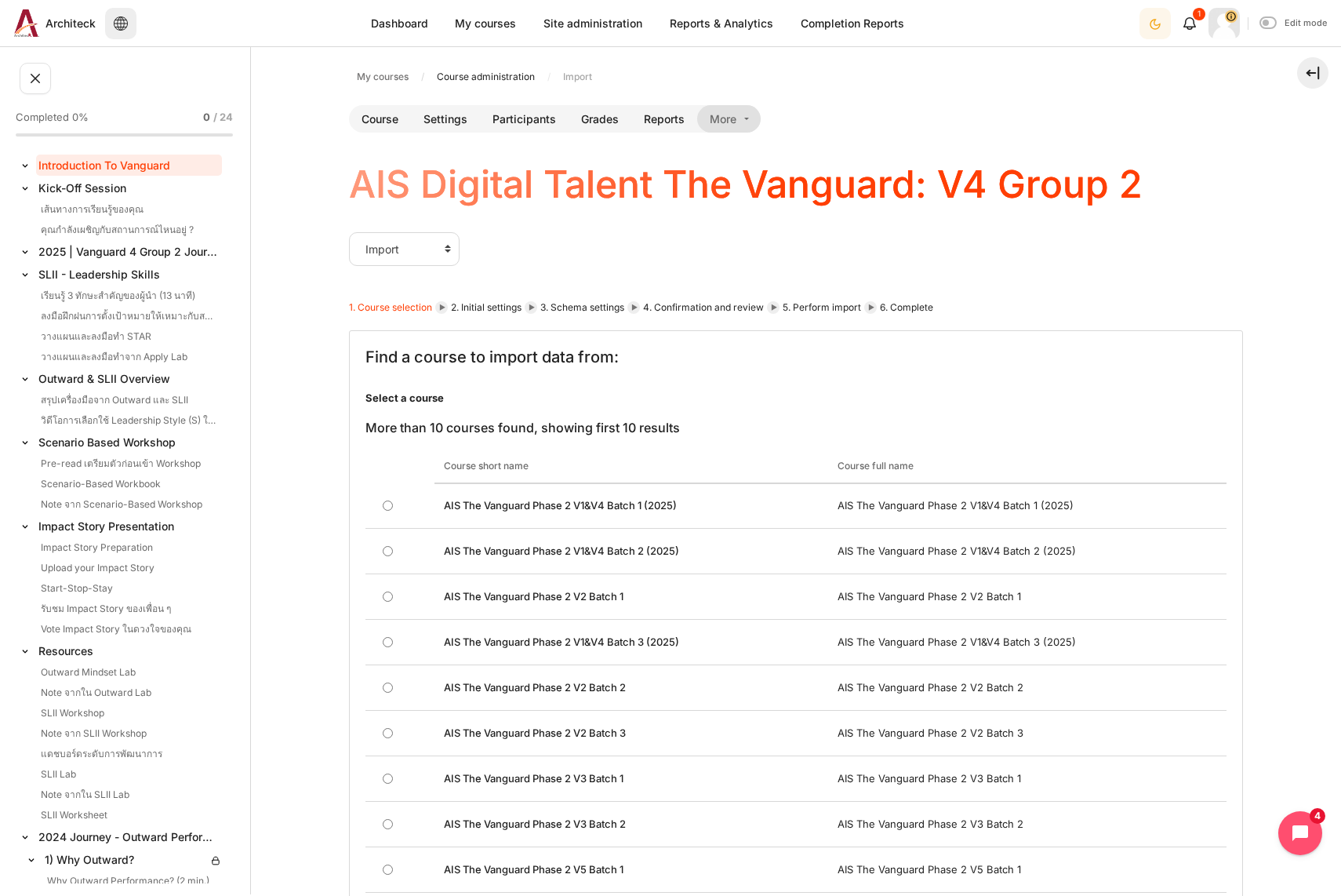
click at [108, 163] on link "Introduction To Vanguard" at bounding box center [129, 165] width 186 height 22
click at [430, 245] on select "Import Backup Restore Copy course Reset" at bounding box center [404, 248] width 110 height 33
select select "/backup/backup.php?id=779"
click at [349, 232] on select "Import Backup Restore Copy course Reset" at bounding box center [404, 248] width 110 height 33
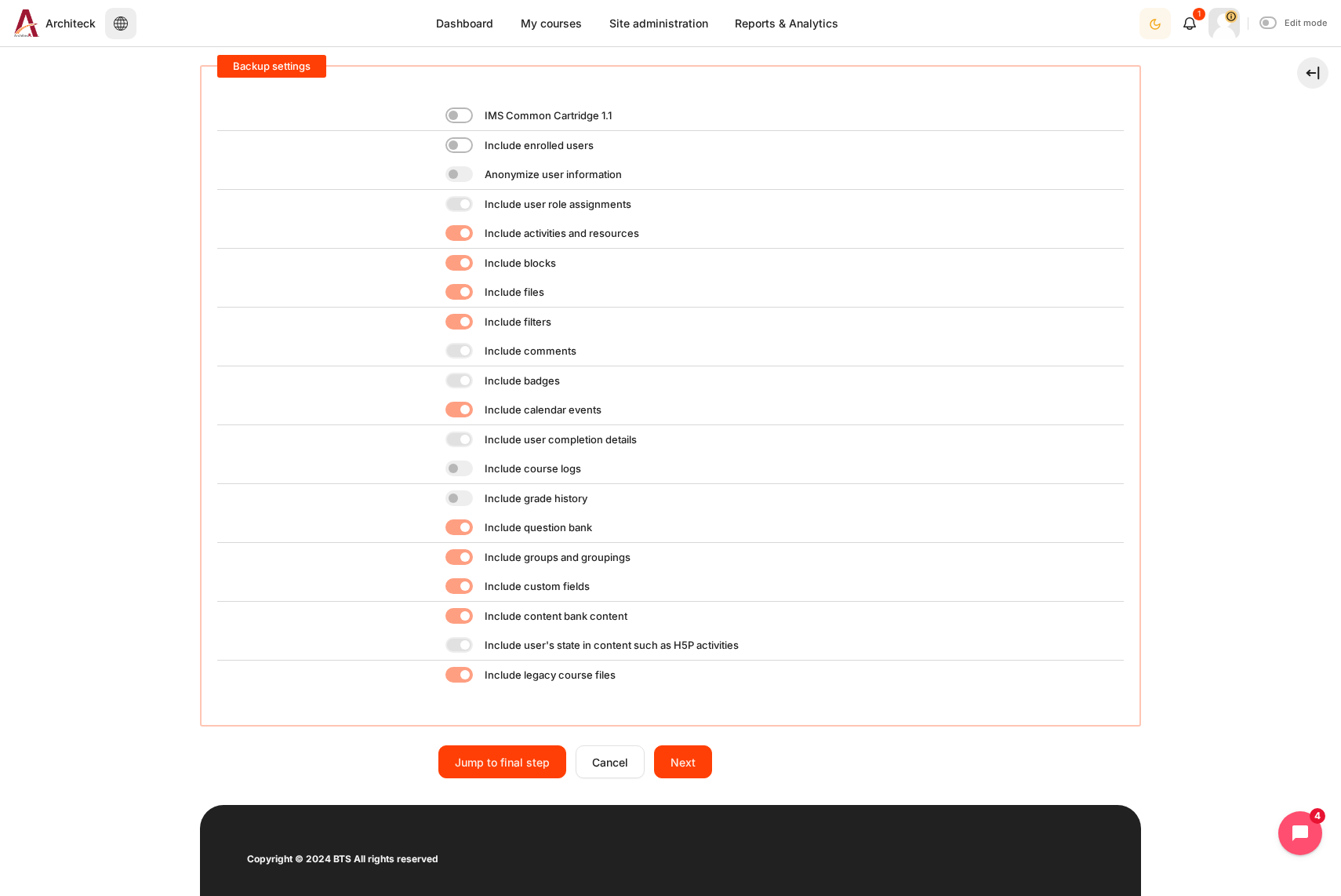
scroll to position [313, 0]
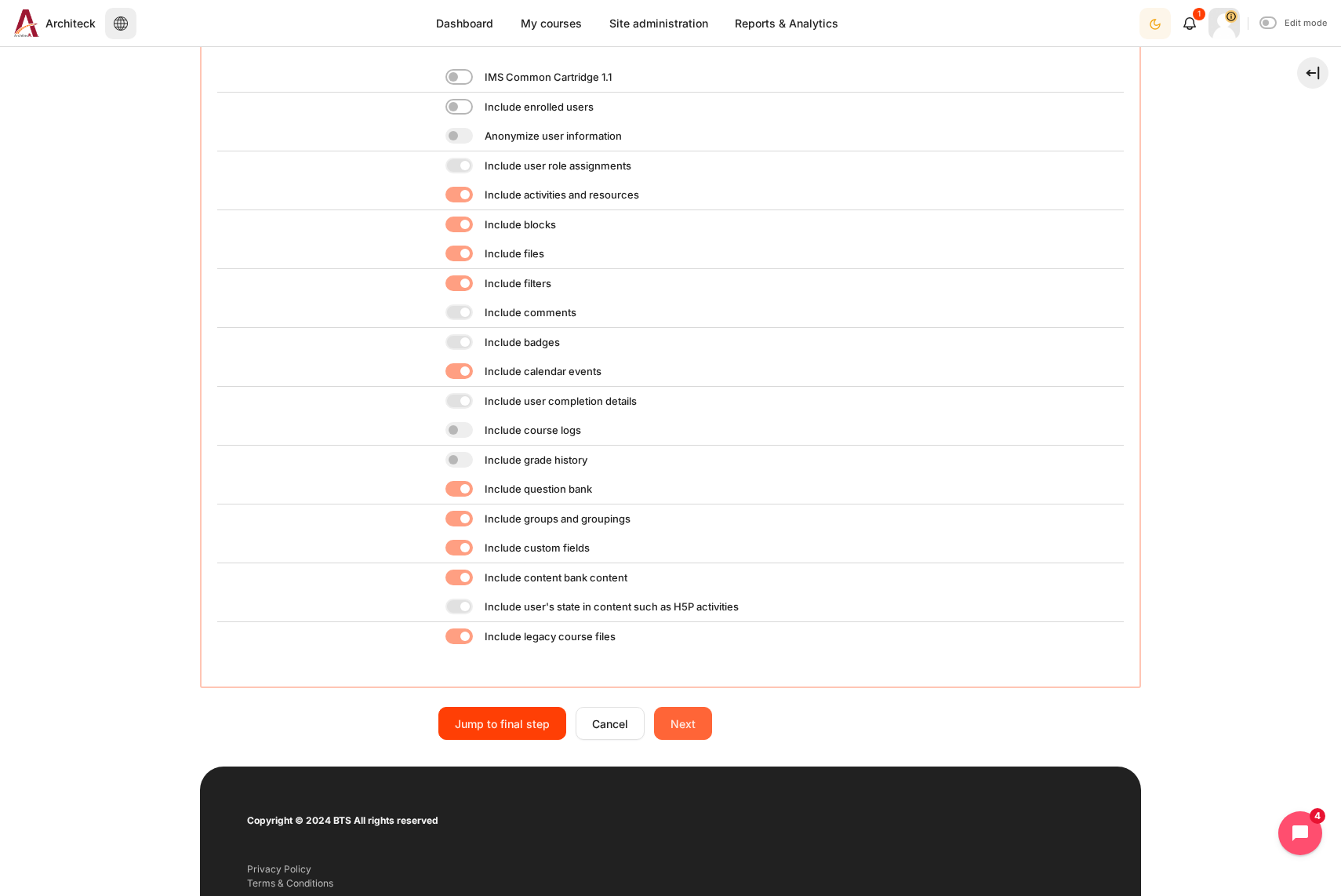
click at [677, 724] on input "Next" at bounding box center [683, 723] width 58 height 33
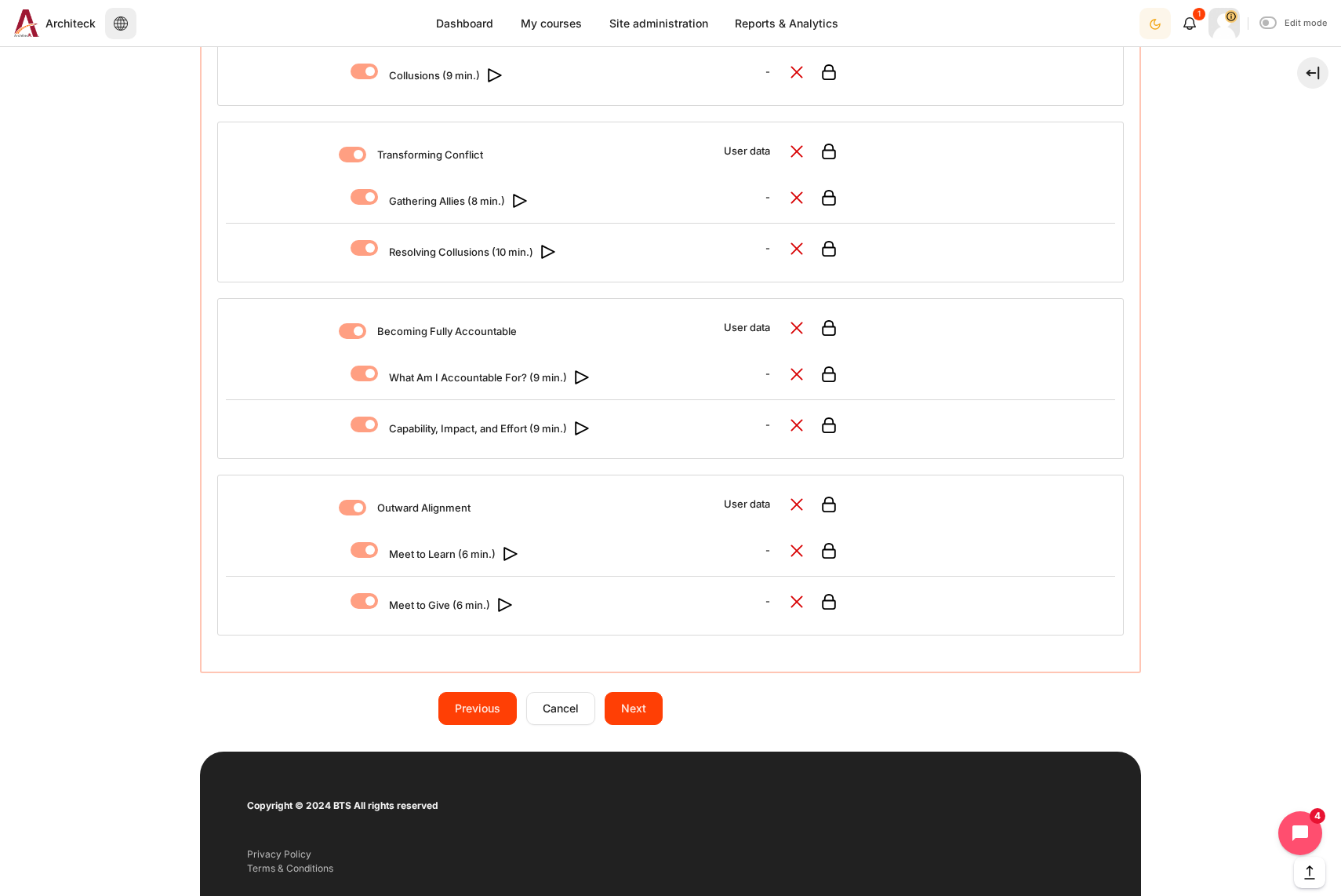
scroll to position [4372, 0]
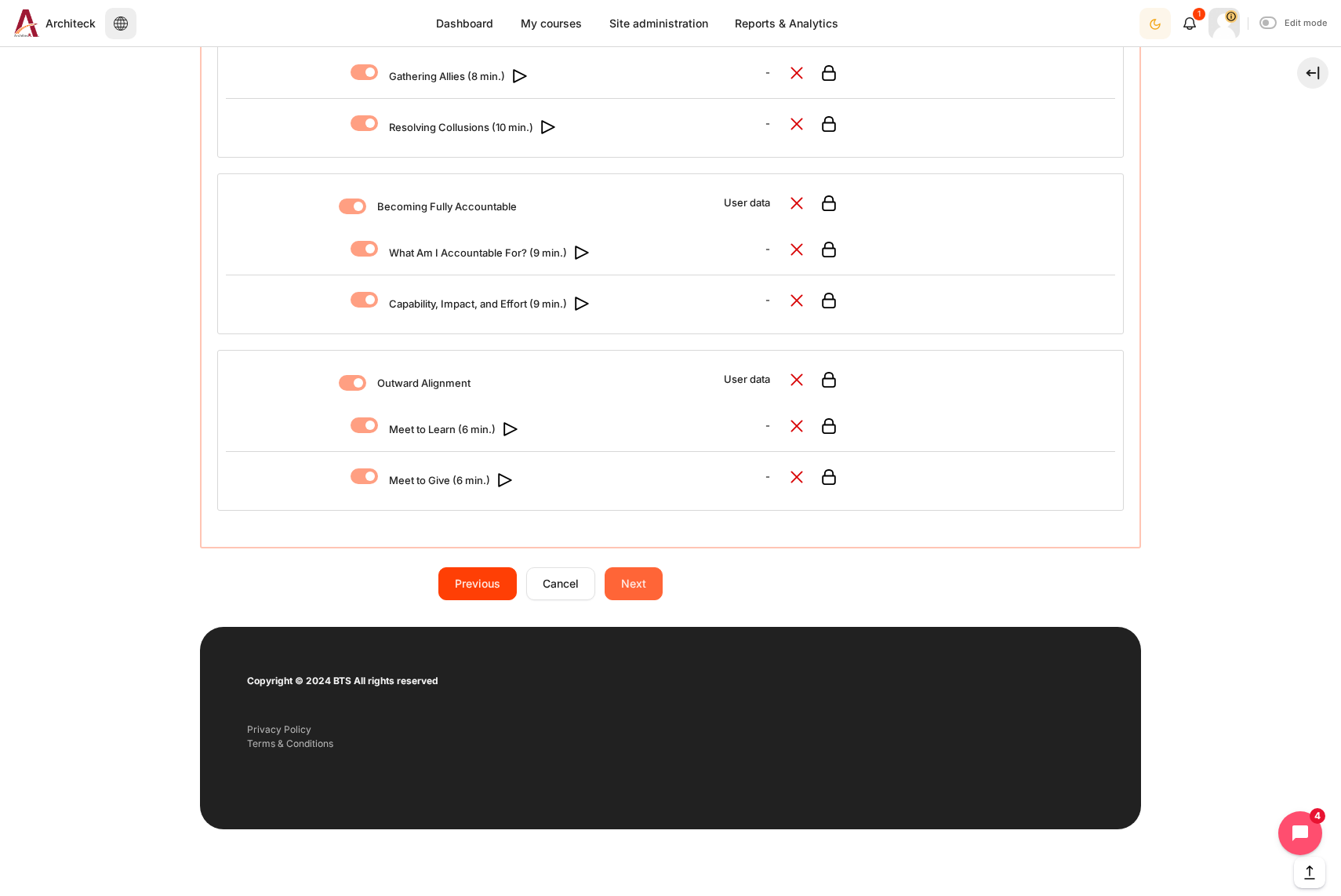
click at [642, 571] on input "Next" at bounding box center [634, 583] width 58 height 33
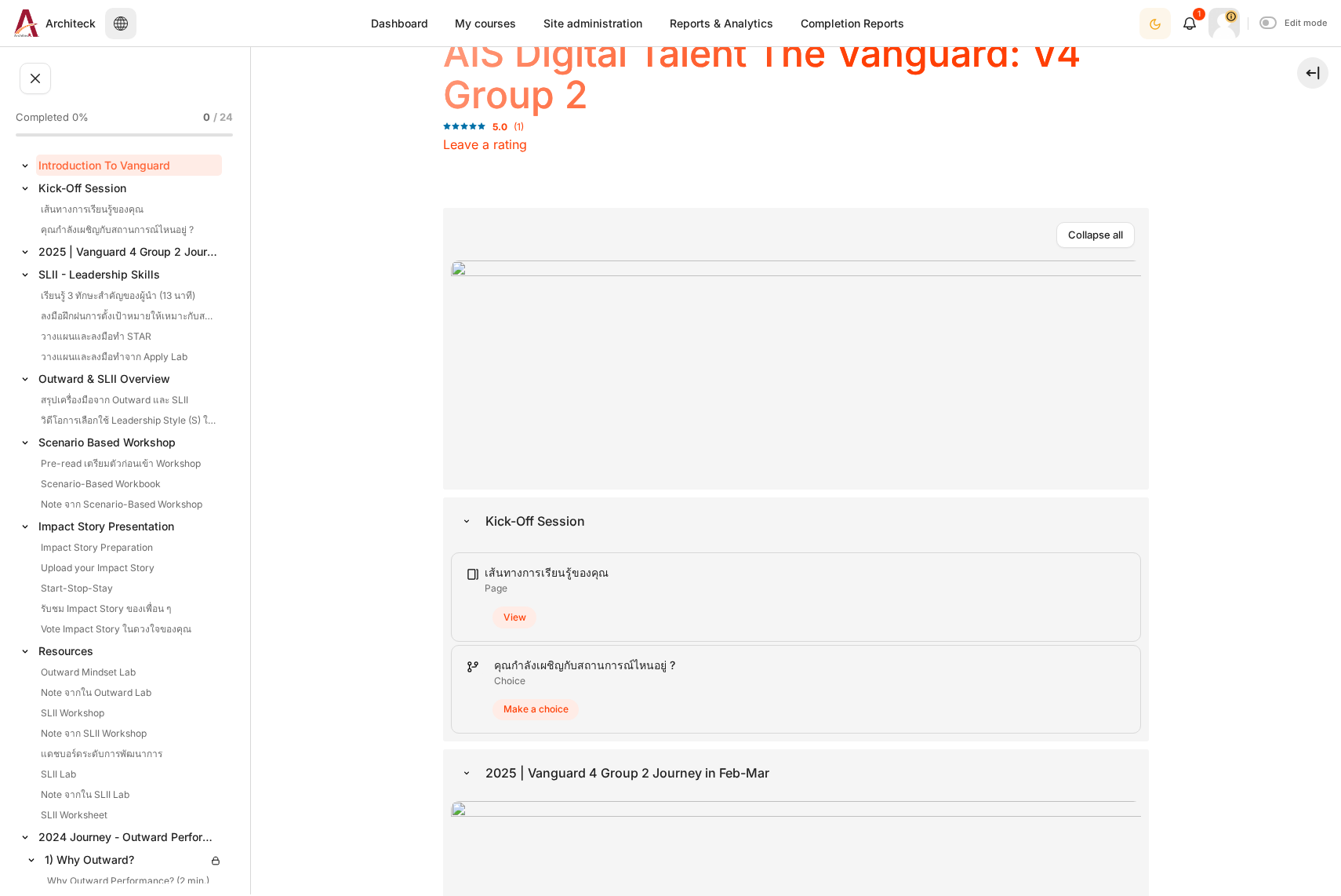
scroll to position [157, 0]
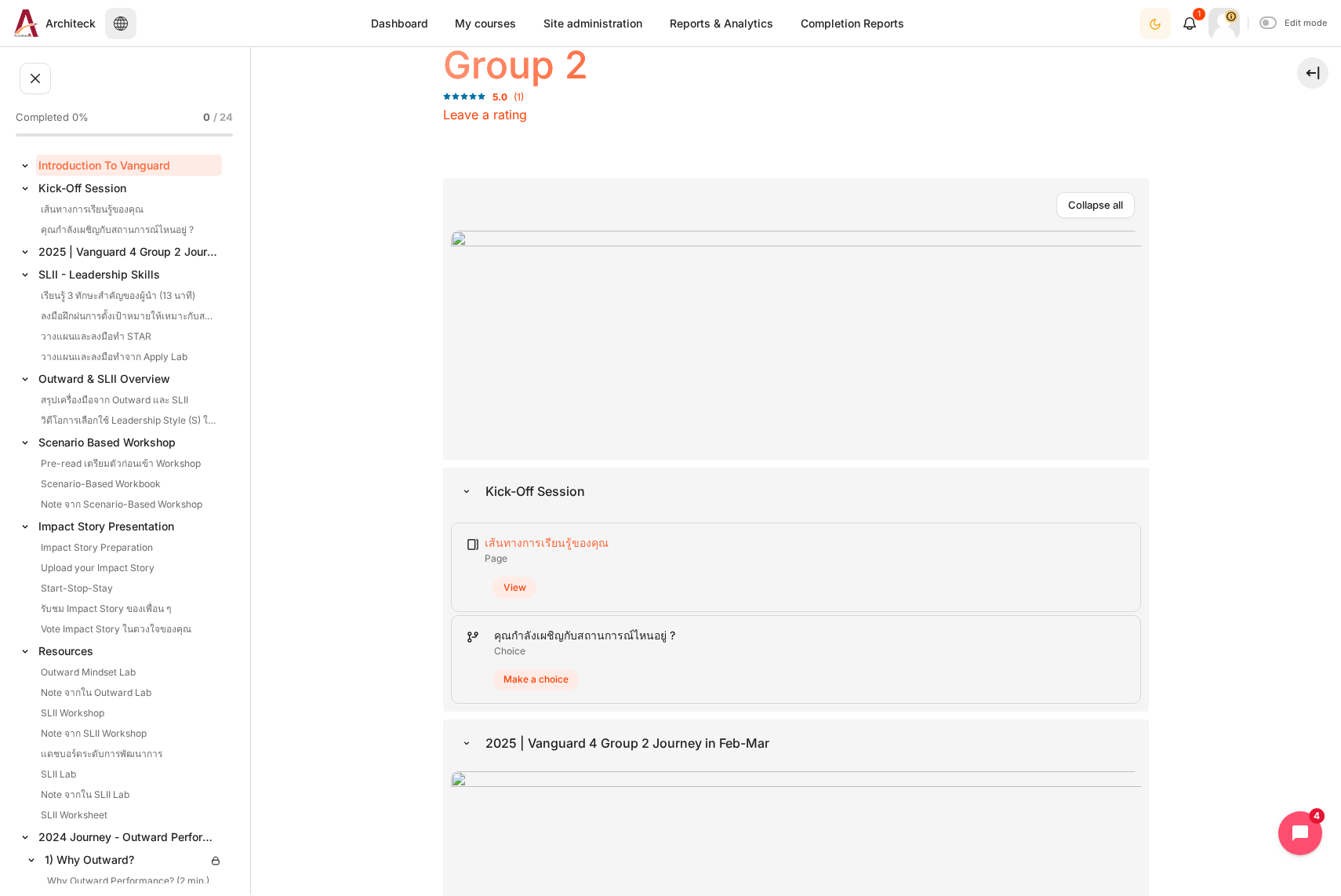
click at [567, 547] on link "เส้นทางการเรียนรู้ของคุณ Page" at bounding box center [546, 542] width 123 height 13
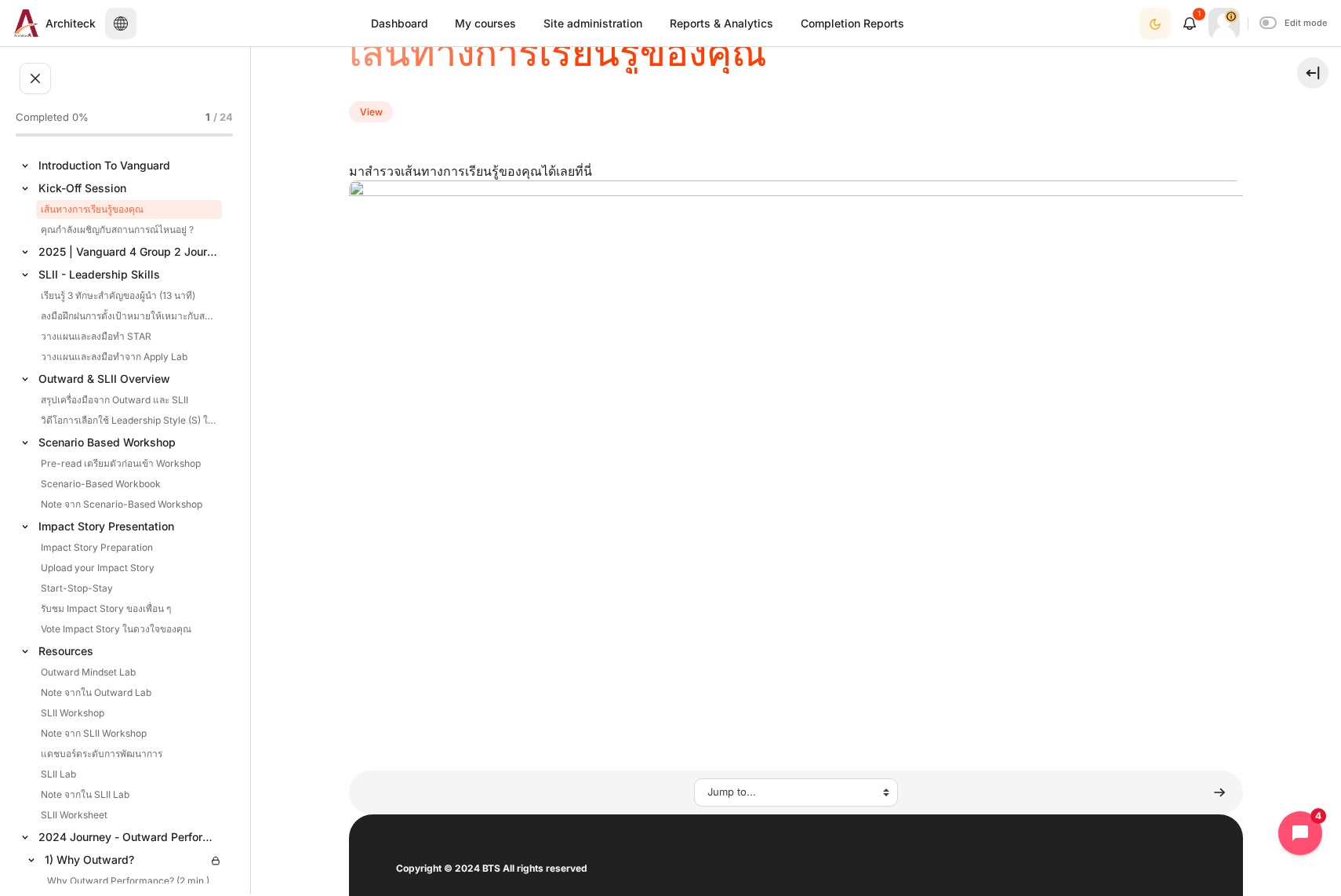
scroll to position [7, 0]
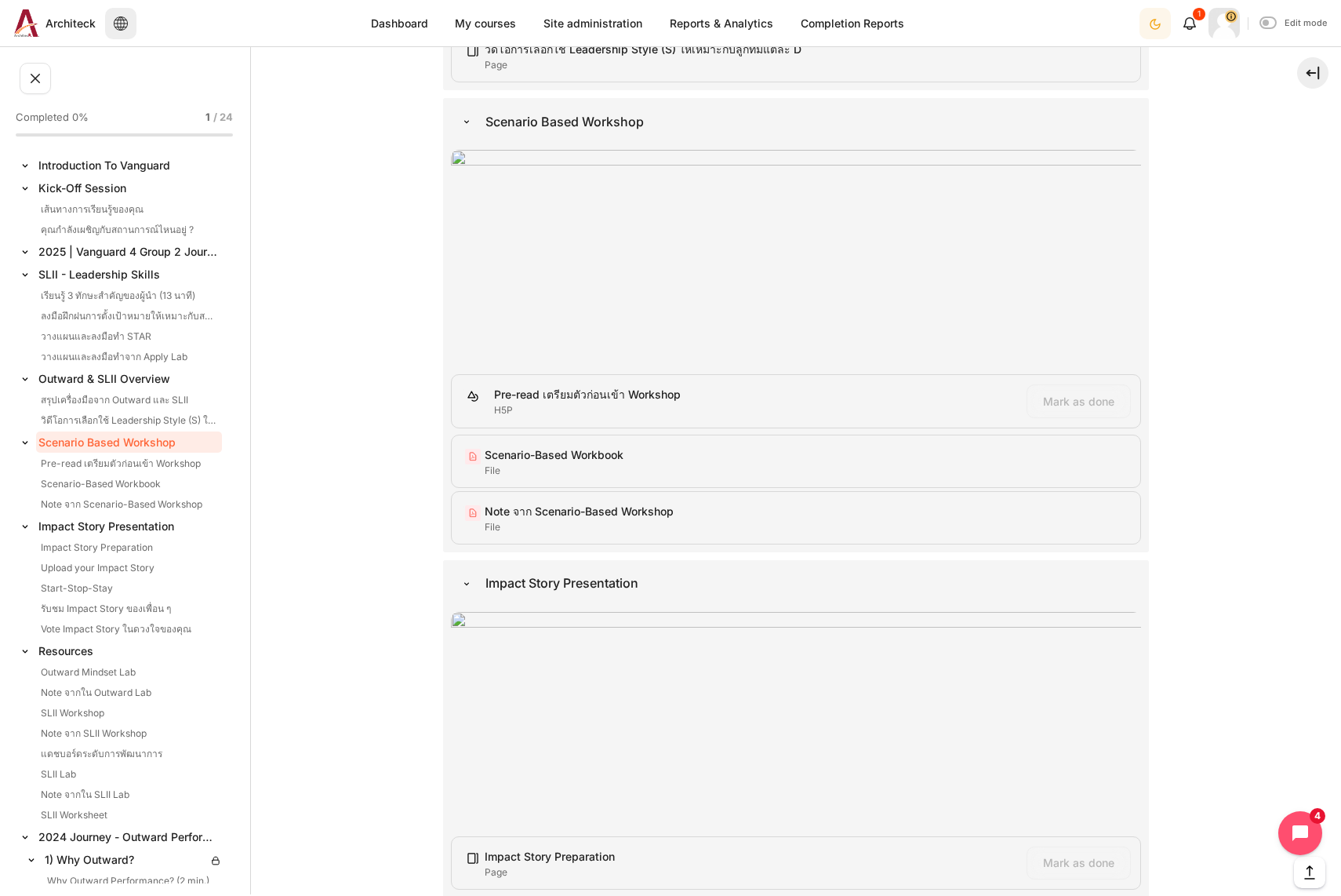
scroll to position [1568, 0]
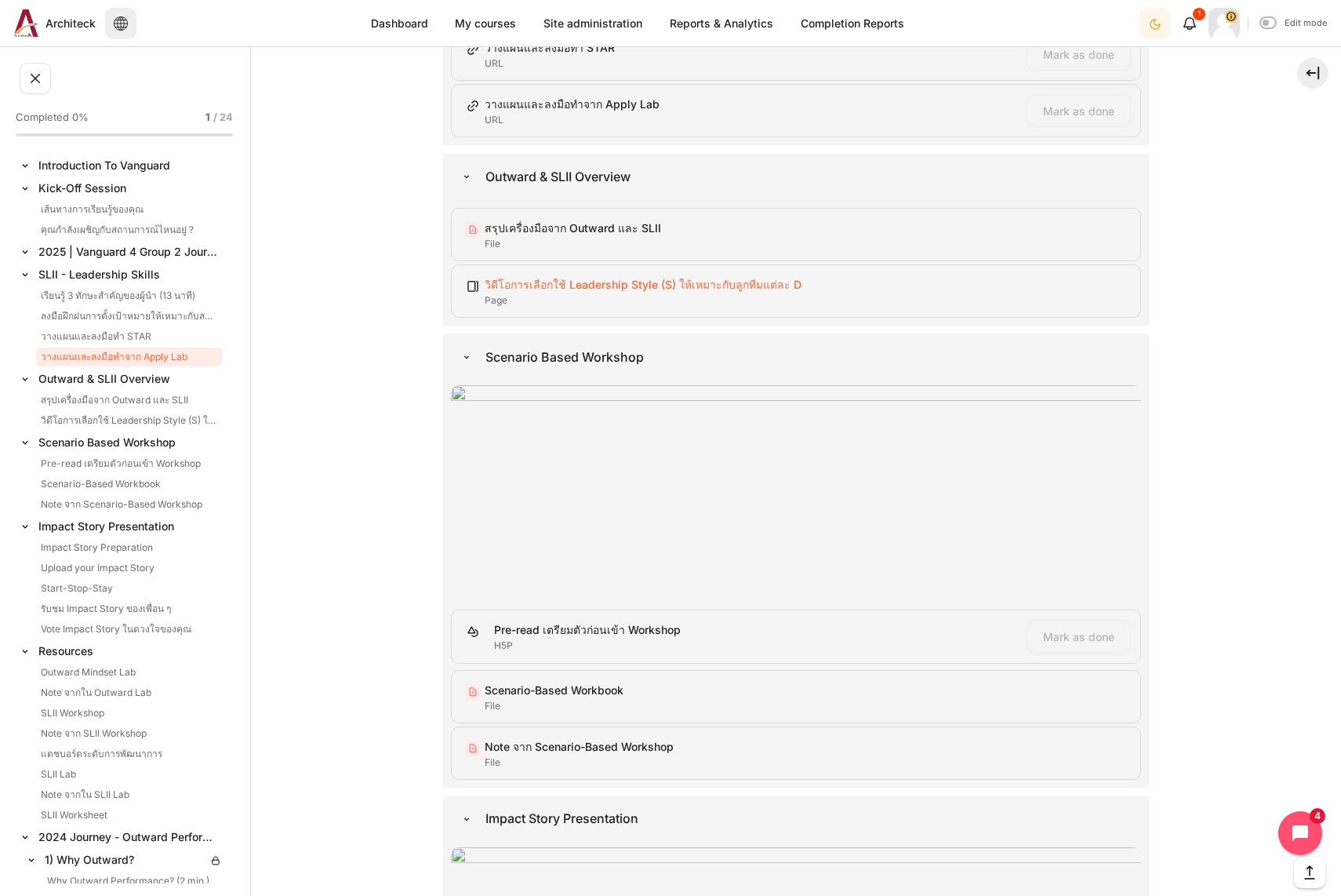
click at [573, 291] on link "วิดีโอการเลือกใช้ Leadership Style (S) ให้เหมาะกับลูกทีมแต่ละ D Page" at bounding box center [642, 284] width 317 height 13
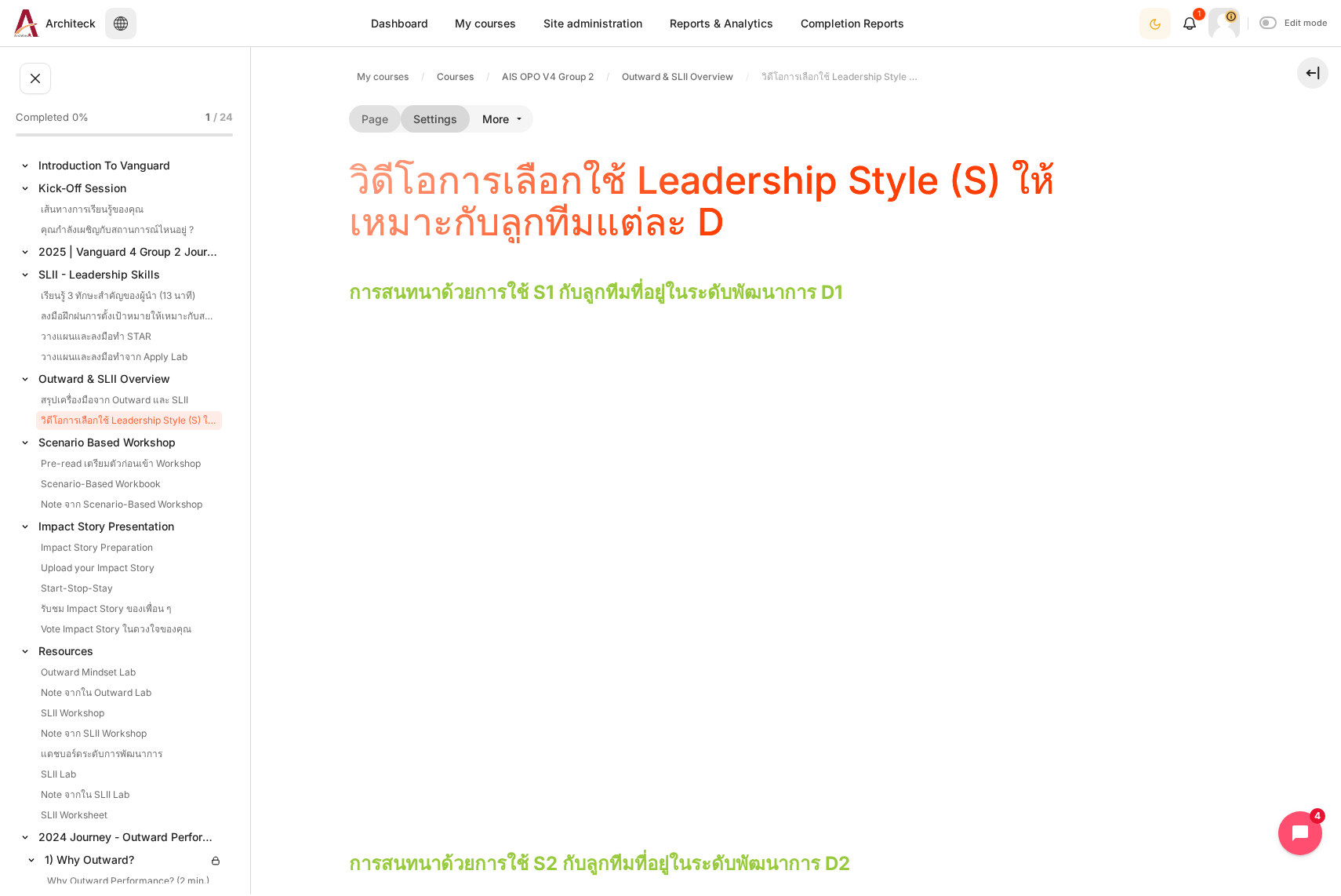
click at [451, 128] on link "Settings" at bounding box center [436, 118] width 69 height 27
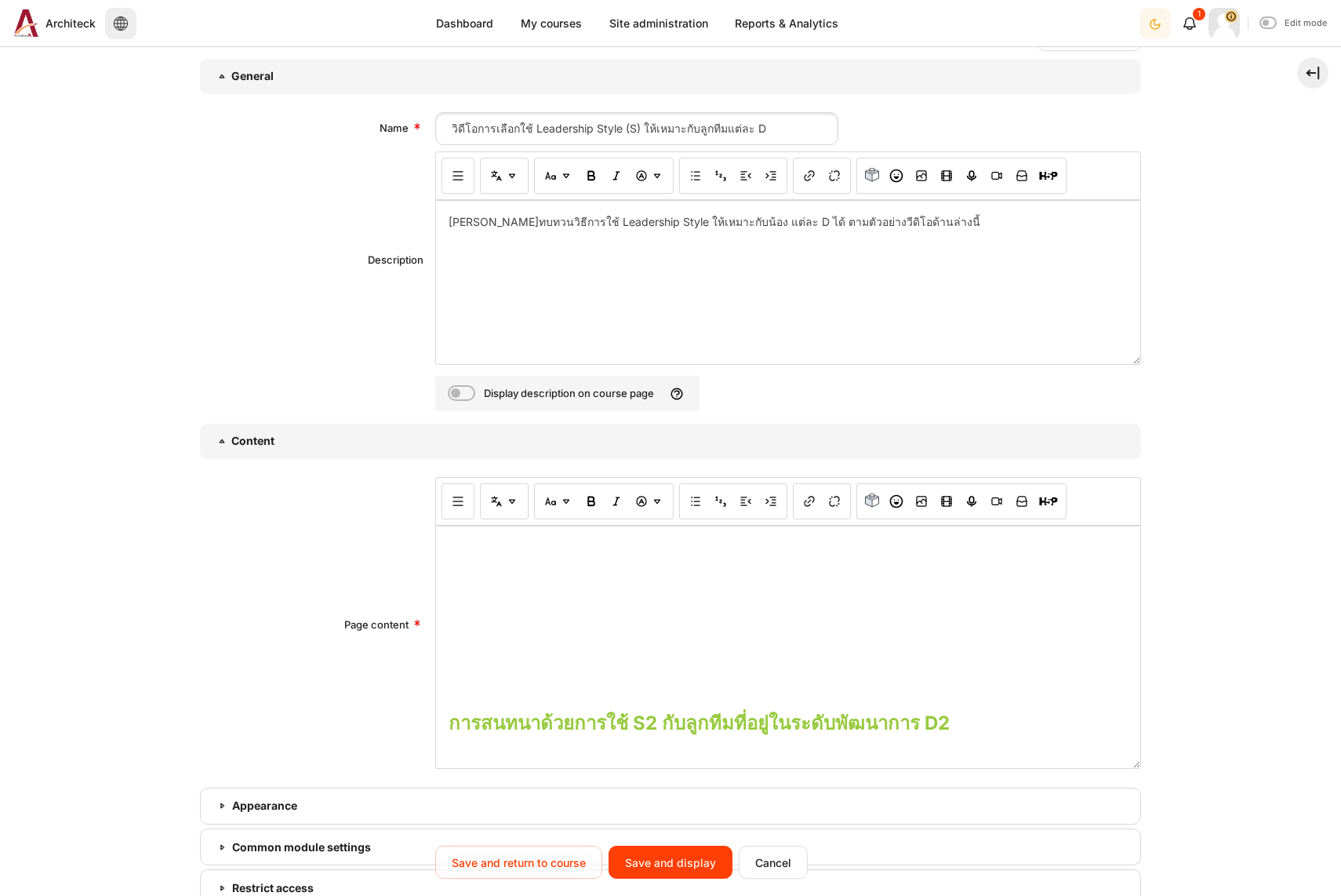
scroll to position [313, 0]
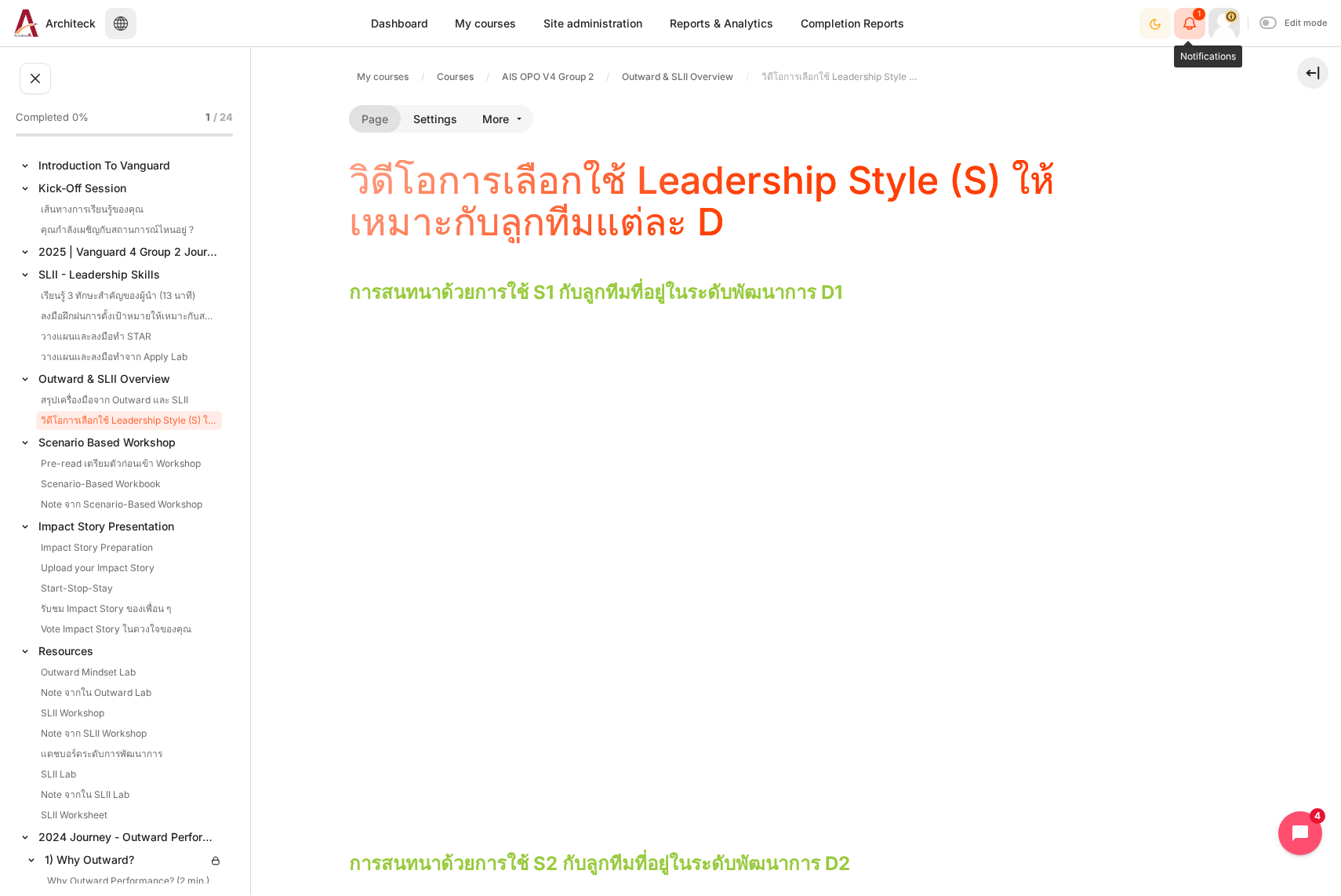
click at [1195, 30] on icon "Show notification window with 1 new notifications" at bounding box center [1190, 23] width 19 height 19
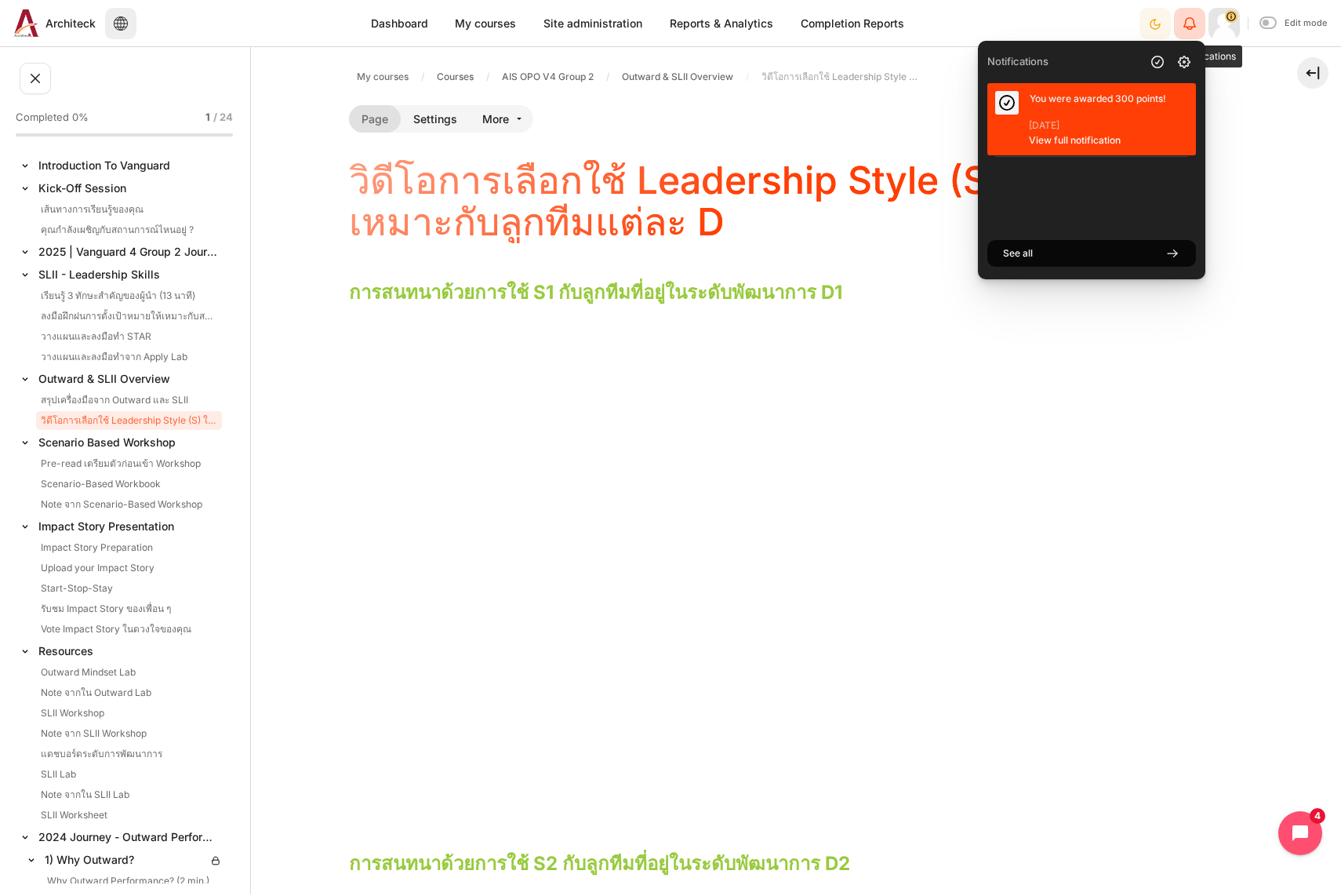
click at [1194, 29] on icon "Hide notification window" at bounding box center [1190, 23] width 19 height 19
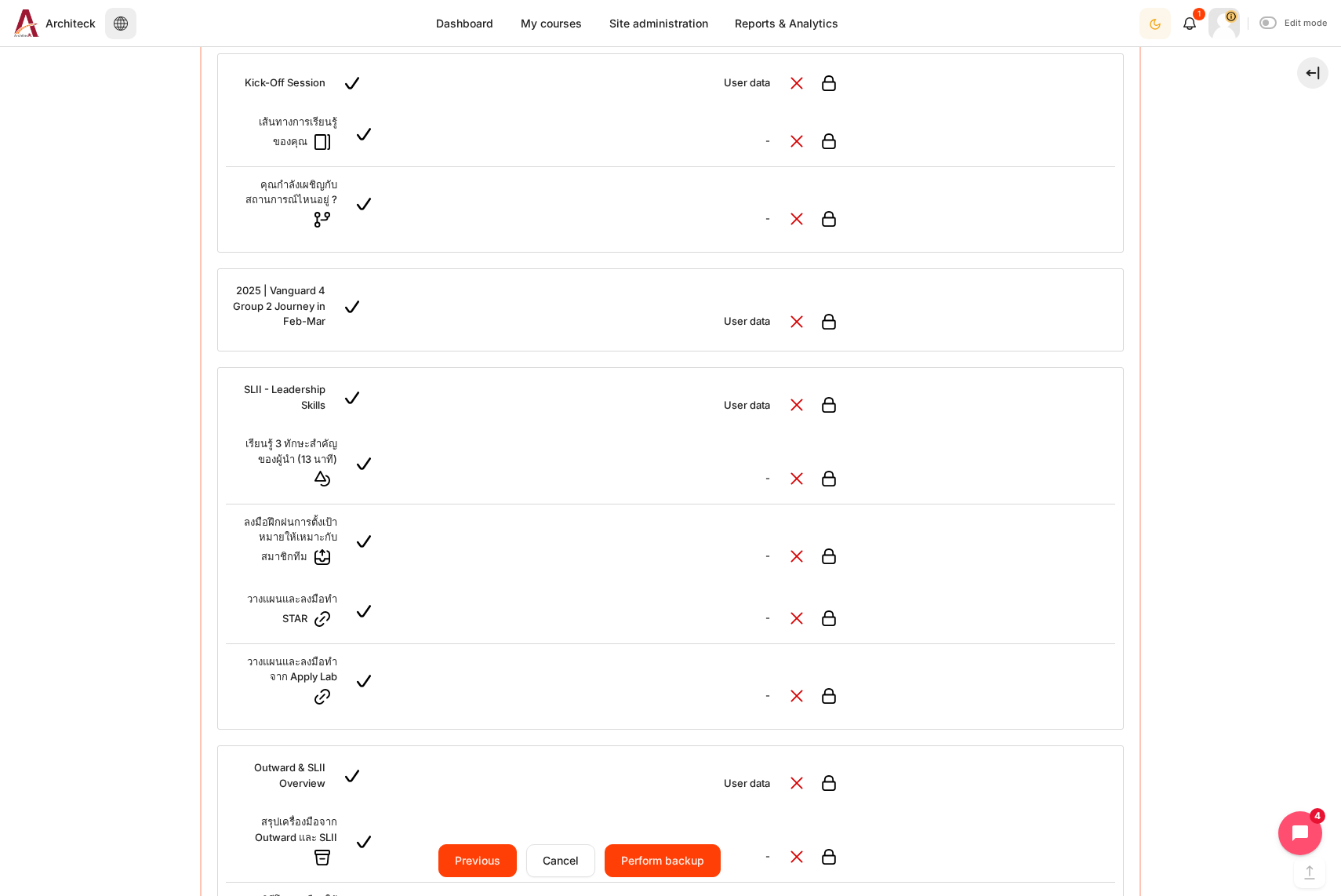
scroll to position [1568, 0]
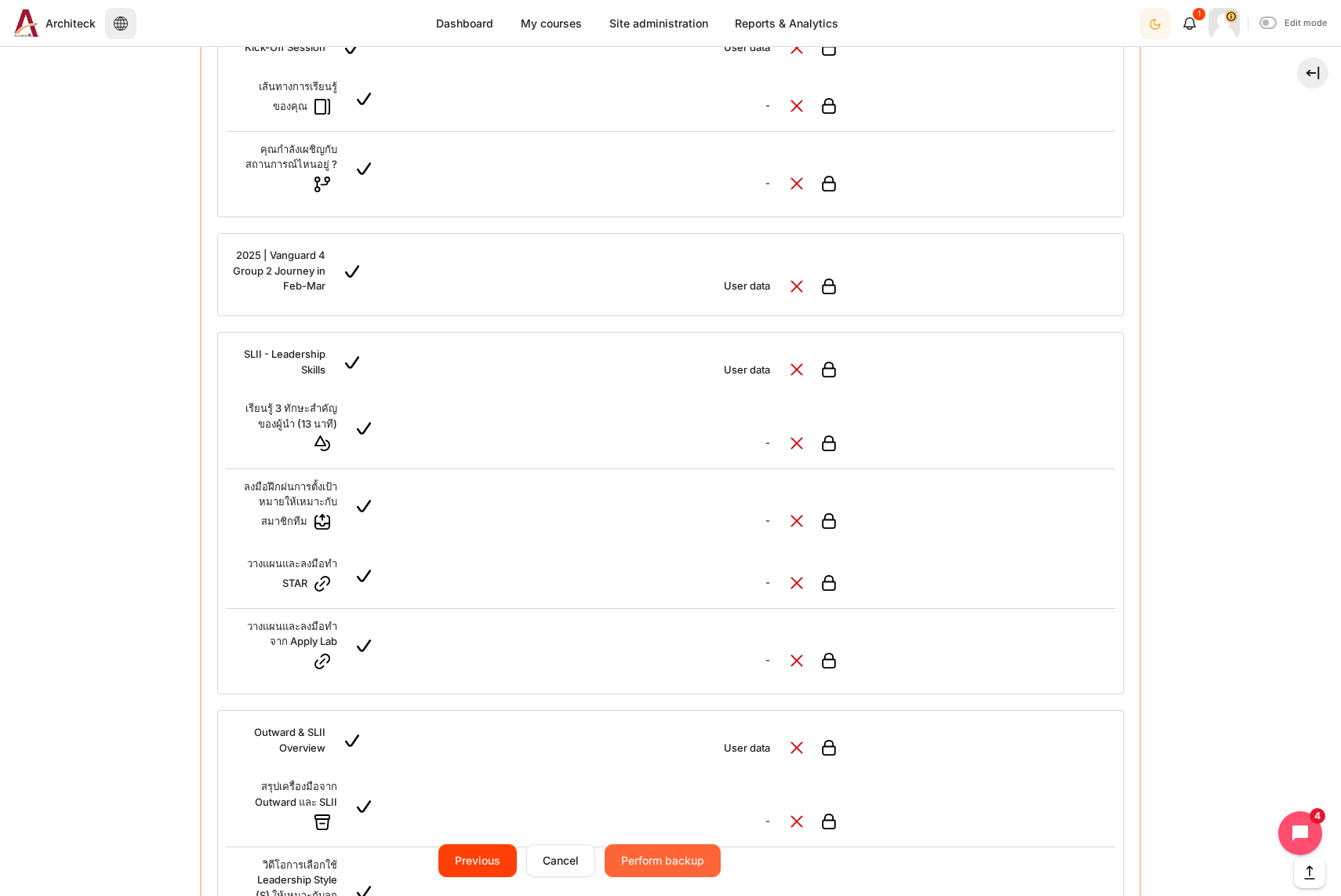
click at [700, 857] on input "Perform backup" at bounding box center [663, 860] width 116 height 33
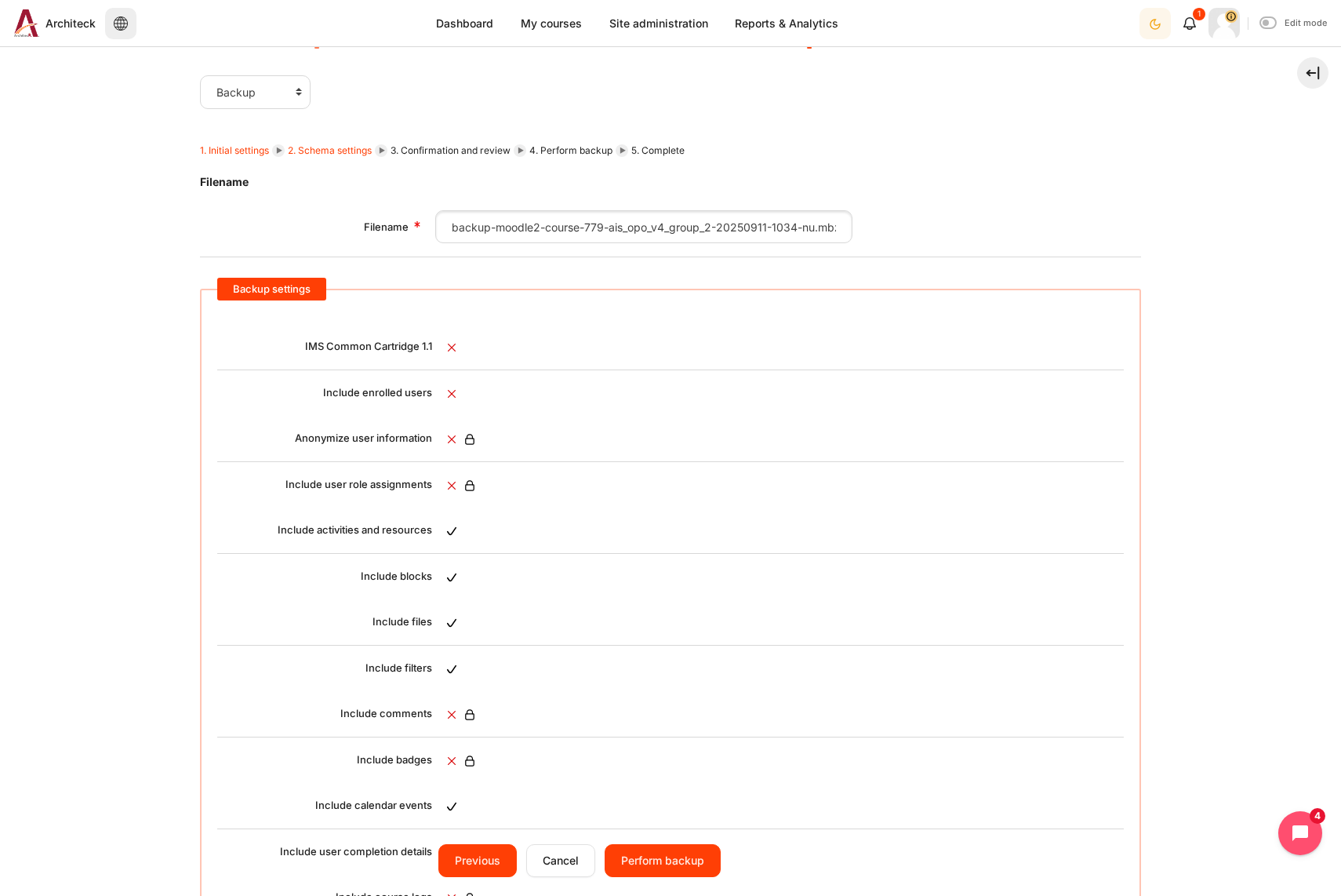
scroll to position [0, 0]
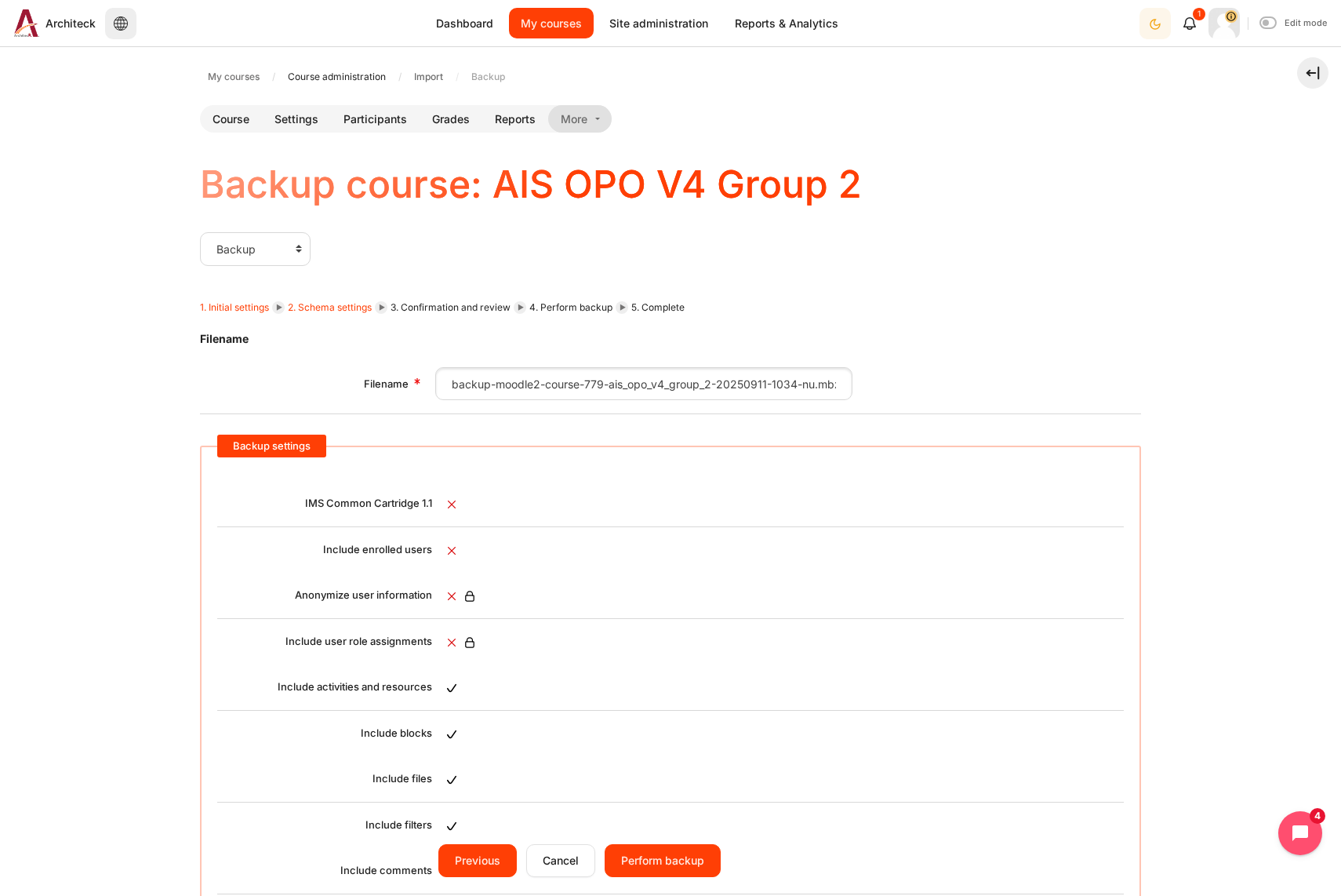
click at [534, 20] on link "My courses" at bounding box center [551, 22] width 85 height 31
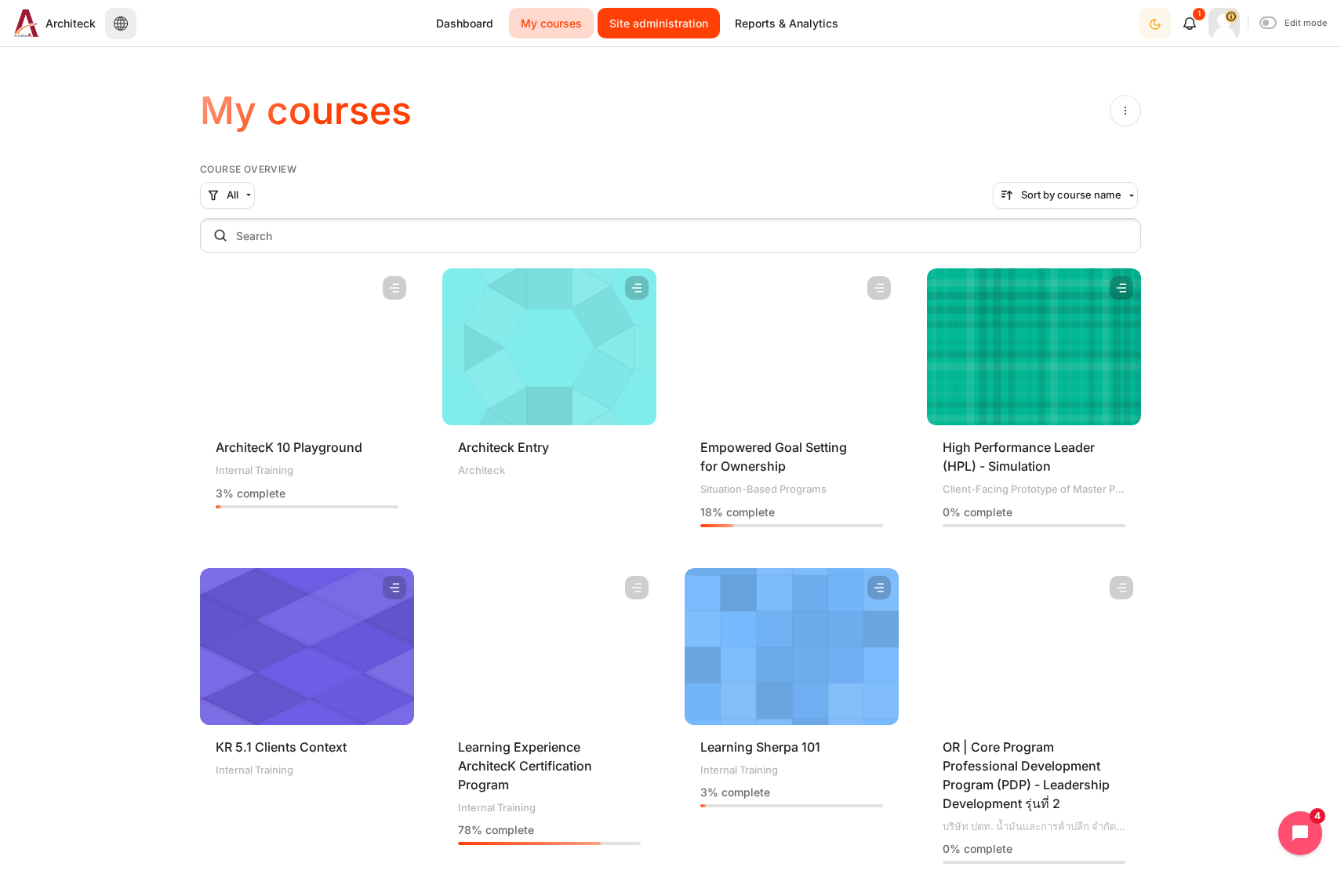
click at [640, 31] on link "Site administration" at bounding box center [658, 22] width 123 height 31
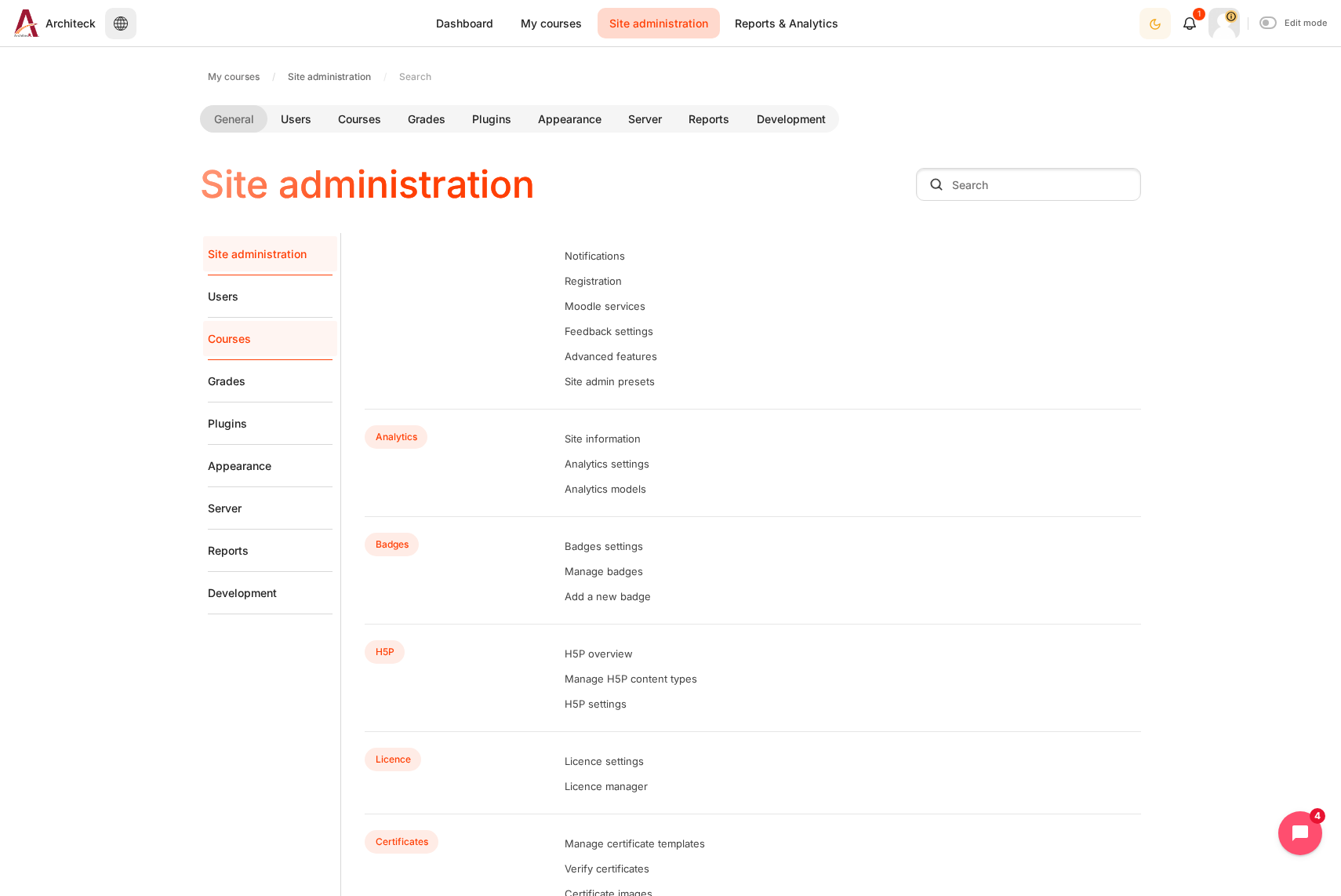
click at [236, 332] on link "Courses" at bounding box center [269, 339] width 124 height 42
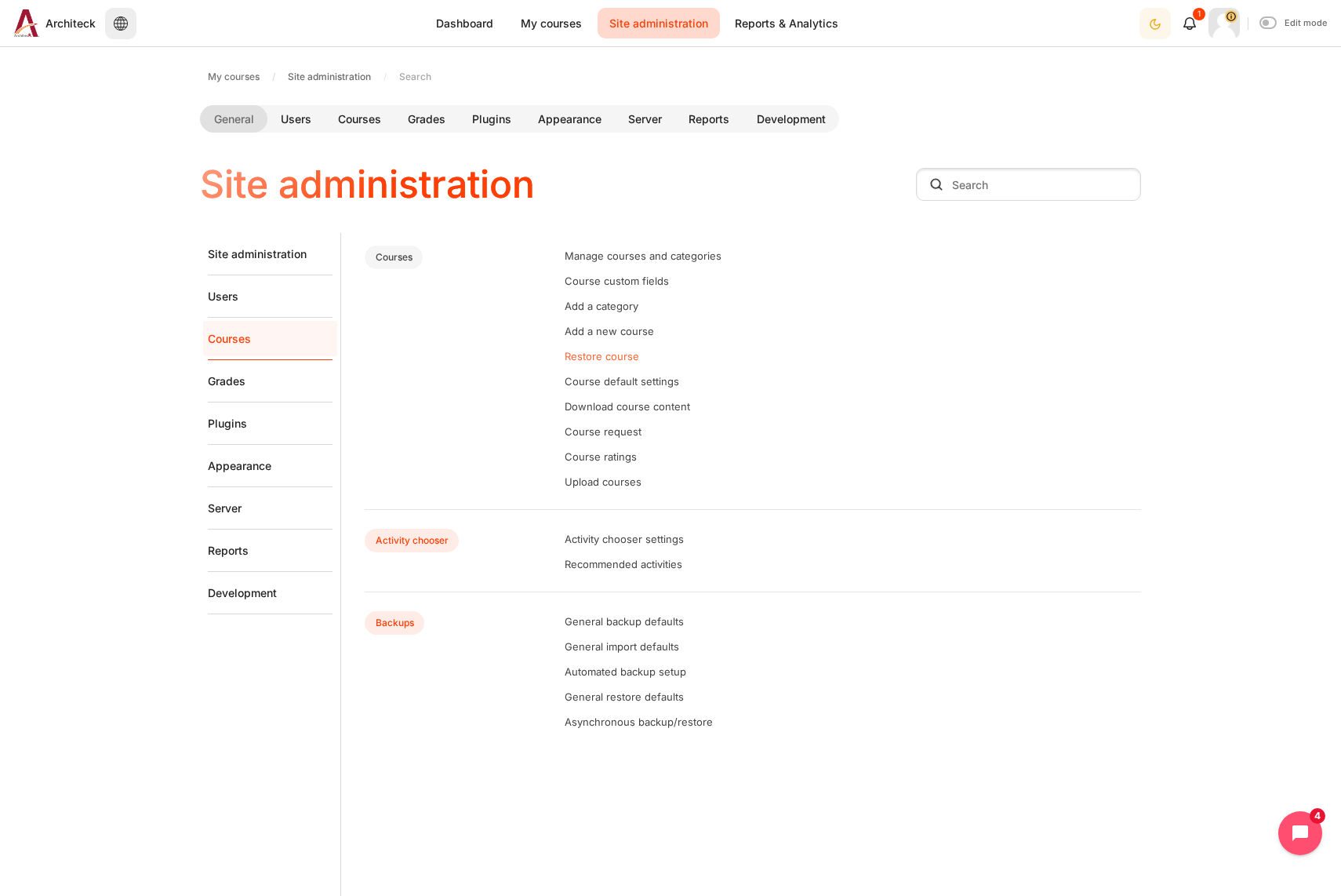
click at [630, 362] on link "Restore course" at bounding box center [602, 355] width 75 height 12
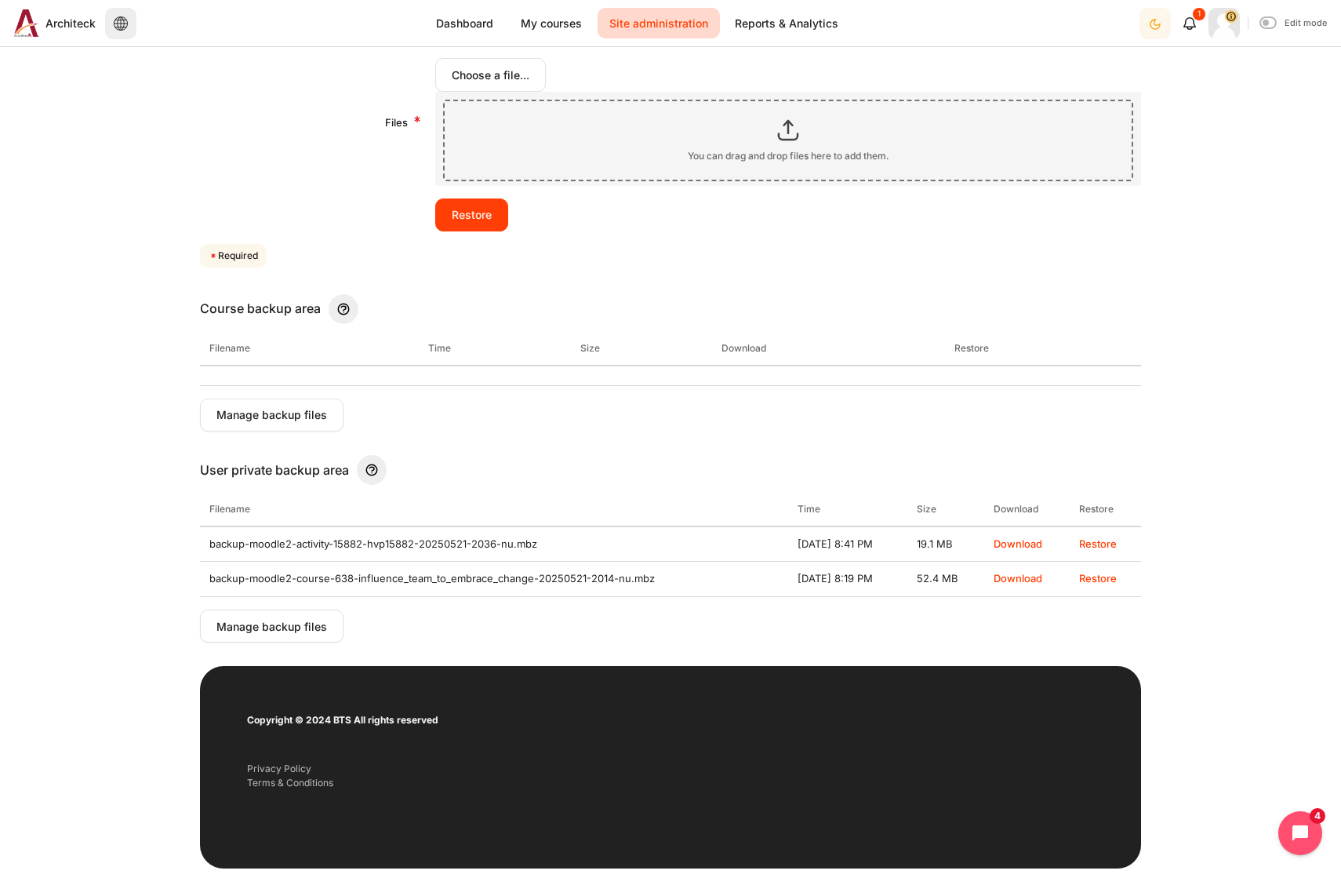
scroll to position [236, 0]
click at [305, 624] on button "Manage backup files" at bounding box center [271, 625] width 143 height 33
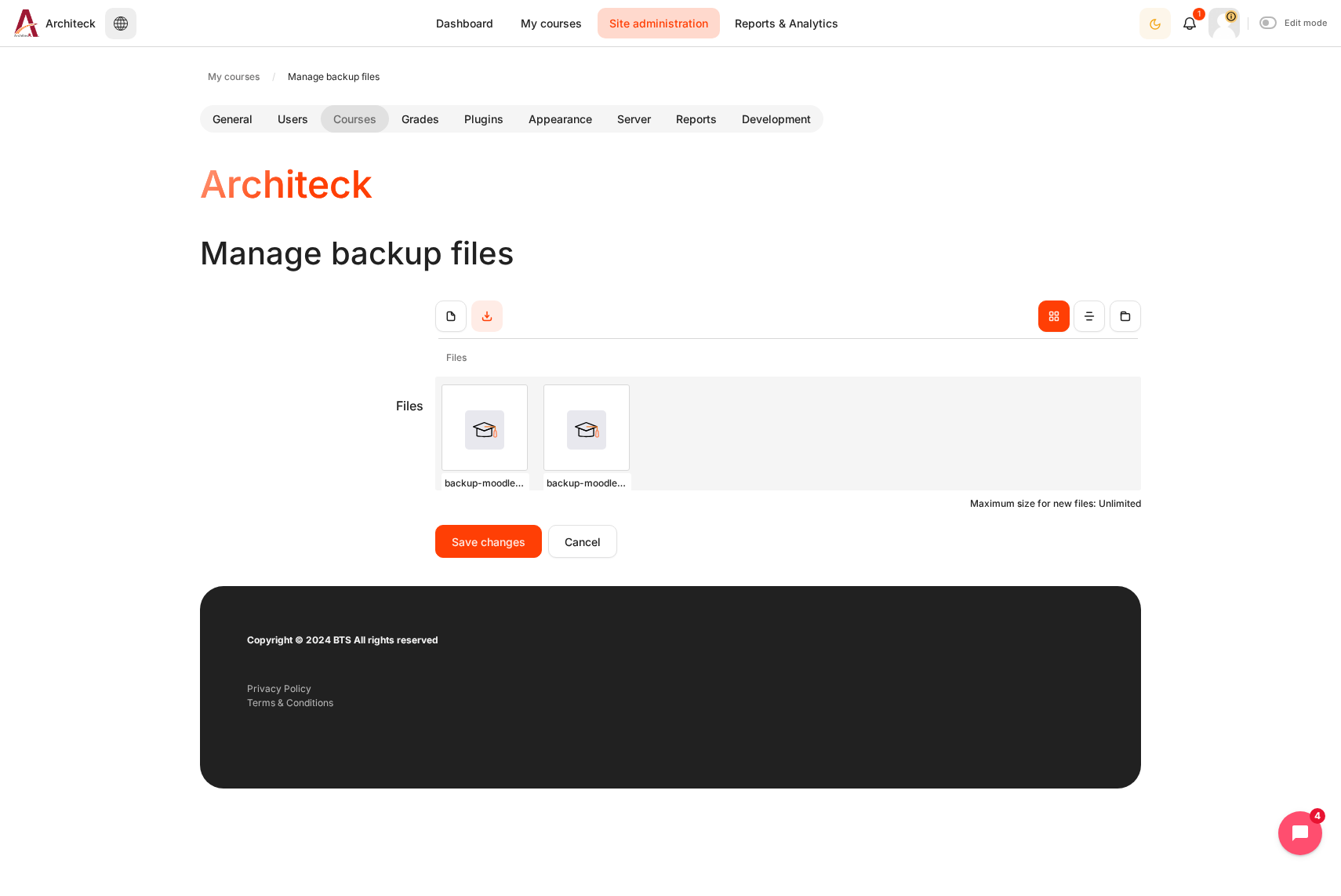
scroll to position [8, 0]
click at [222, 70] on span "My courses" at bounding box center [233, 77] width 51 height 14
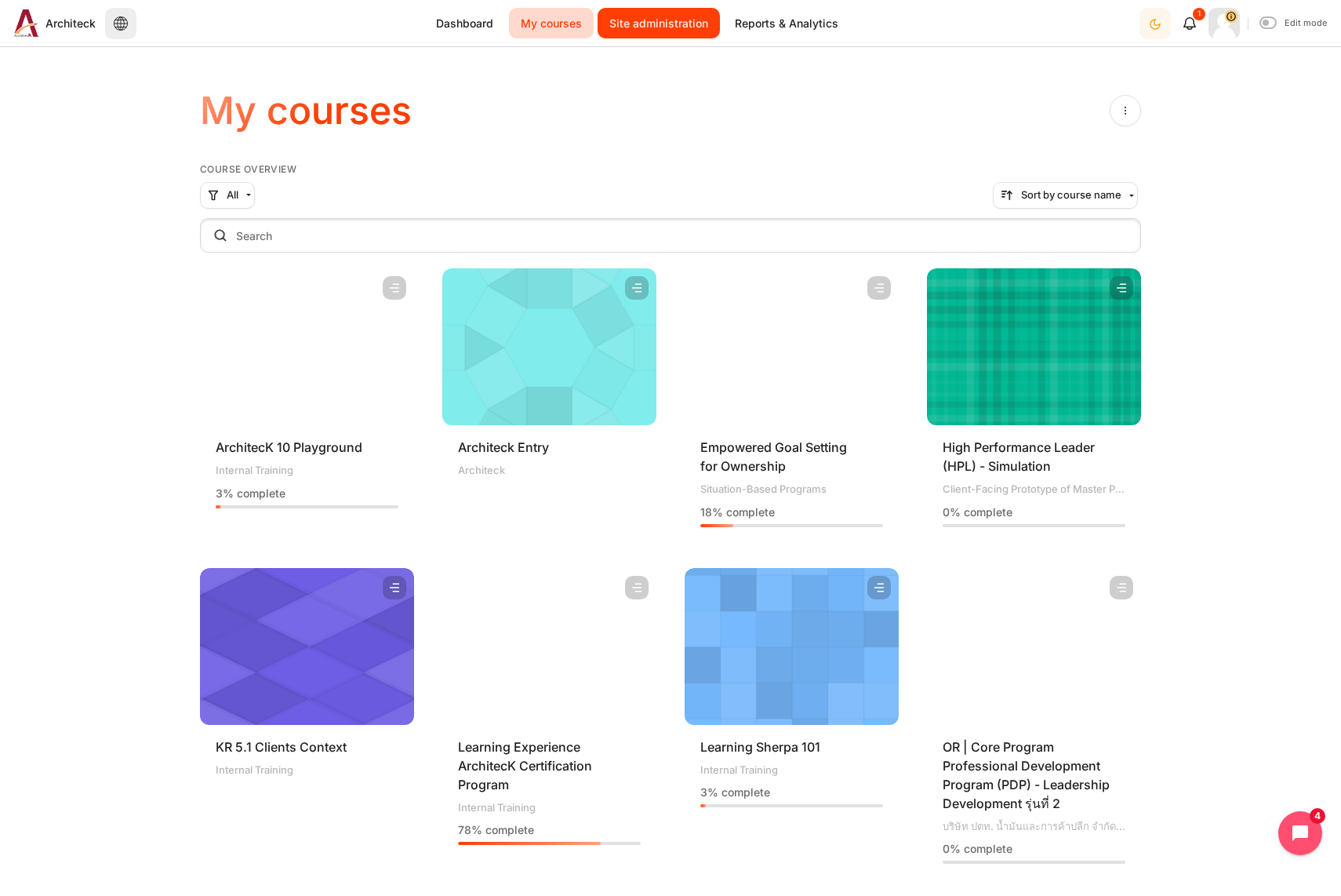
click at [654, 37] on link "Site administration" at bounding box center [658, 22] width 123 height 31
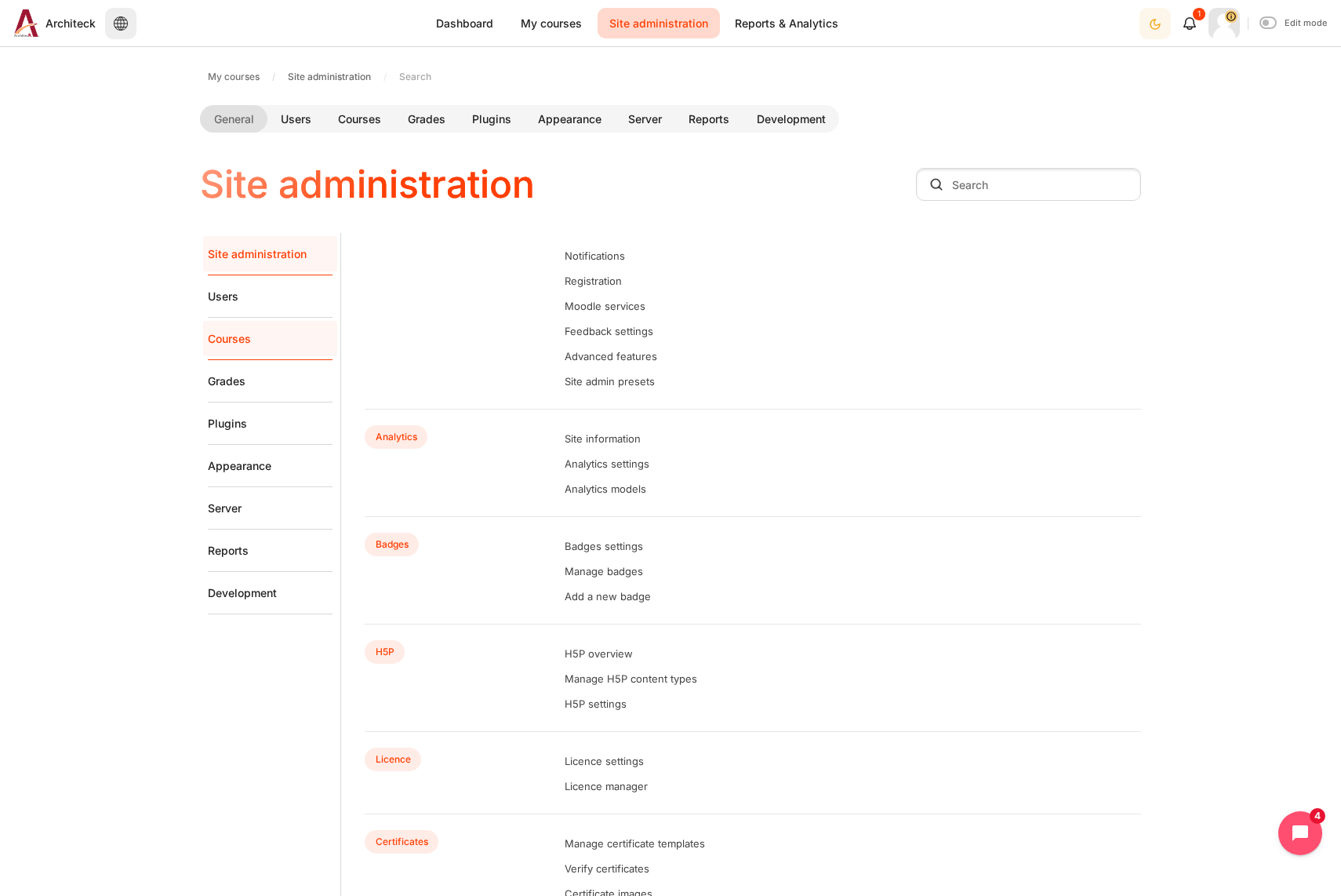
click at [244, 343] on link "Courses" at bounding box center [269, 339] width 124 height 42
